Goal: Task Accomplishment & Management: Manage account settings

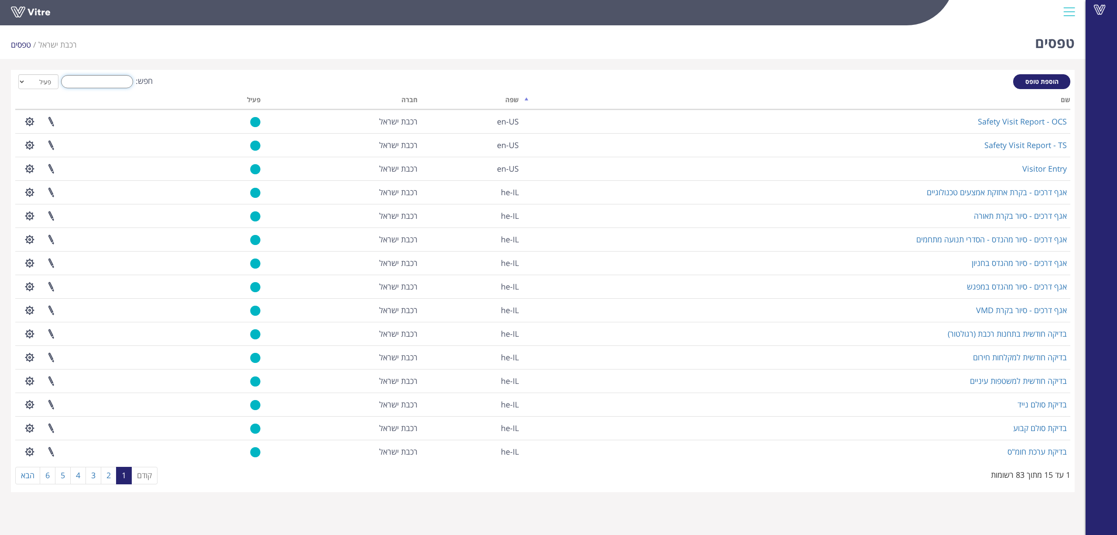
click at [120, 80] on input "חפש:" at bounding box center [97, 81] width 72 height 13
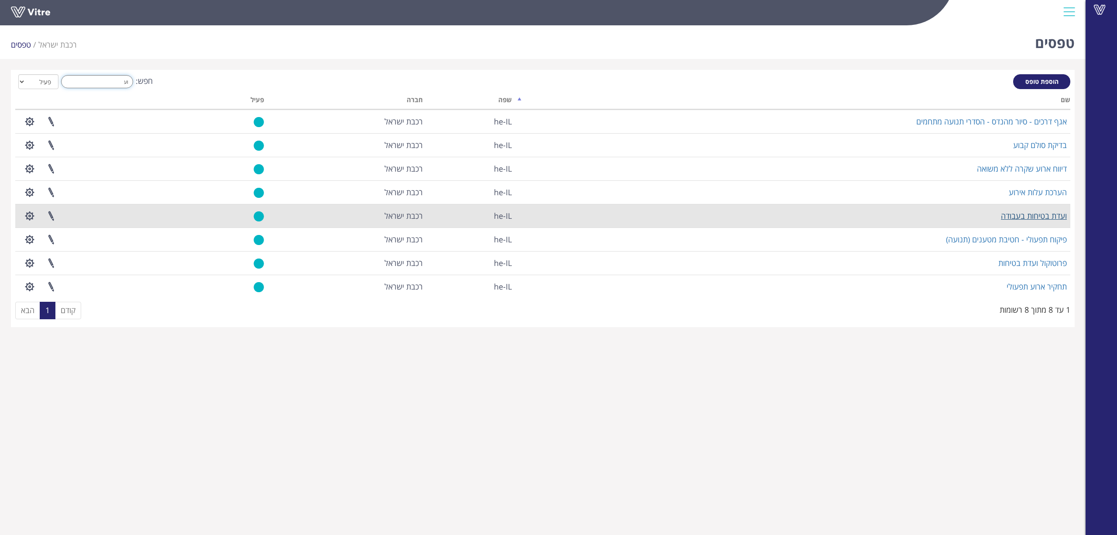
type input "וע"
click at [1014, 215] on link "ועדת בטיחות בעבודה" at bounding box center [1034, 215] width 66 height 10
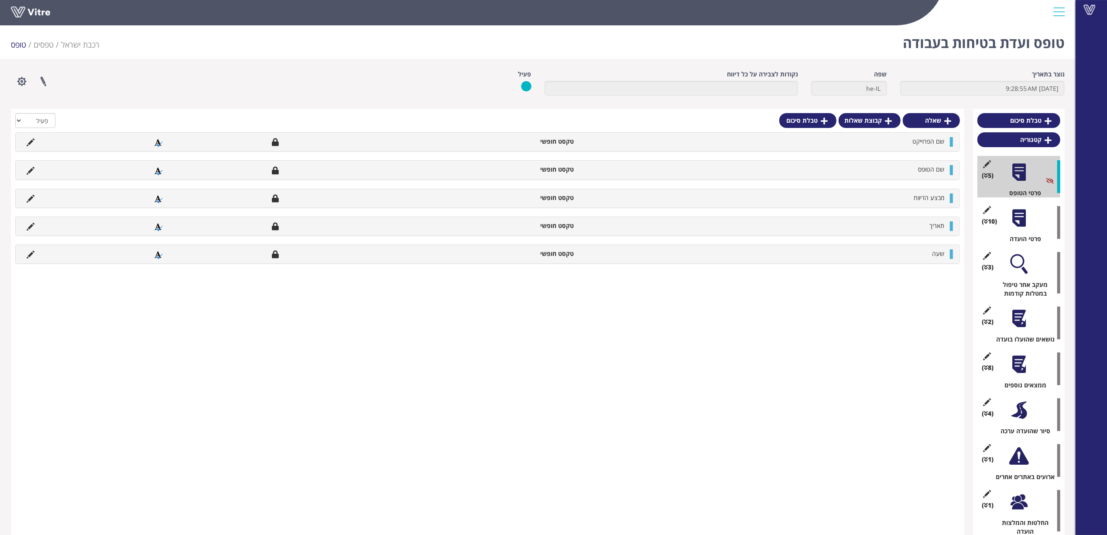
click at [1017, 312] on div at bounding box center [1019, 319] width 20 height 20
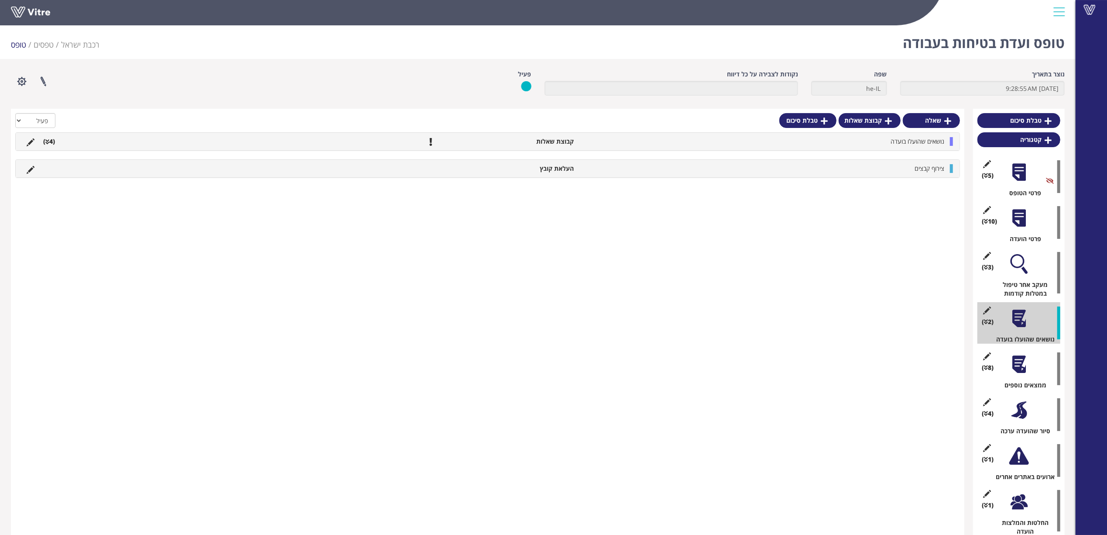
click at [901, 147] on div "נושאים שהועלו בועדה קבוצת שאלות (4 )" at bounding box center [488, 141] width 944 height 17
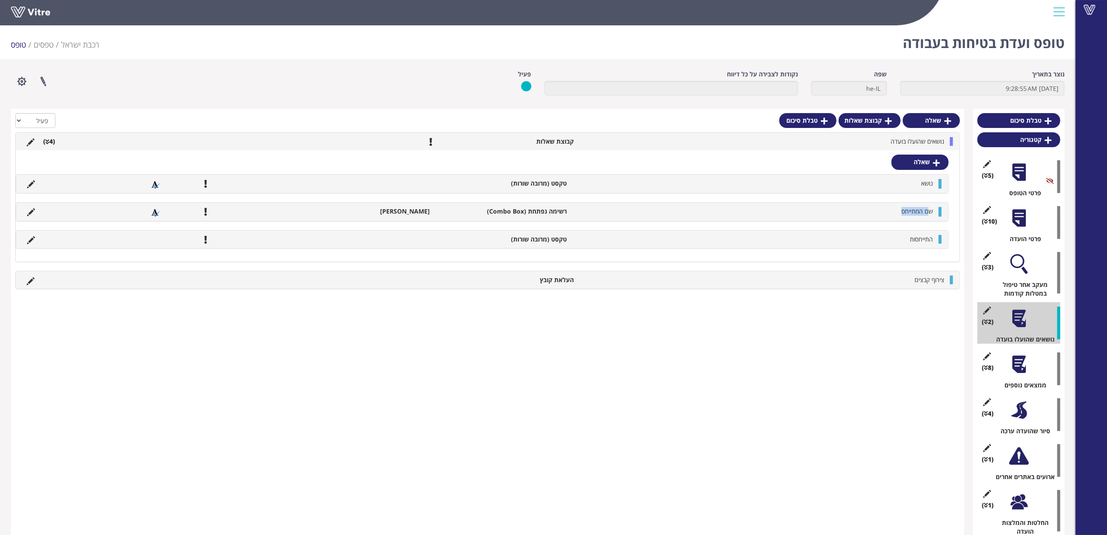
click at [884, 213] on li "שם המתייחס" at bounding box center [755, 211] width 366 height 9
click at [915, 209] on span "שם המתייחס" at bounding box center [917, 211] width 31 height 8
click at [31, 214] on icon at bounding box center [31, 212] width 8 height 8
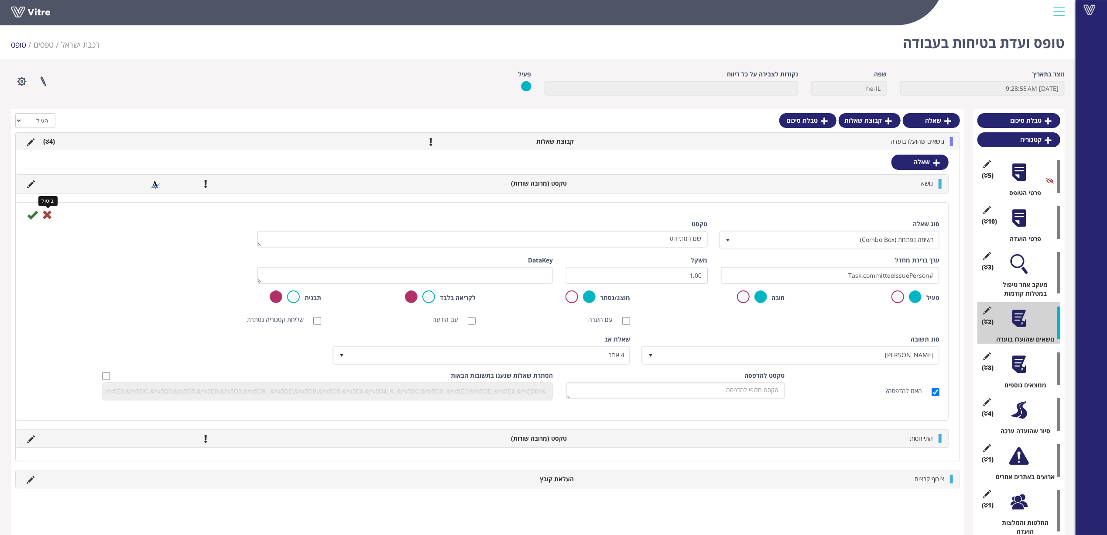
click at [48, 210] on icon at bounding box center [47, 214] width 10 height 10
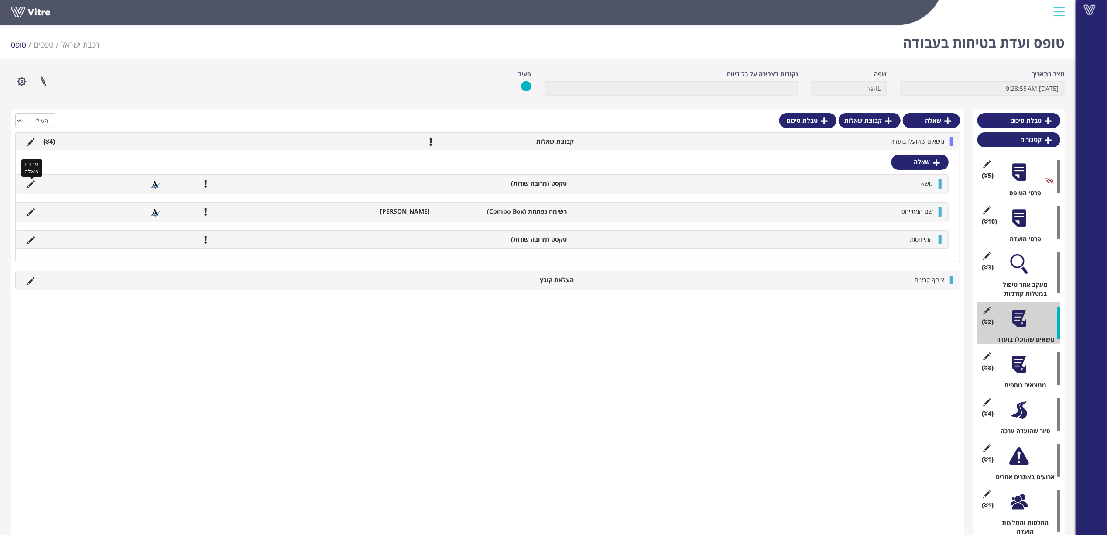
click at [34, 184] on icon at bounding box center [31, 184] width 8 height 8
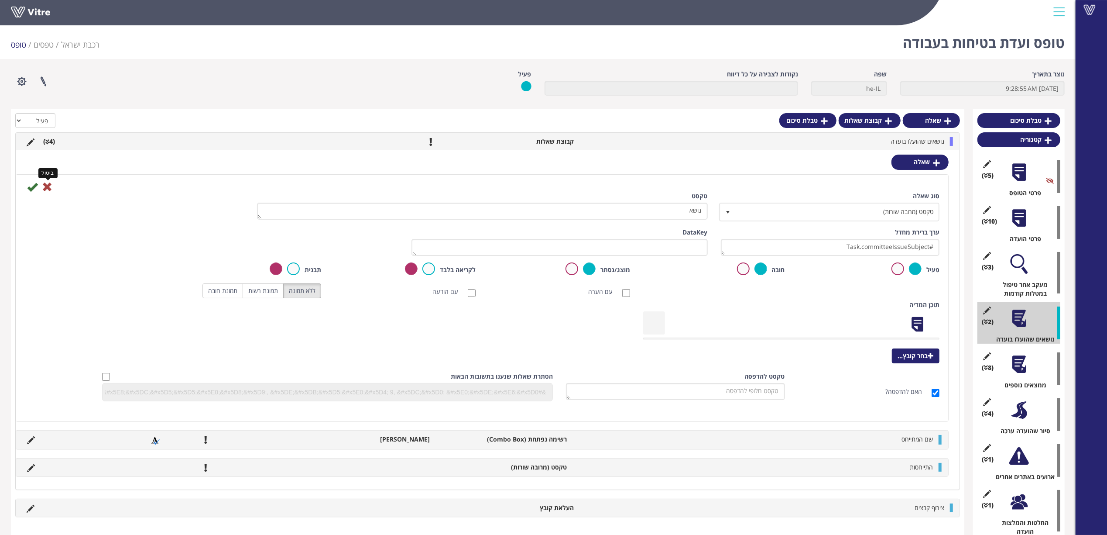
click at [45, 184] on icon at bounding box center [47, 187] width 10 height 10
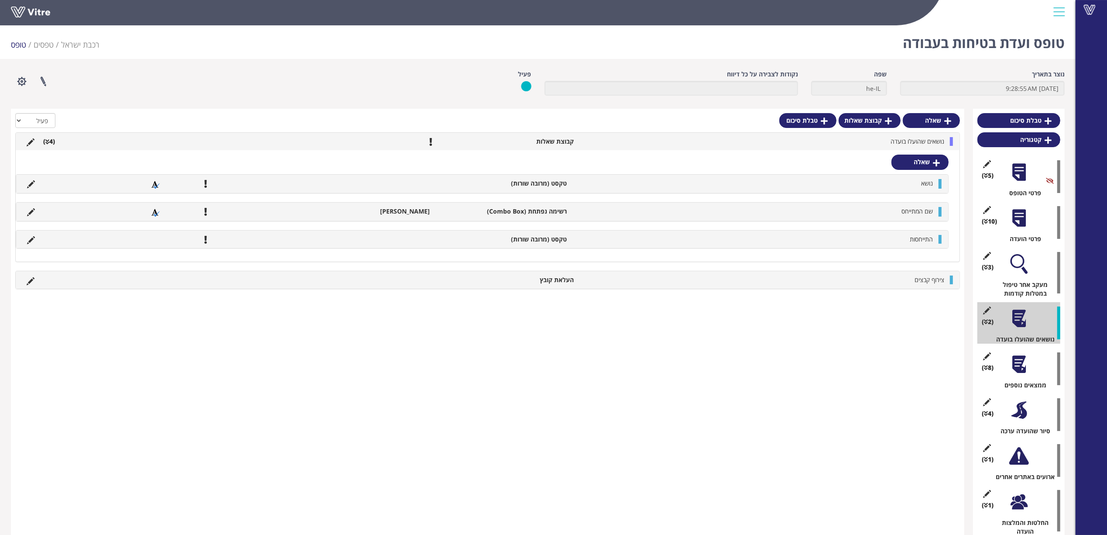
click at [1024, 224] on div at bounding box center [1019, 218] width 20 height 20
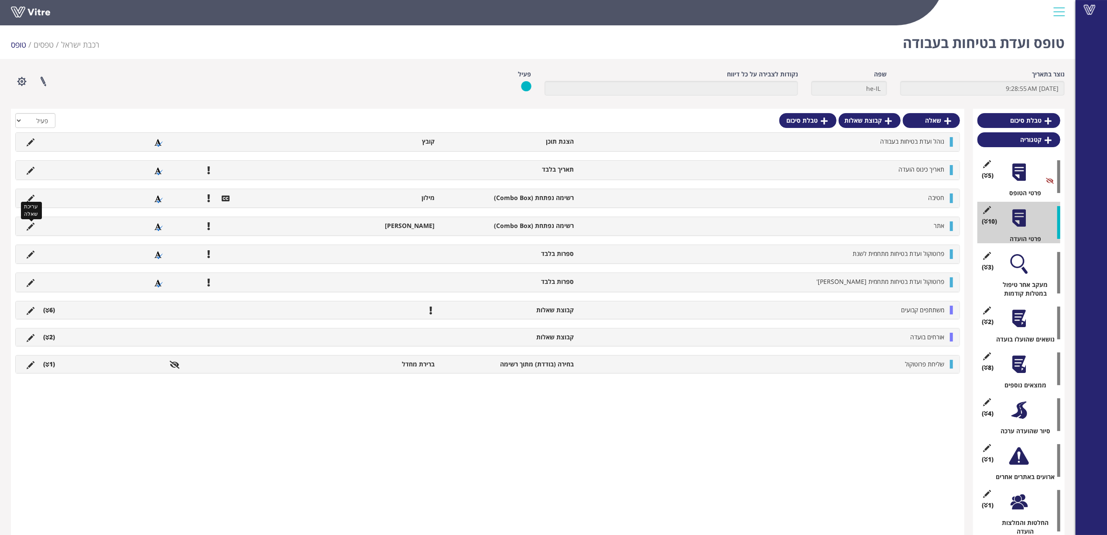
click at [30, 225] on icon at bounding box center [31, 227] width 8 height 8
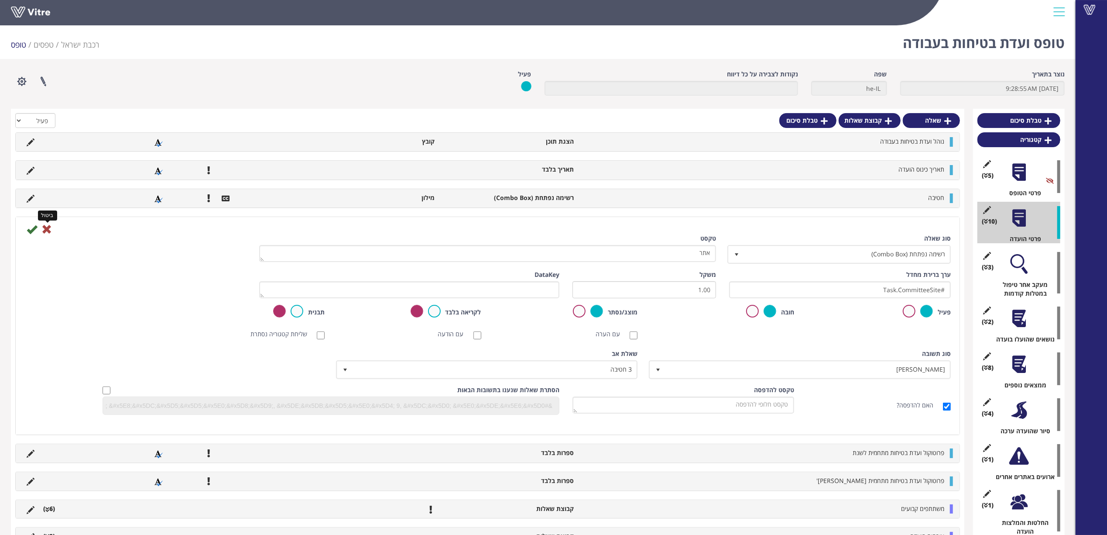
click at [47, 229] on icon at bounding box center [46, 229] width 10 height 10
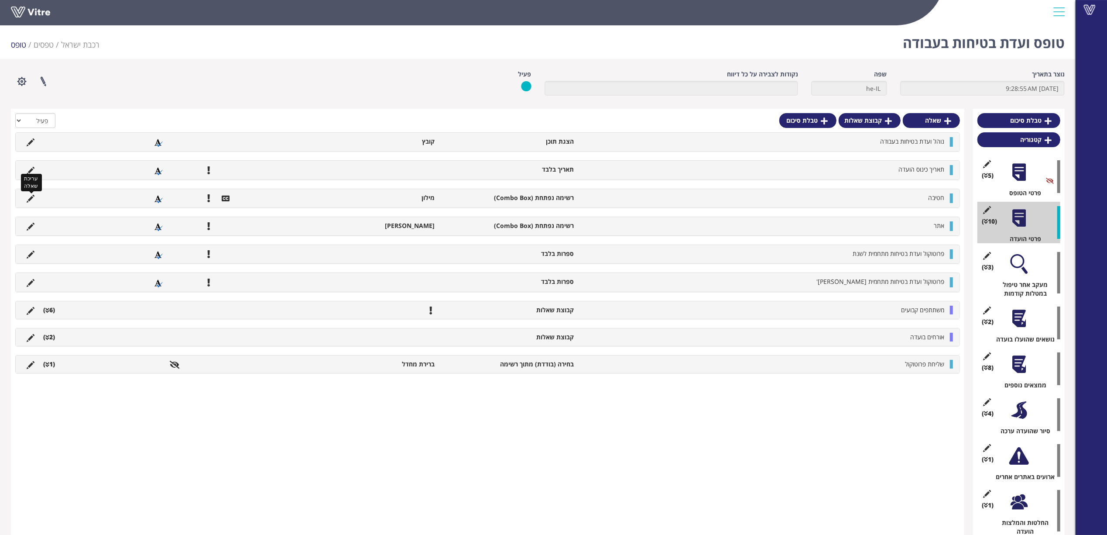
click at [28, 196] on icon at bounding box center [31, 199] width 8 height 8
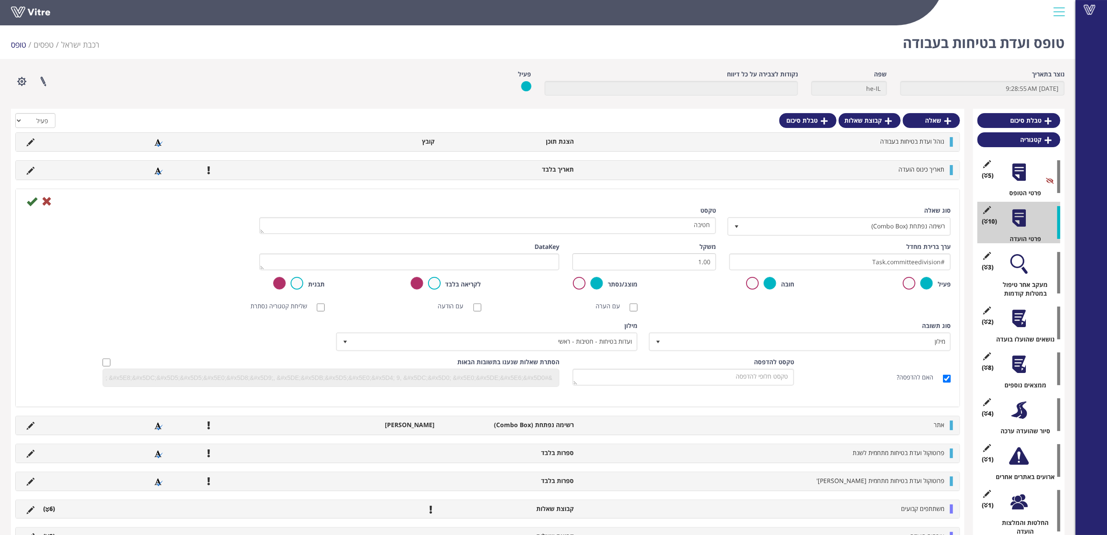
scroll to position [58, 0]
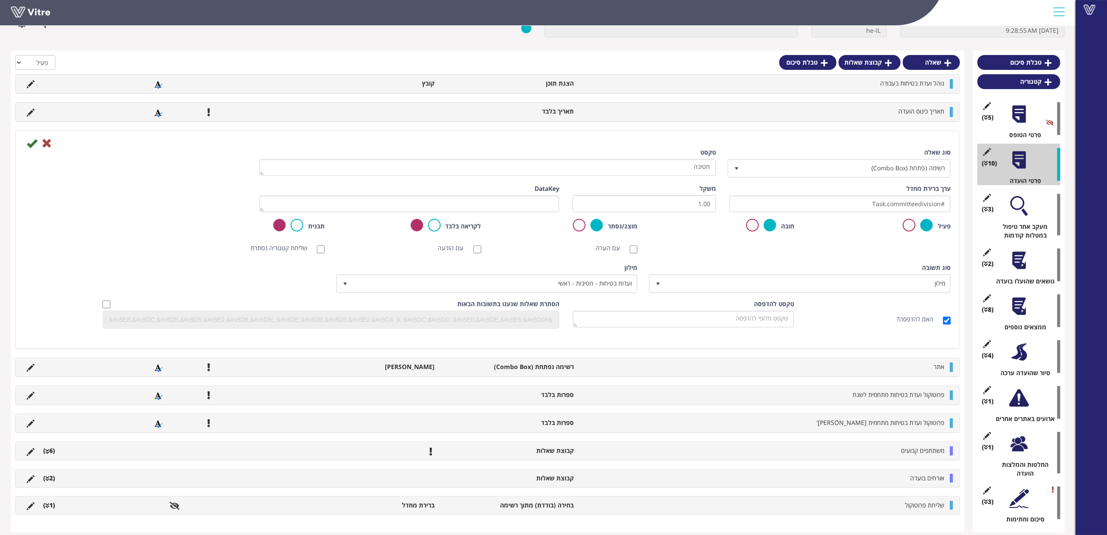
click at [898, 484] on div "אורחים בועדה קבוצת שאלות (2 )" at bounding box center [488, 477] width 944 height 17
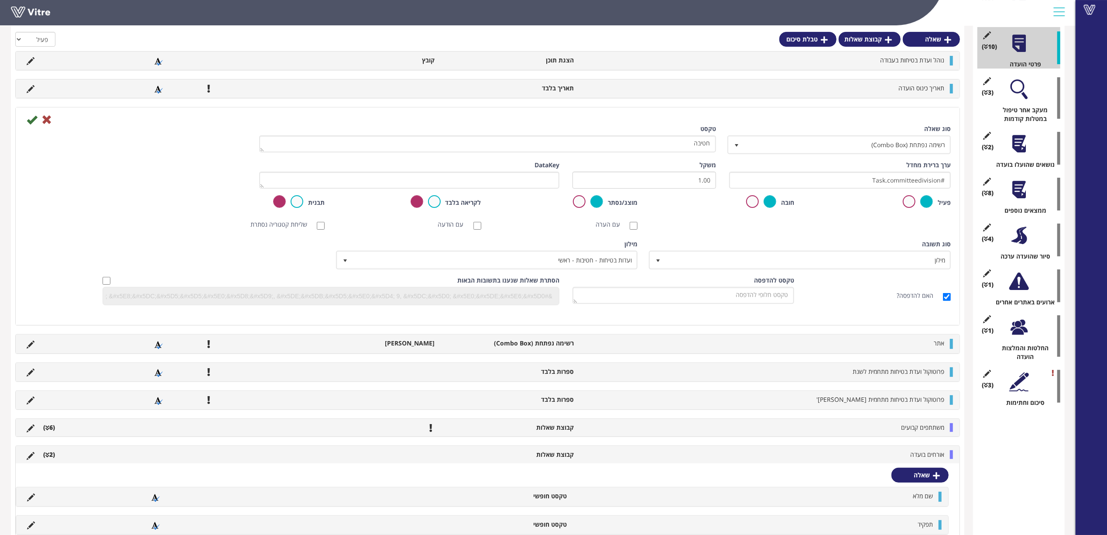
scroll to position [233, 0]
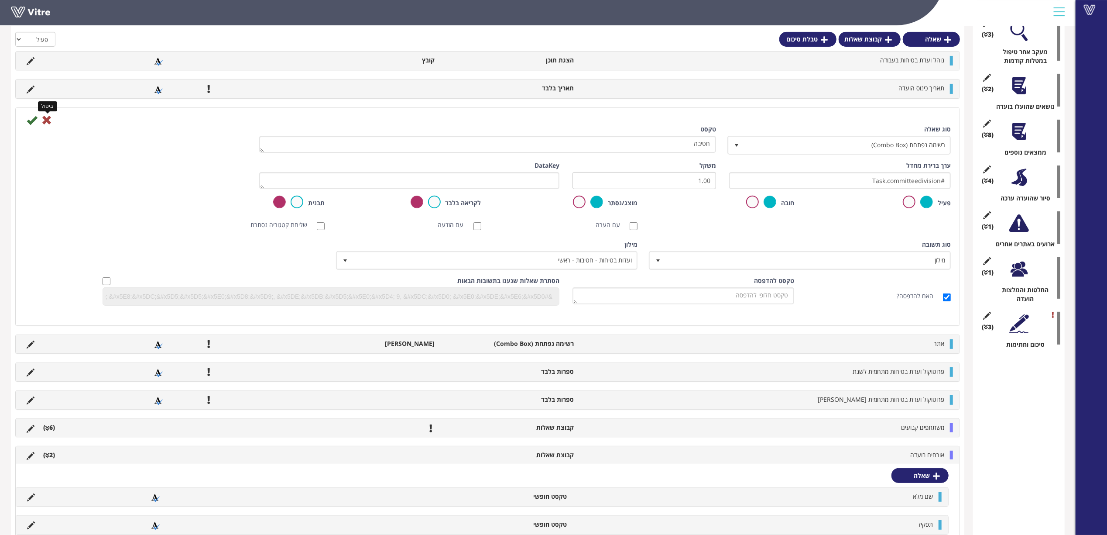
click at [48, 115] on icon at bounding box center [46, 120] width 10 height 10
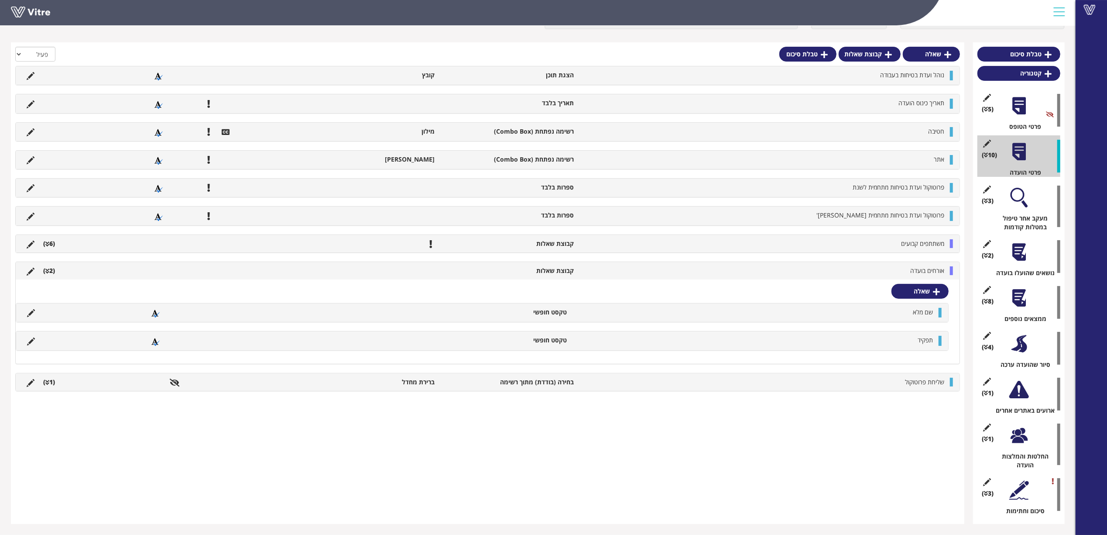
scroll to position [0, 0]
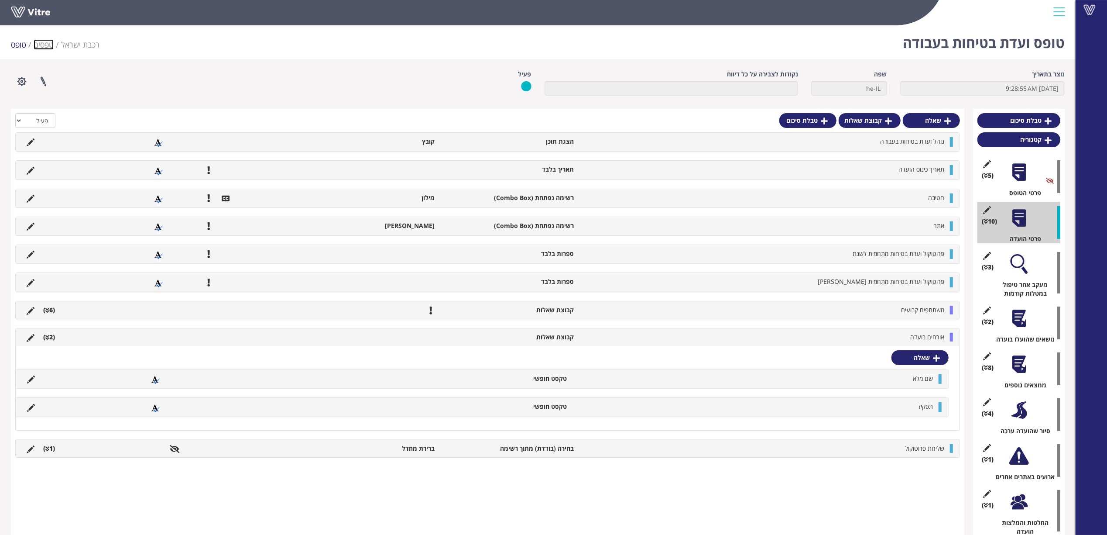
click at [49, 43] on link "טפסים" at bounding box center [44, 44] width 20 height 10
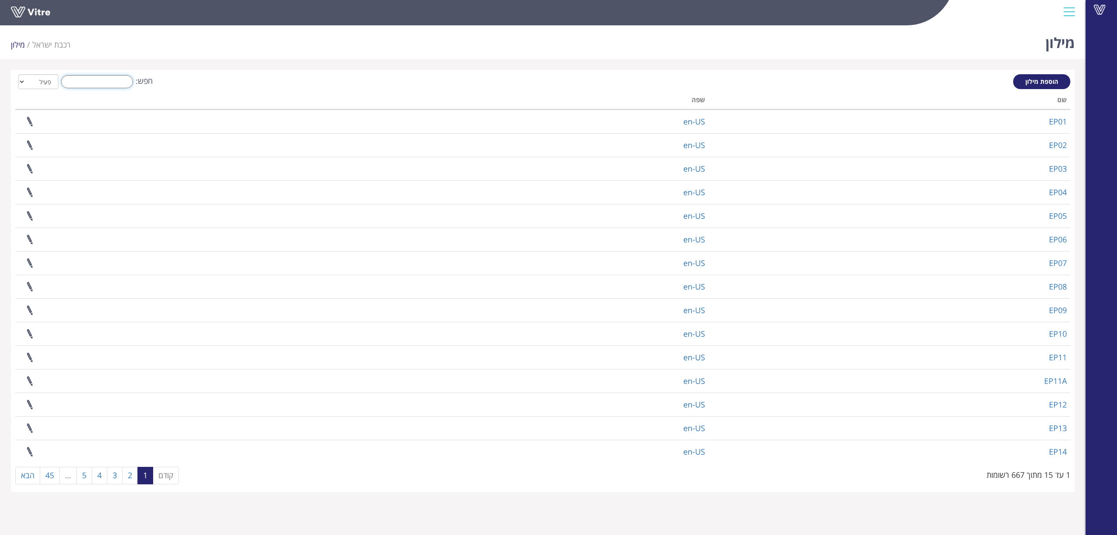
click at [130, 84] on input "חפש:" at bounding box center [97, 81] width 72 height 13
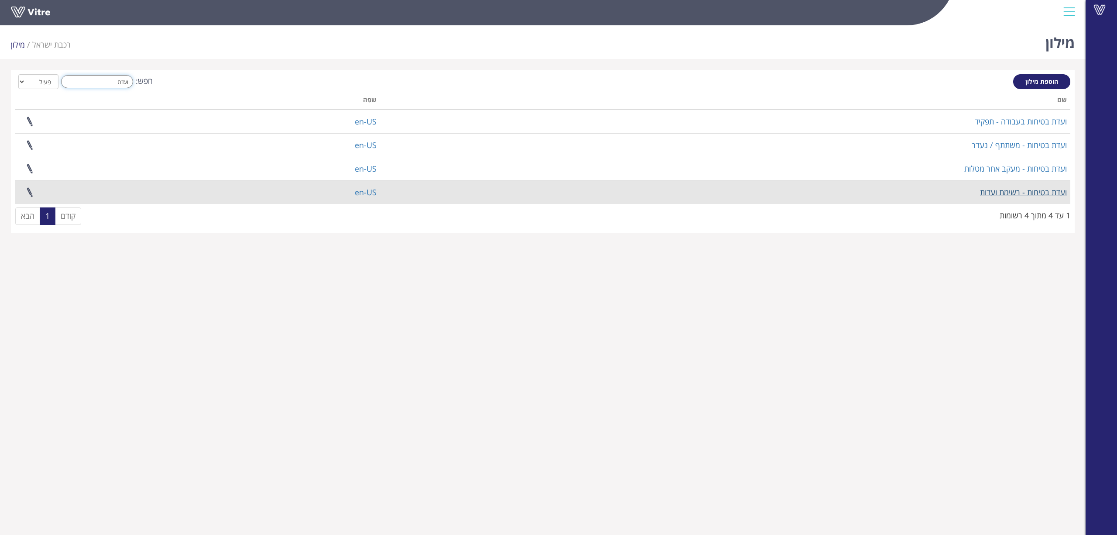
type input "ועדת"
click at [1015, 192] on link "ועדת בטיחות - רשימת ועדות" at bounding box center [1023, 192] width 87 height 10
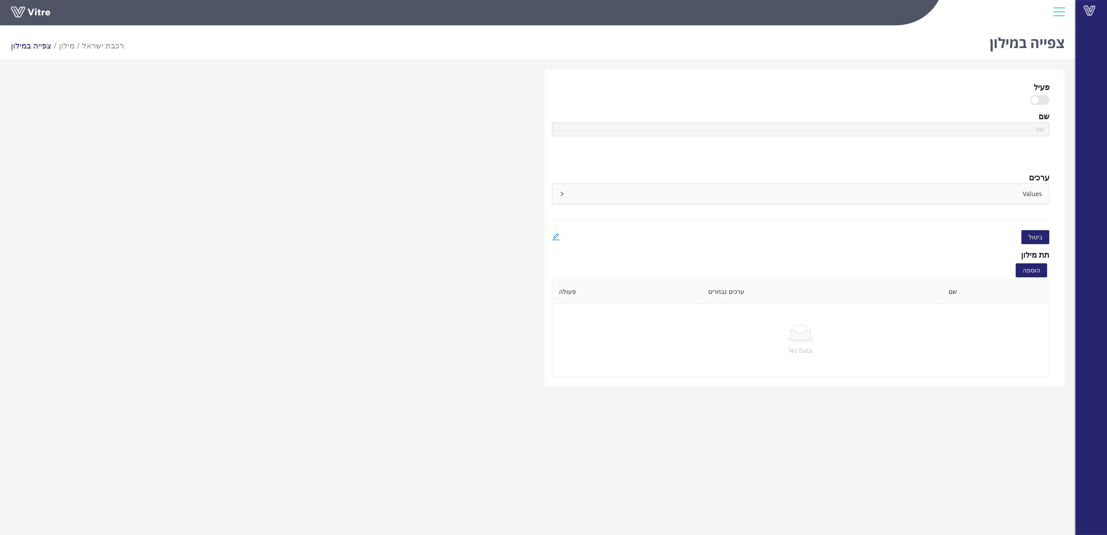
type input "ועדת בטיחות - רשימת ועדות"
click at [1015, 192] on div "Values" at bounding box center [801, 194] width 497 height 20
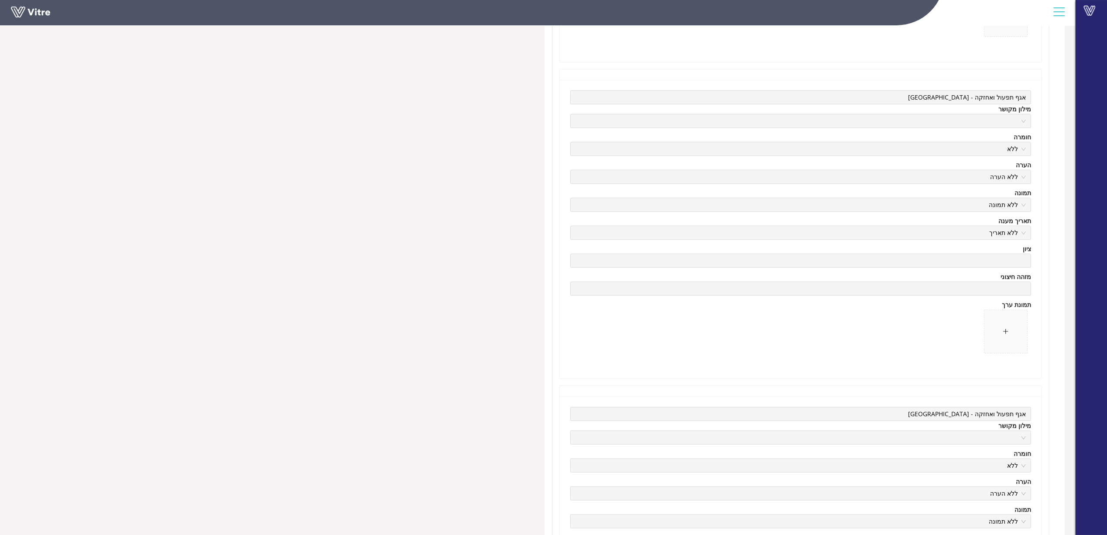
scroll to position [349, 0]
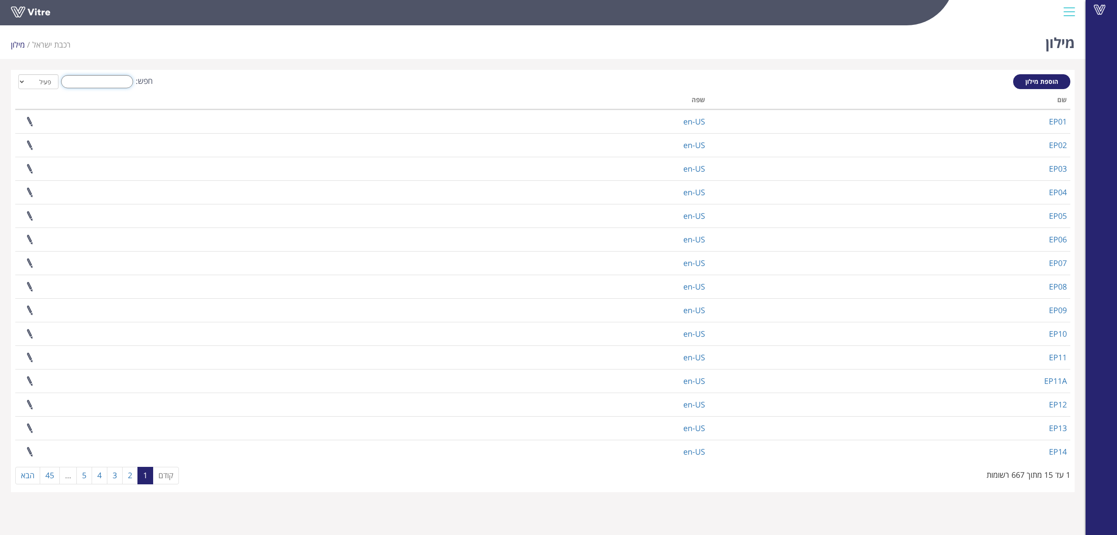
click at [126, 82] on input "חפש:" at bounding box center [97, 81] width 72 height 13
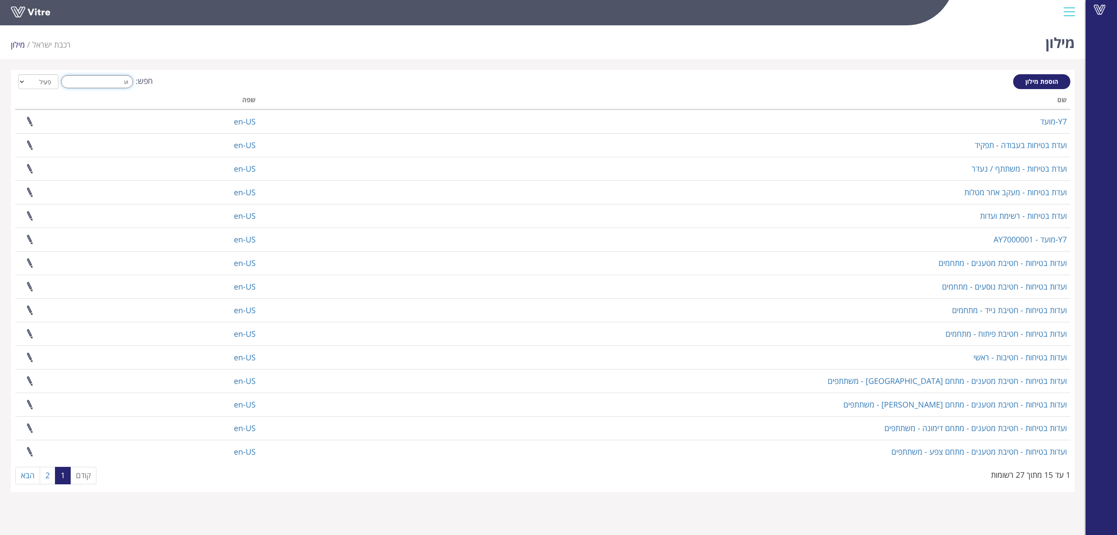
type input "ו"
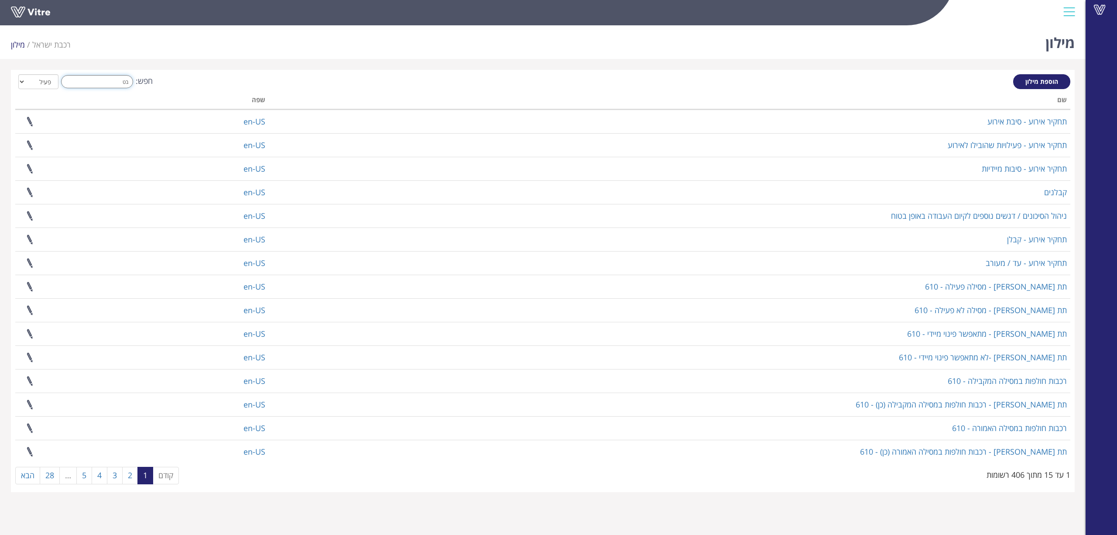
type input "ב"
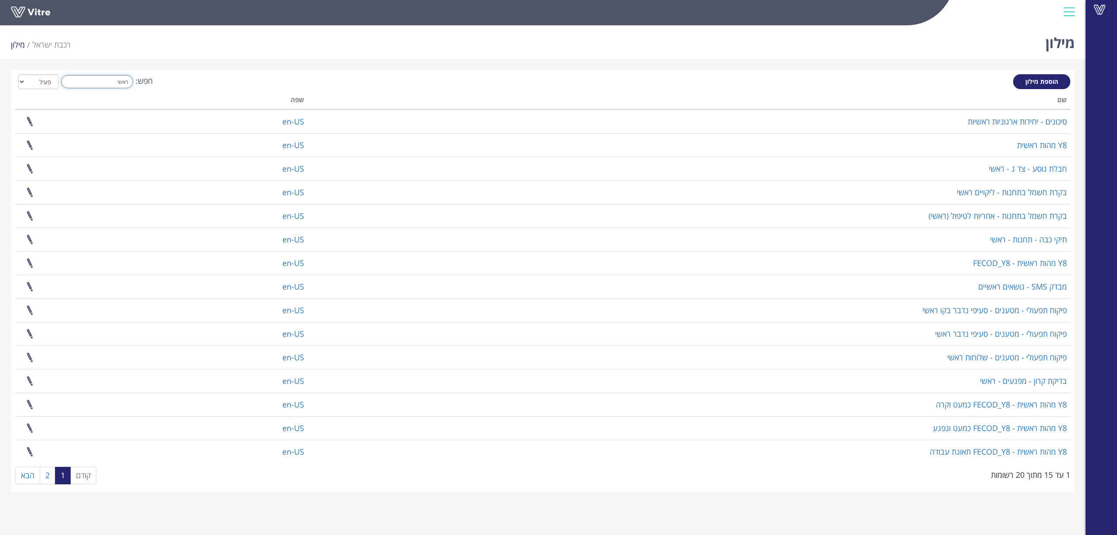
drag, startPoint x: 117, startPoint y: 79, endPoint x: 239, endPoint y: 83, distance: 122.2
click at [234, 83] on div "חפש: ראשי הכל פעיל לא פעיל" at bounding box center [542, 82] width 1055 height 16
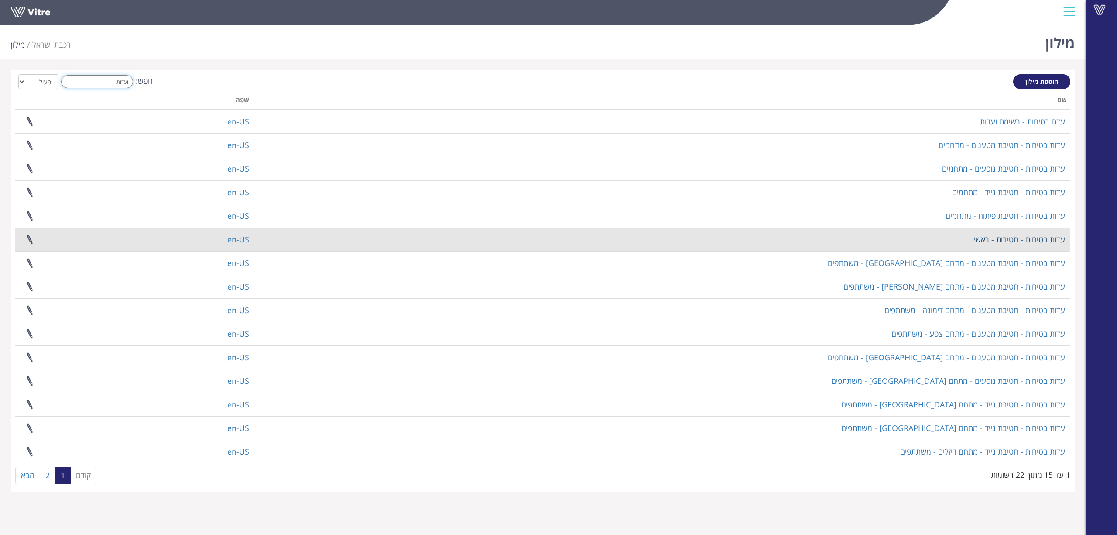
type input "ועדות"
click at [1012, 238] on link "ועדות בטיחות - חטיבות - ראשי" at bounding box center [1020, 239] width 93 height 10
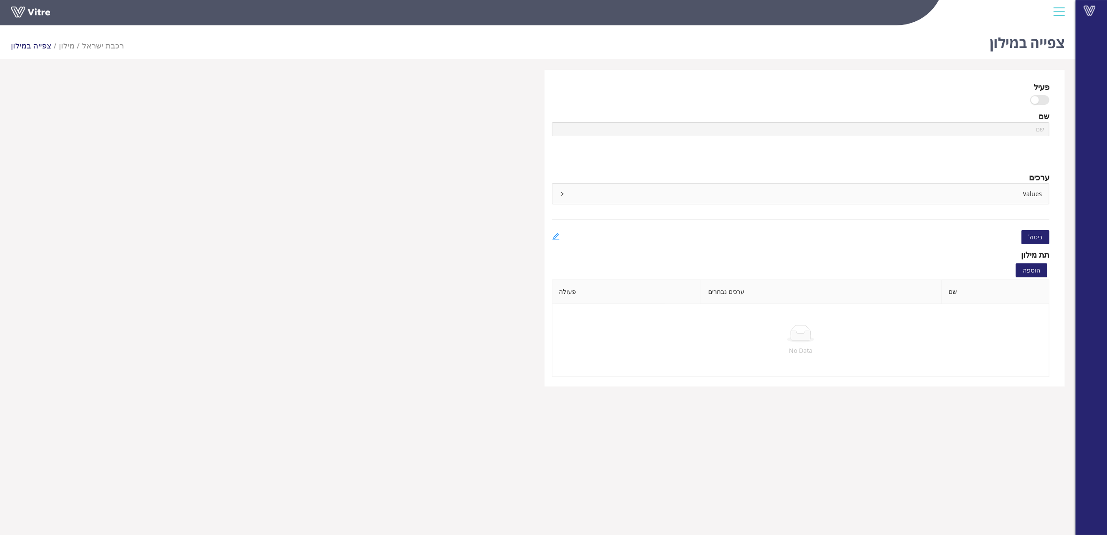
type input "ועדות בטיחות - חטיבות - ראשי"
click at [1015, 192] on div "Values" at bounding box center [801, 194] width 497 height 20
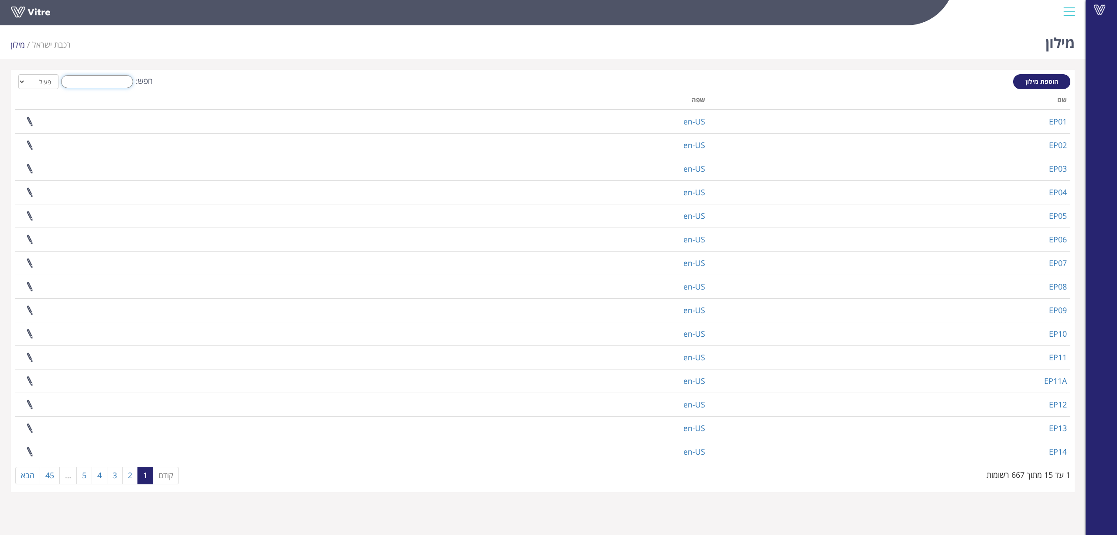
click at [123, 81] on input "חפש:" at bounding box center [97, 81] width 72 height 13
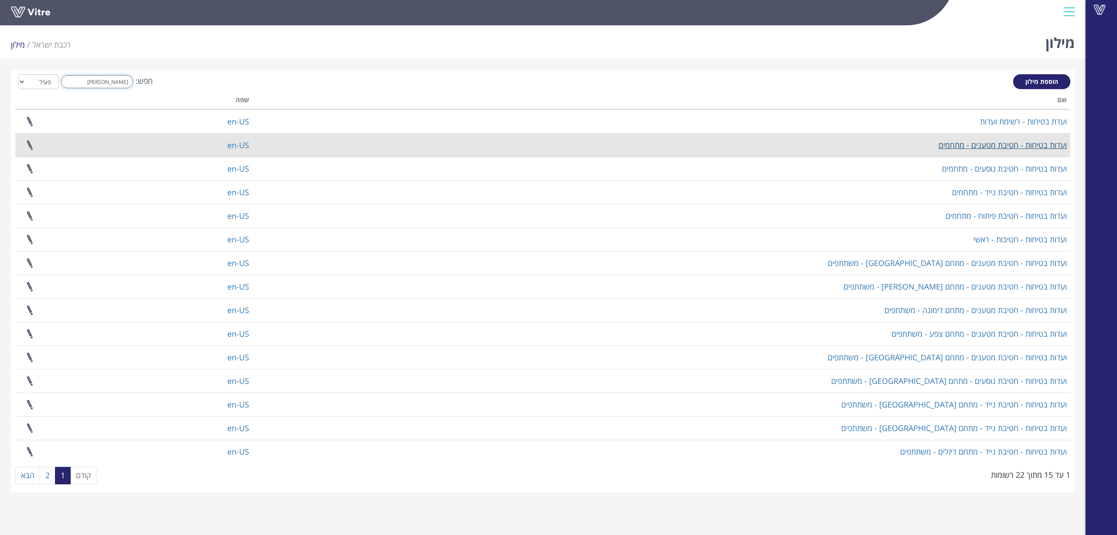
type input "ועדו"
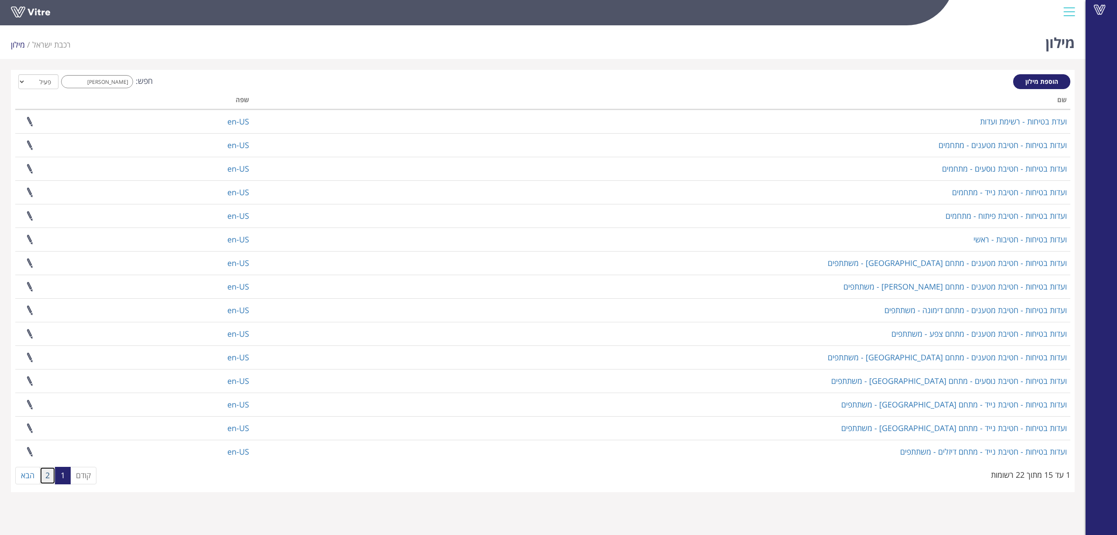
click at [51, 477] on link "2" at bounding box center [48, 475] width 16 height 17
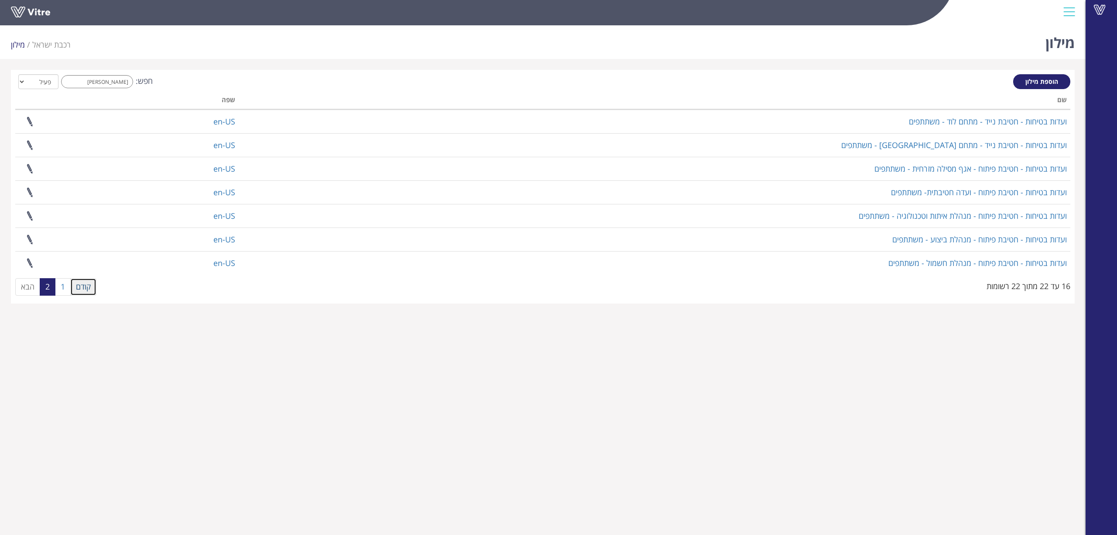
click at [82, 288] on link "קודם" at bounding box center [83, 286] width 26 height 17
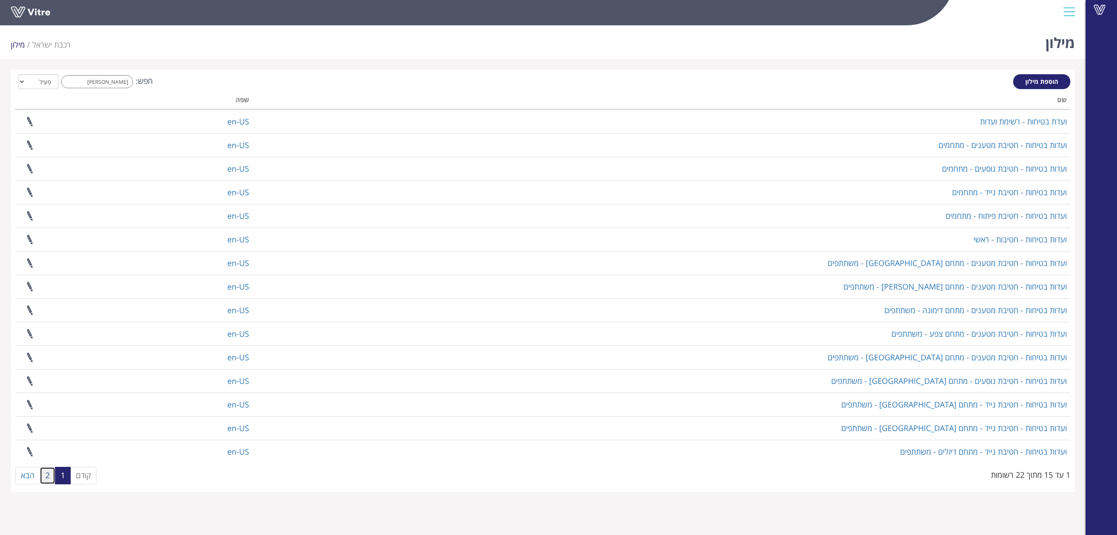
click at [45, 477] on link "2" at bounding box center [48, 475] width 16 height 17
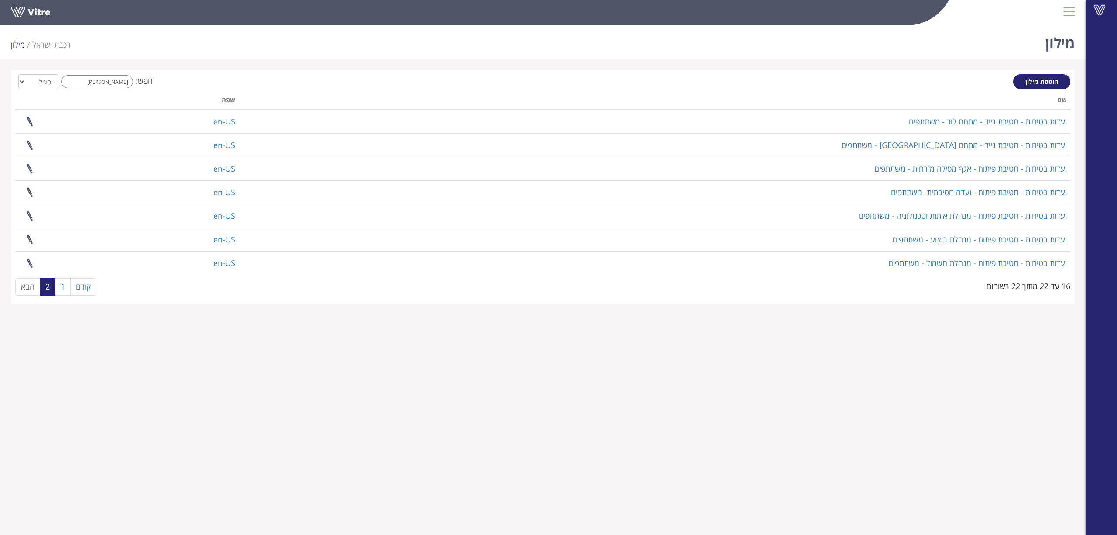
drag, startPoint x: 114, startPoint y: 4, endPoint x: 341, endPoint y: 49, distance: 231.3
click at [341, 49] on div "מילון רכבת ישראל מילון" at bounding box center [543, 40] width 1086 height 37
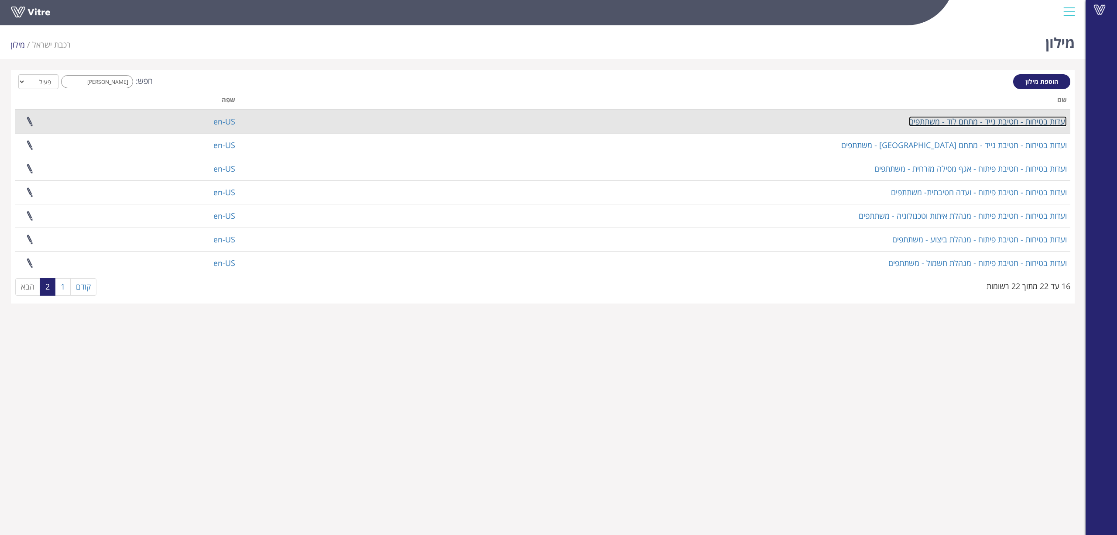
click at [979, 120] on link "ועדות בטיחות - חטיבת נייד - מתחם לוד - משתתפים" at bounding box center [988, 121] width 158 height 10
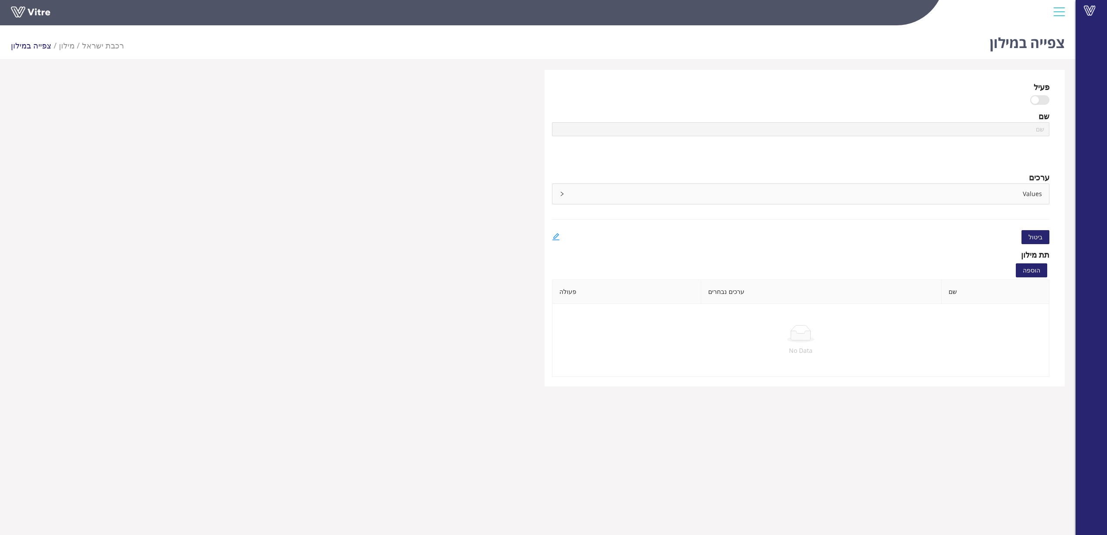
type input "ועדות בטיחות - חטיבת נייד - מתחם דיזלים - משתתפים"
type input "ועדות בטיחות - חטיבת נייד - מתחמים"
type input "ועדות בטיחות - חטיבת מטענים - מתחם [GEOGRAPHIC_DATA] - משתתפים"
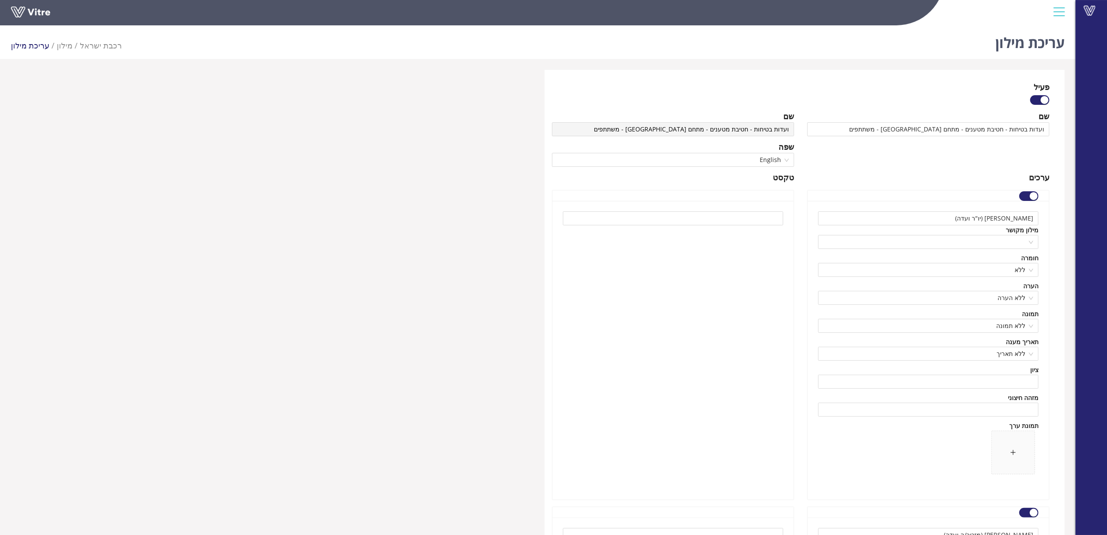
click at [653, 376] on div at bounding box center [673, 350] width 241 height 299
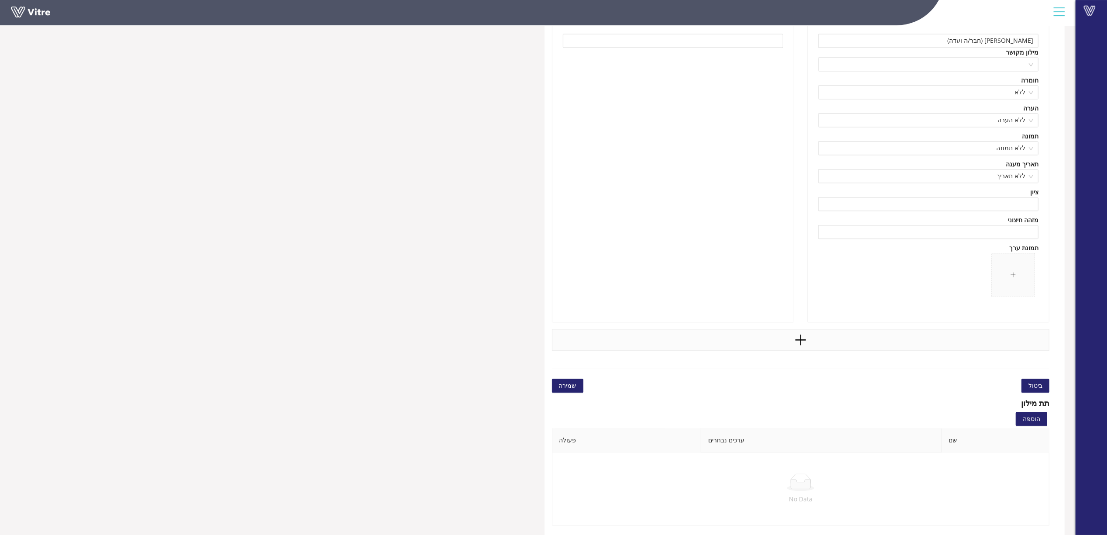
click at [815, 337] on div at bounding box center [801, 340] width 498 height 22
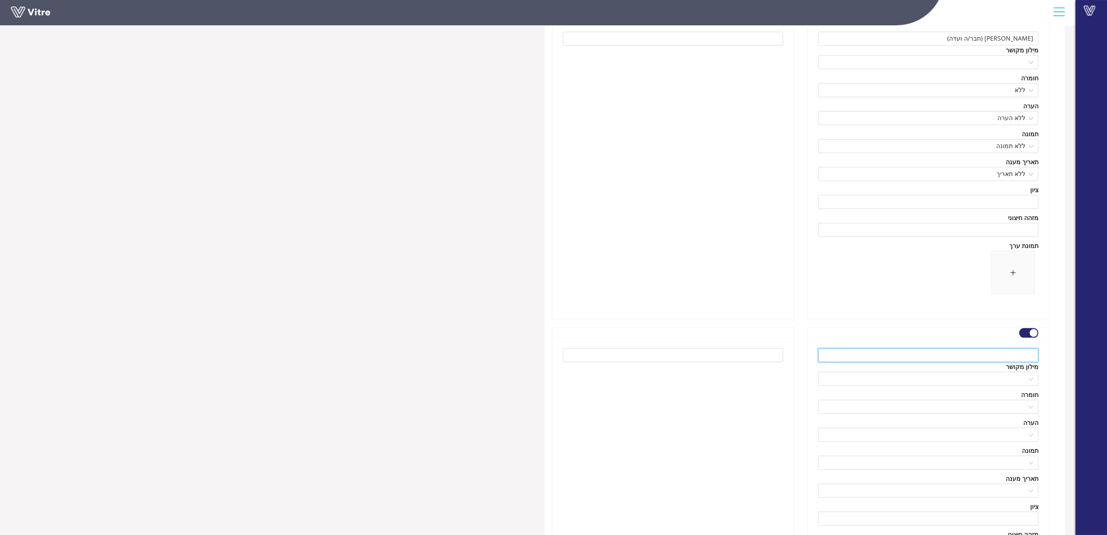
click at [1015, 360] on input "text" at bounding box center [928, 355] width 220 height 14
type input "אורח"
click at [734, 460] on div at bounding box center [673, 486] width 241 height 299
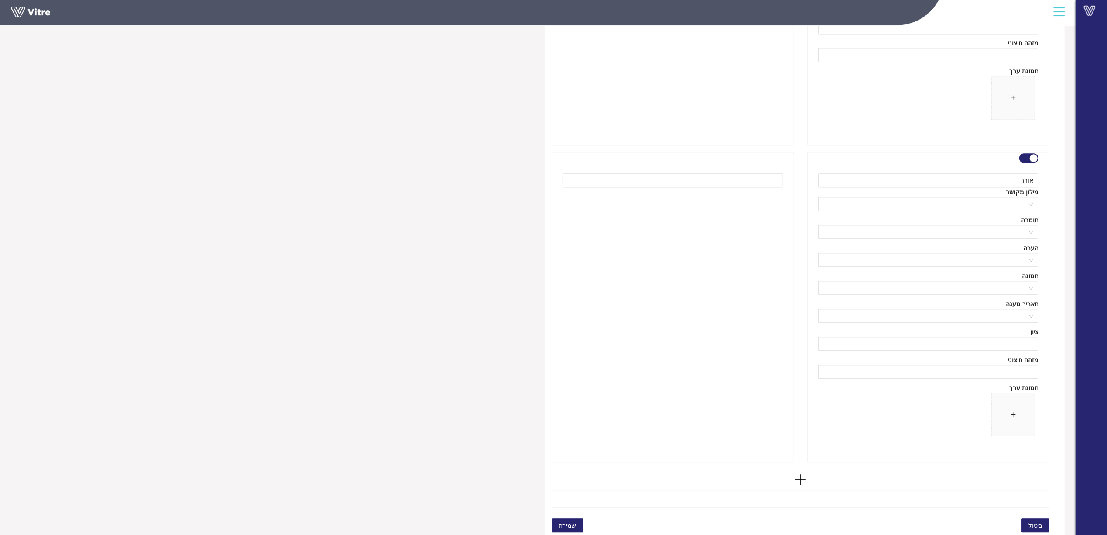
scroll to position [2053, 0]
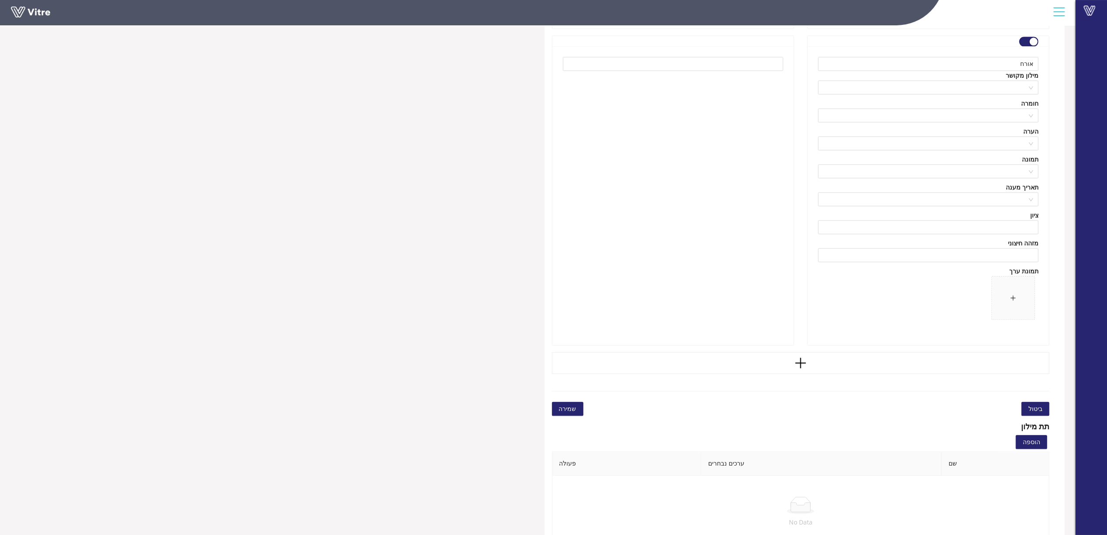
click at [564, 407] on span "שמירה" at bounding box center [567, 409] width 17 height 10
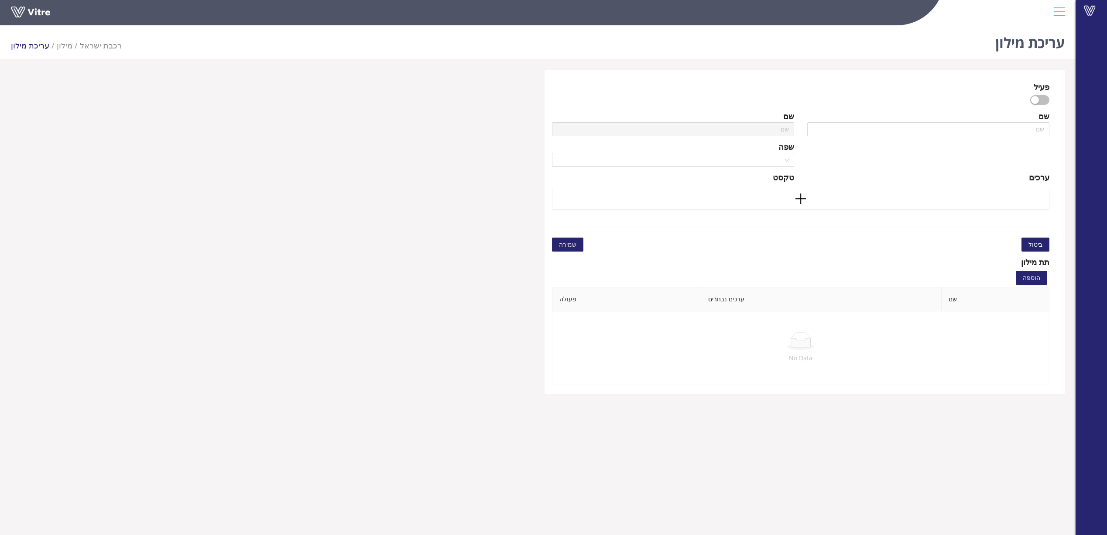
type input "ועדות בטיחות - חטיבת מטענים - מתחם בני ברק - משתתפים"
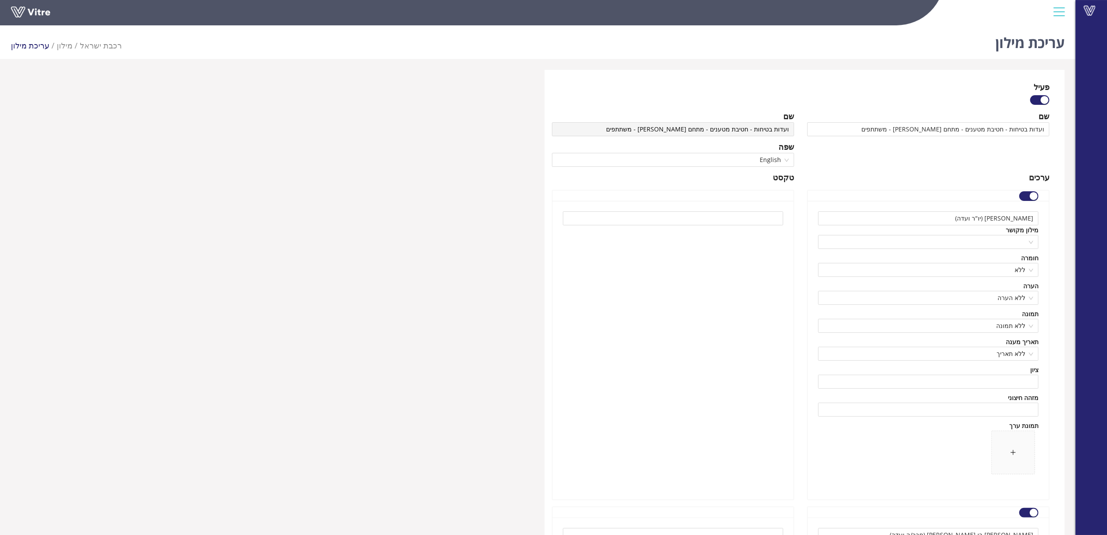
click at [697, 309] on div at bounding box center [673, 350] width 241 height 299
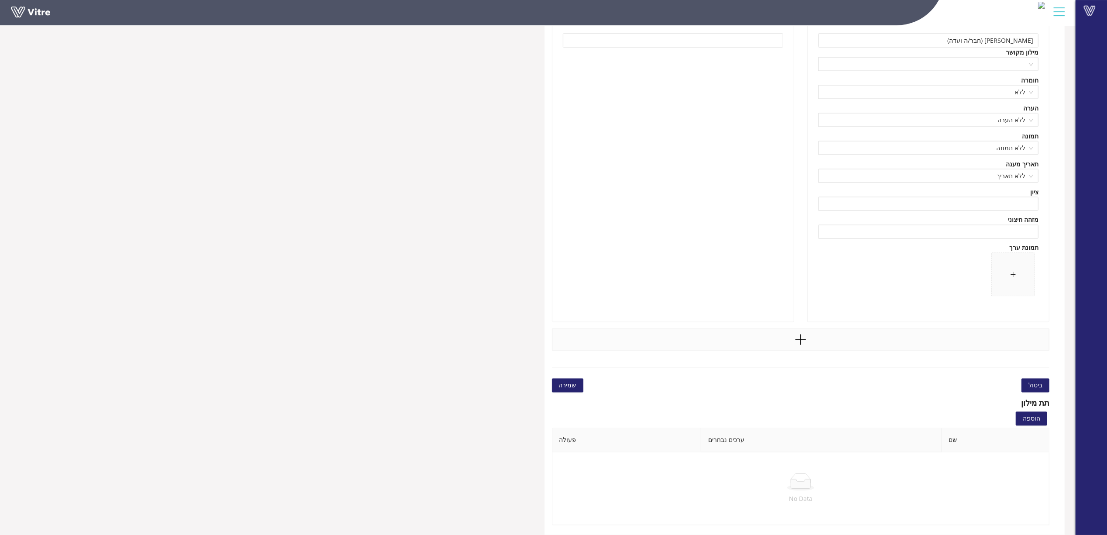
click at [810, 339] on div at bounding box center [801, 340] width 498 height 22
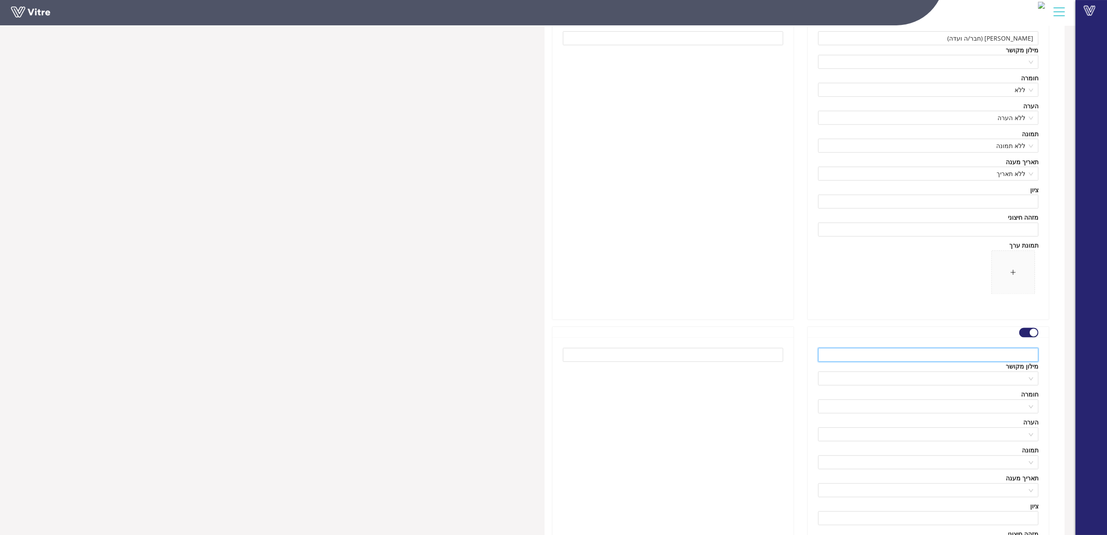
click at [1005, 355] on input "text" at bounding box center [928, 355] width 220 height 14
type input "אורח"
click at [772, 419] on div at bounding box center [673, 486] width 241 height 299
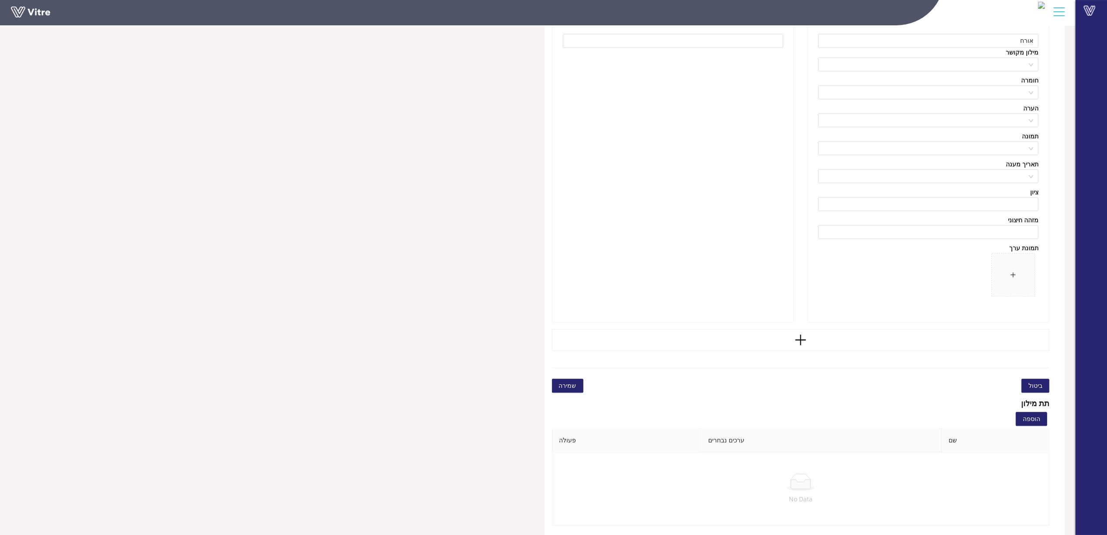
click at [564, 381] on span "שמירה" at bounding box center [567, 386] width 17 height 10
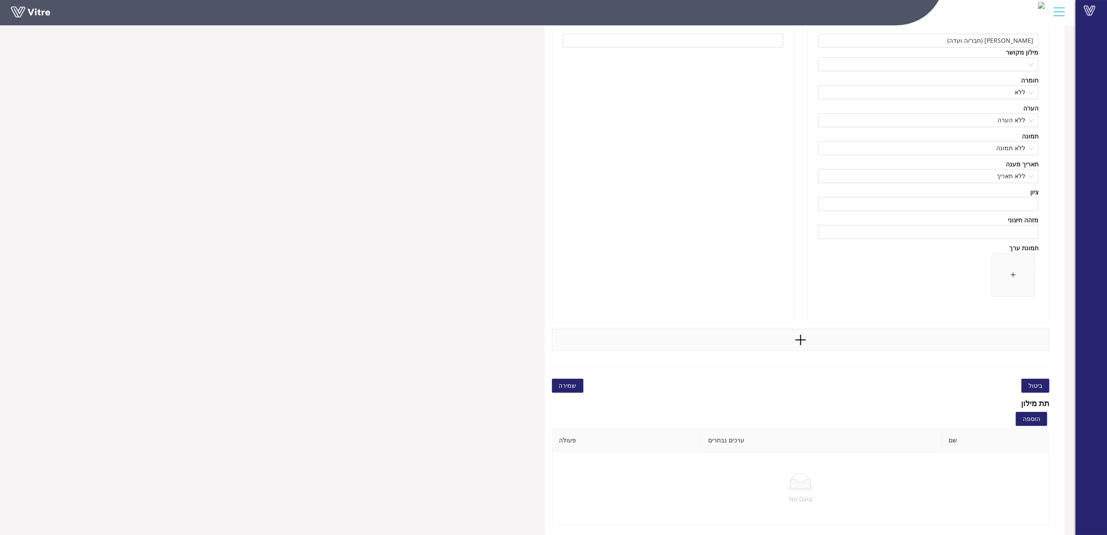
click at [938, 348] on div at bounding box center [801, 340] width 498 height 22
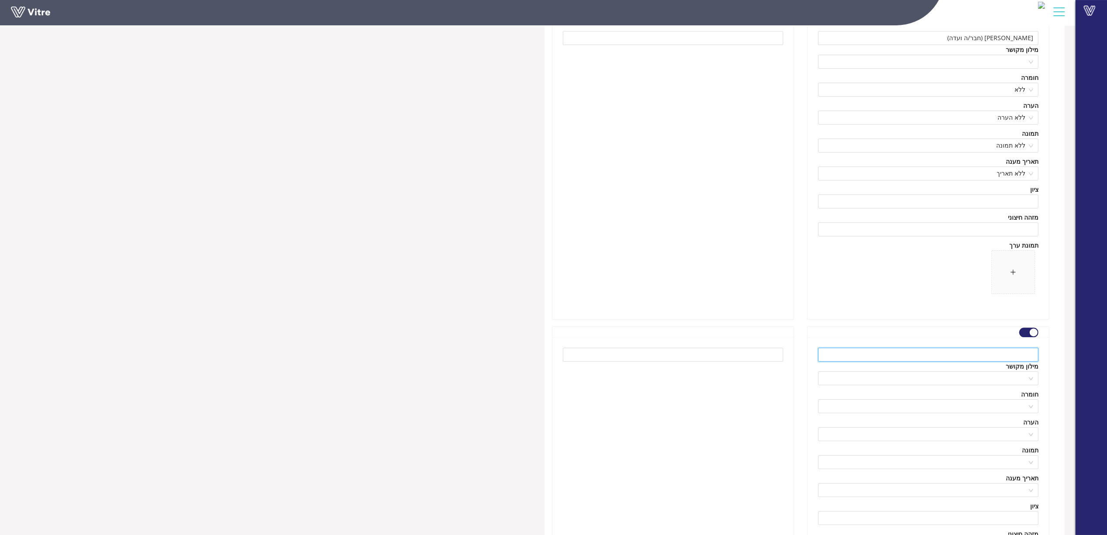
click at [990, 360] on input "text" at bounding box center [928, 354] width 220 height 14
type input "אורח"
click at [752, 433] on div at bounding box center [673, 486] width 241 height 299
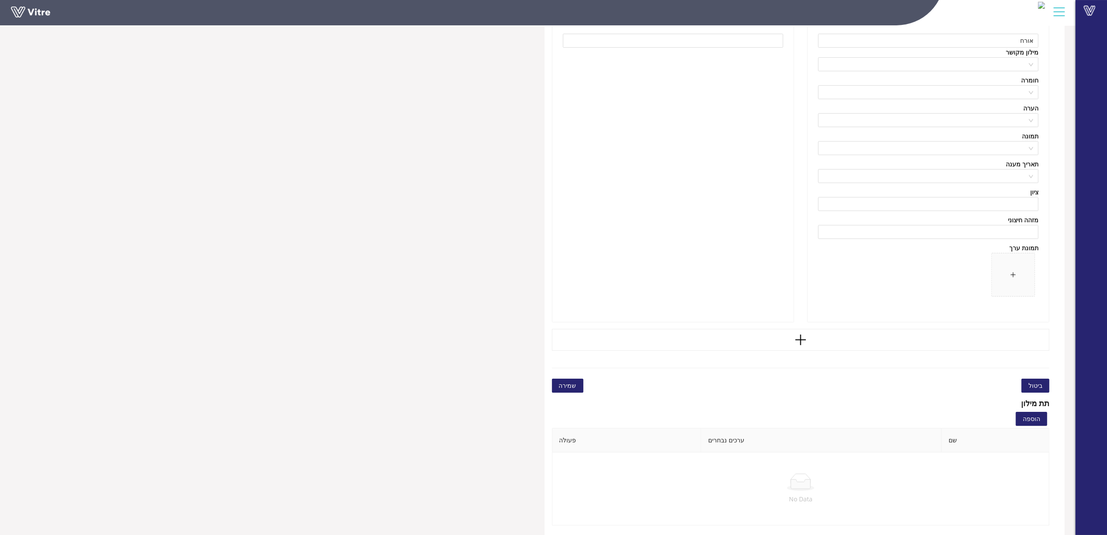
click at [566, 379] on button "שמירה" at bounding box center [567, 385] width 31 height 14
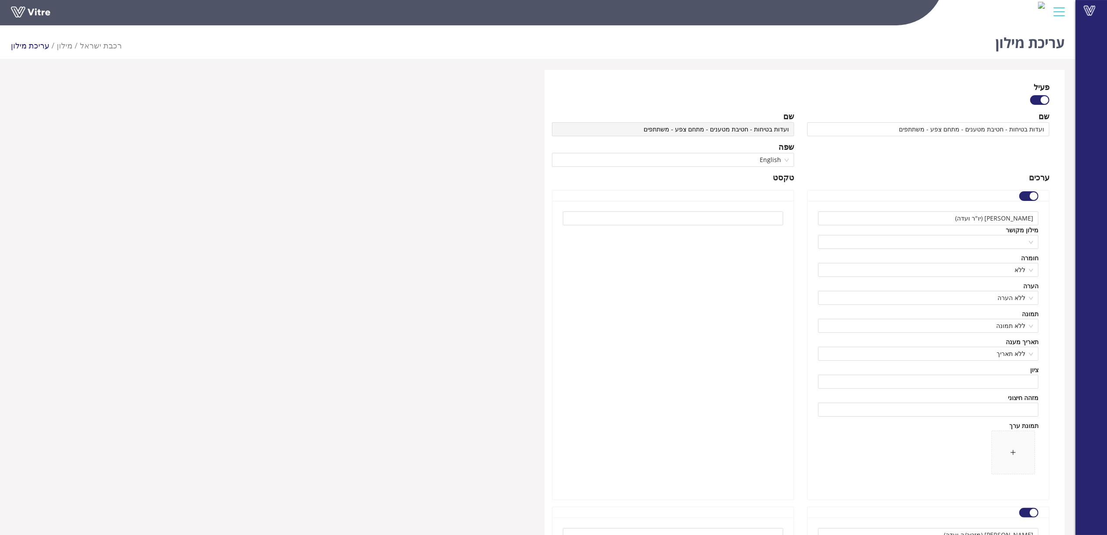
click at [716, 254] on div at bounding box center [673, 350] width 241 height 299
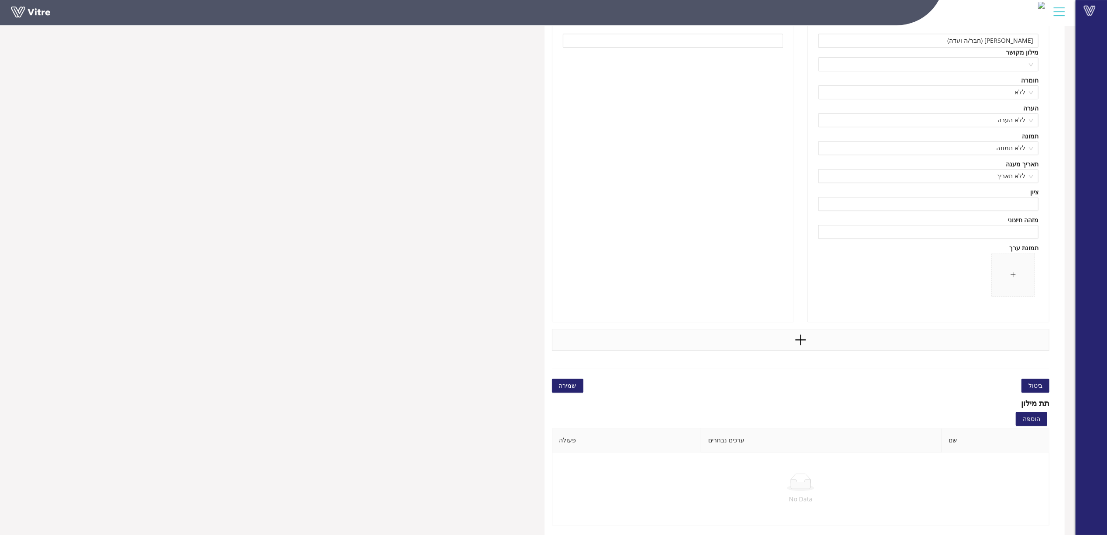
click at [805, 344] on icon "plus" at bounding box center [800, 339] width 13 height 13
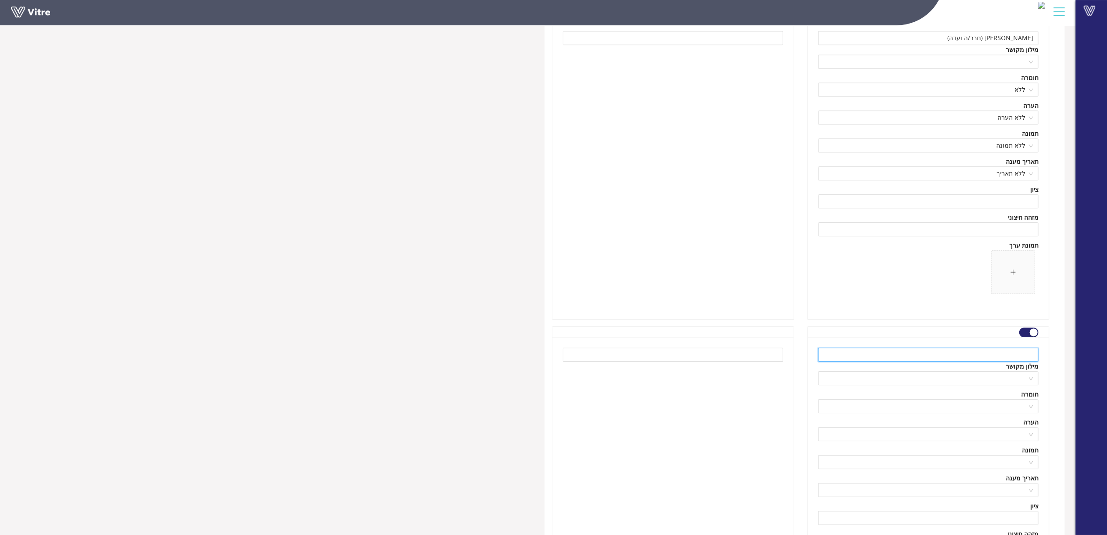
click at [975, 356] on input "text" at bounding box center [928, 354] width 220 height 14
paste input "אורח"
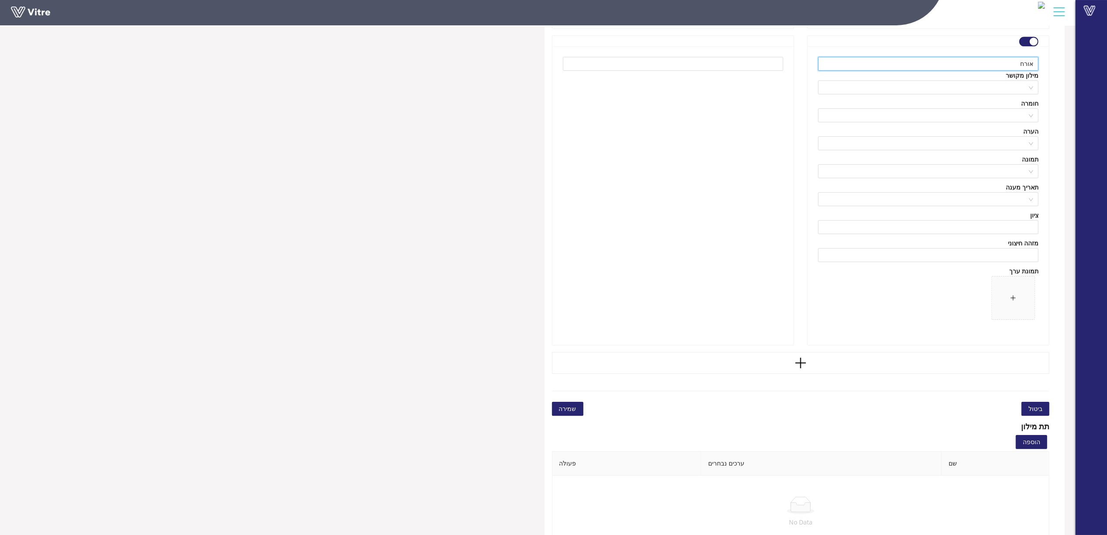
type input "אורח"
click at [568, 413] on span "שמירה" at bounding box center [567, 409] width 17 height 10
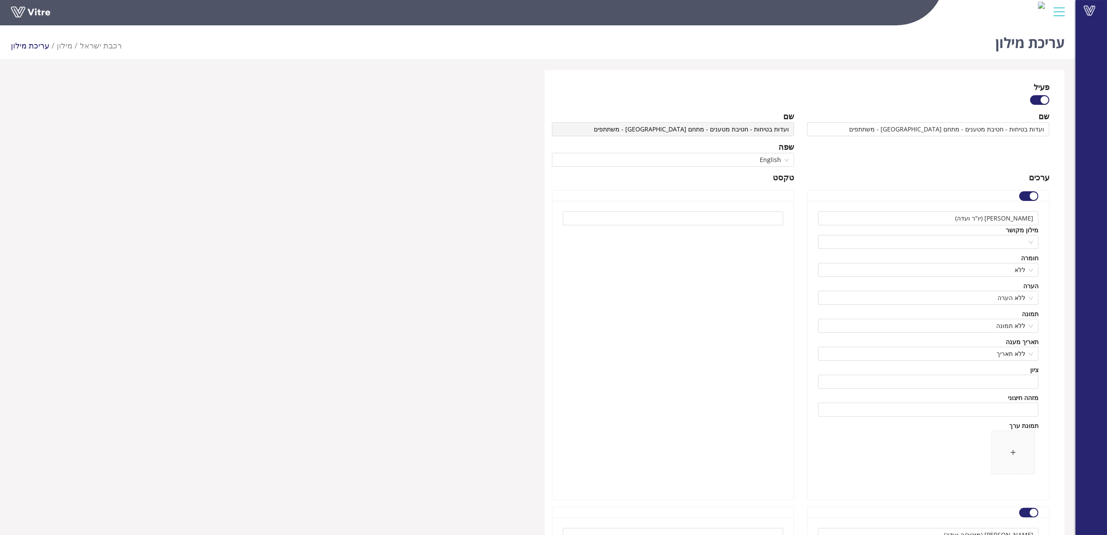
scroll to position [2395, 0]
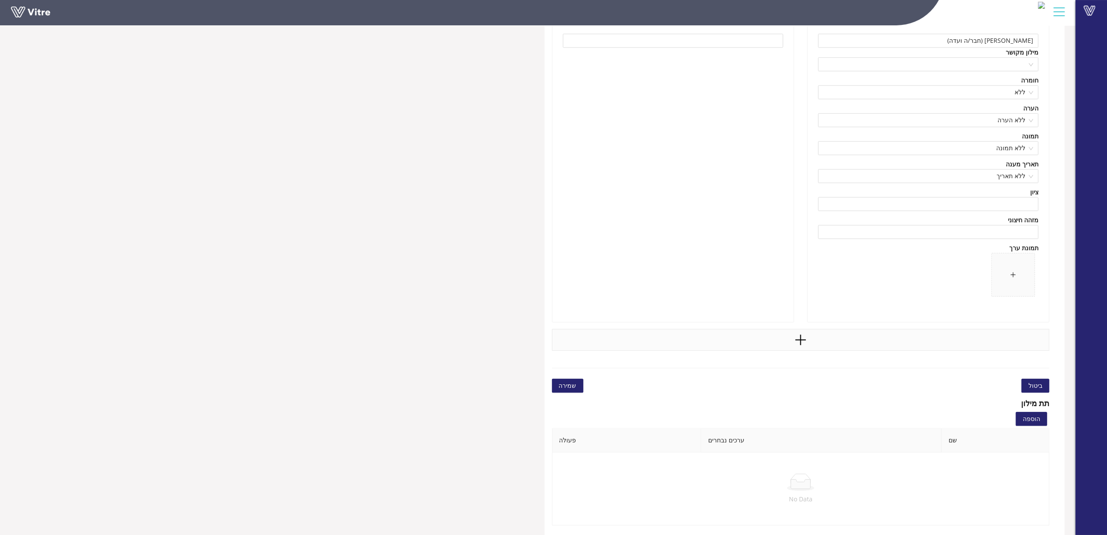
click at [832, 348] on div at bounding box center [801, 340] width 498 height 22
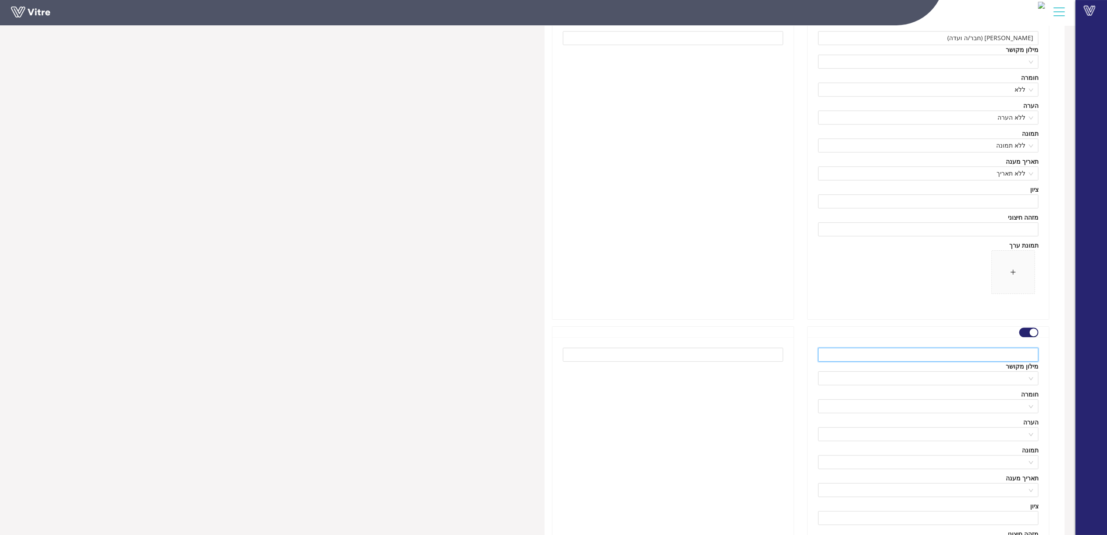
click at [1000, 357] on input "text" at bounding box center [928, 354] width 220 height 14
paste input "אורח"
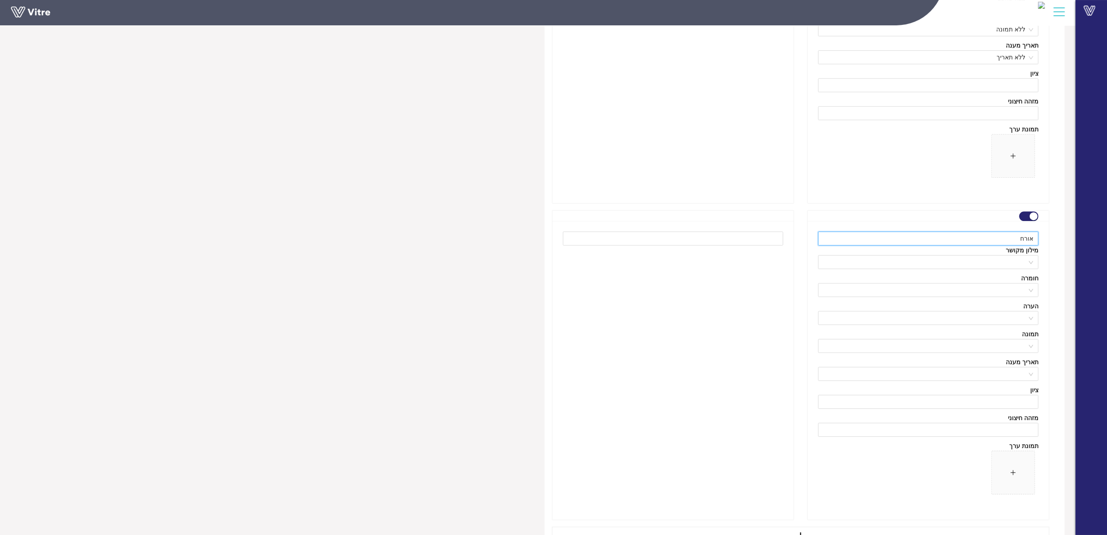
scroll to position [2686, 0]
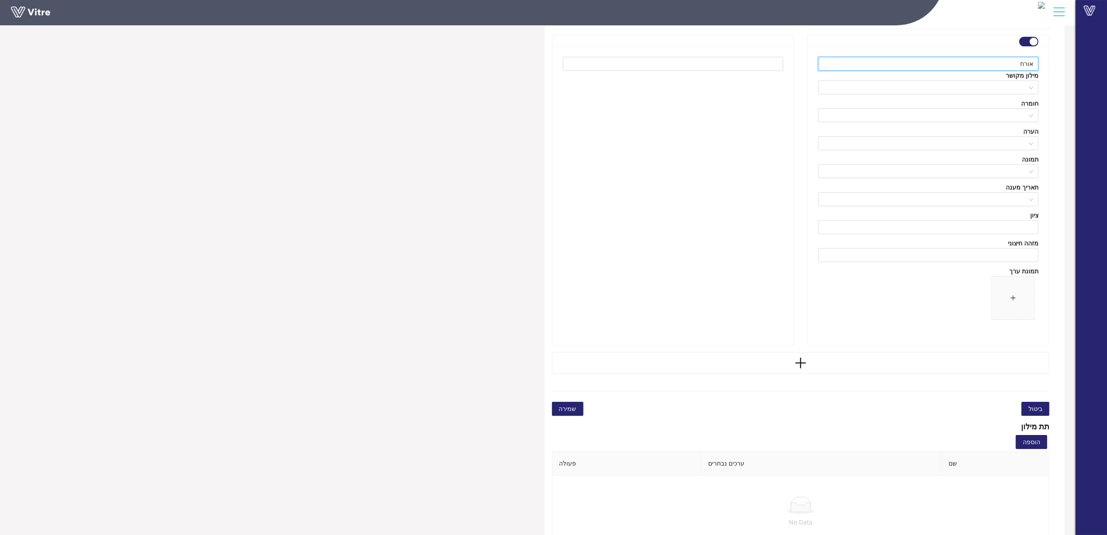
type input "אורח"
click at [573, 404] on button "שמירה" at bounding box center [567, 409] width 31 height 14
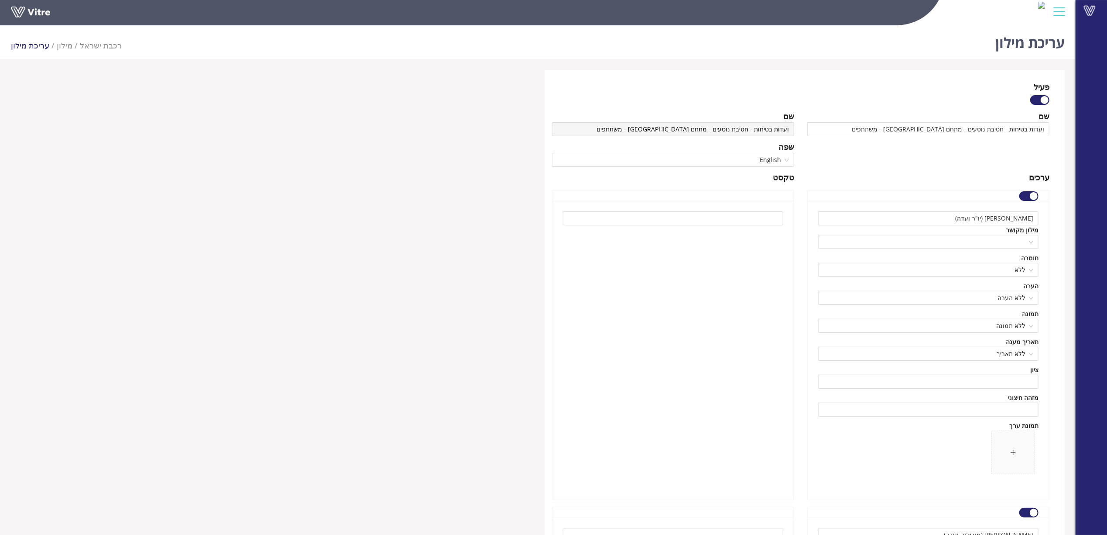
click at [563, 261] on div at bounding box center [673, 350] width 241 height 299
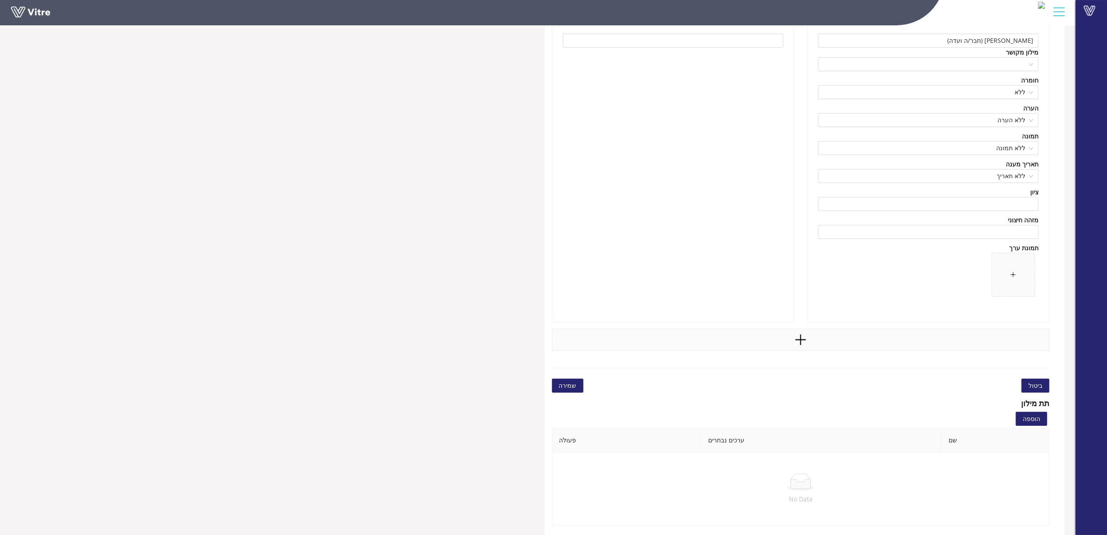
click at [826, 330] on div at bounding box center [801, 340] width 498 height 22
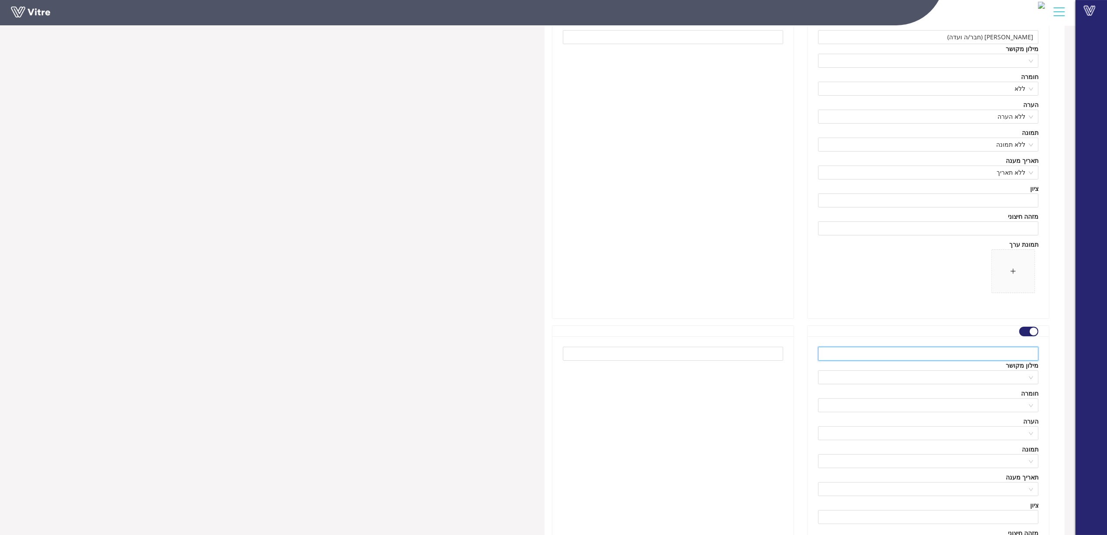
click at [916, 360] on input "text" at bounding box center [928, 354] width 220 height 14
paste input "אורח"
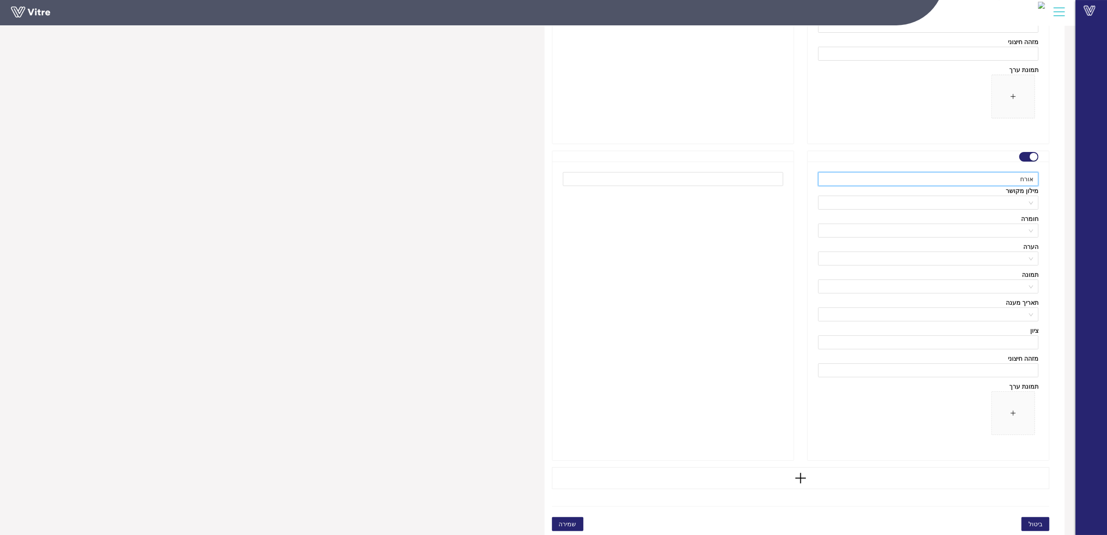
type input "אורח"
click at [564, 526] on span "שמירה" at bounding box center [567, 524] width 17 height 10
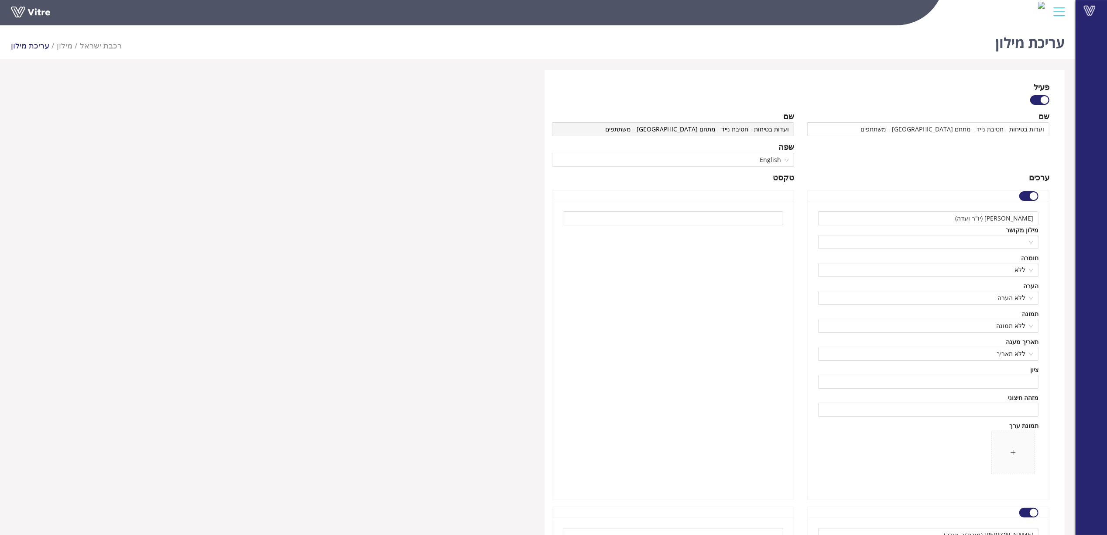
click at [690, 313] on div at bounding box center [673, 350] width 241 height 299
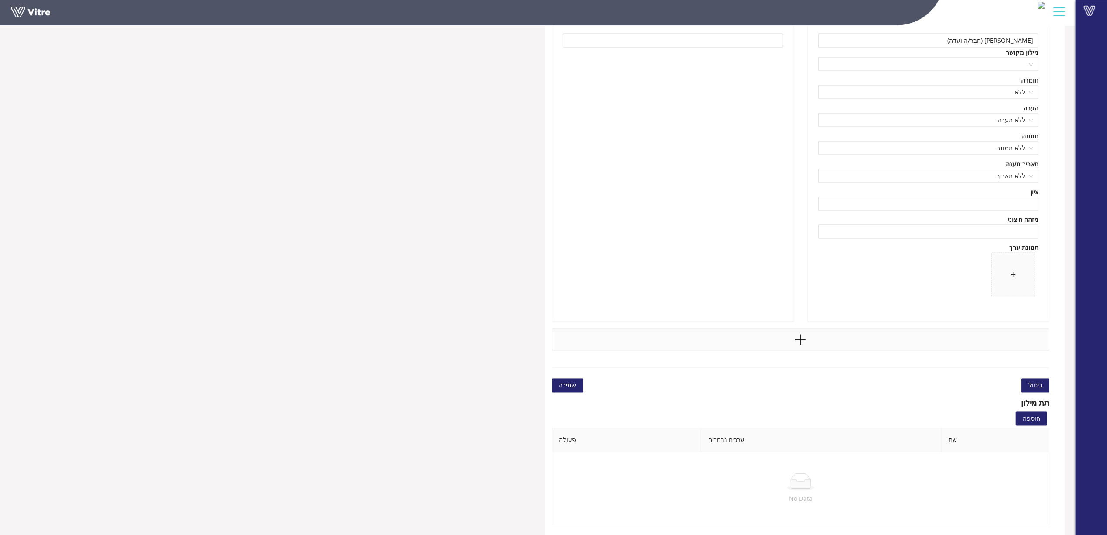
click at [800, 345] on icon "plus" at bounding box center [800, 339] width 13 height 13
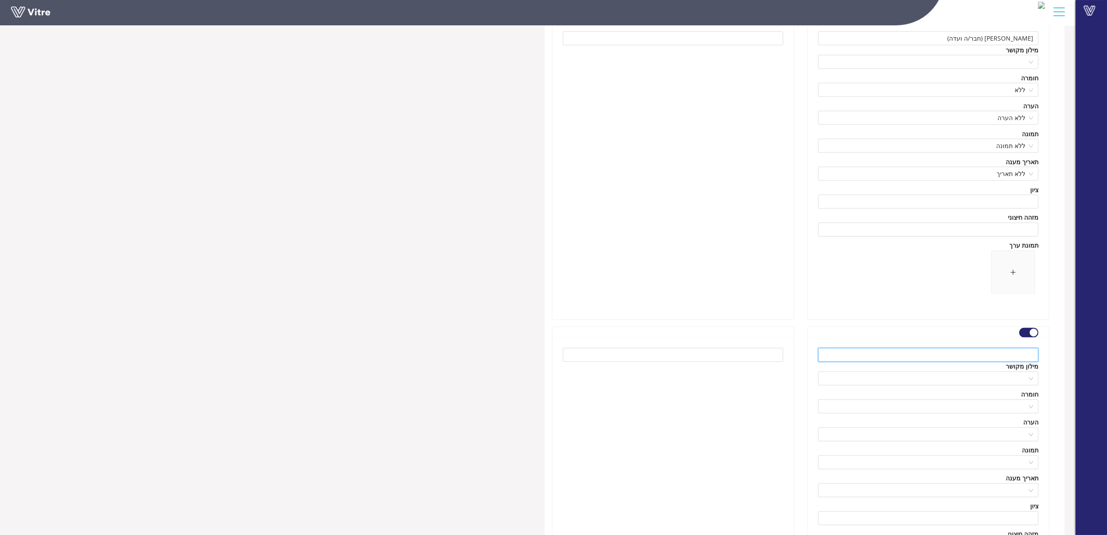
click at [985, 353] on input "text" at bounding box center [928, 355] width 220 height 14
paste input "אורח"
type input "אורח"
click at [731, 439] on div at bounding box center [673, 486] width 241 height 299
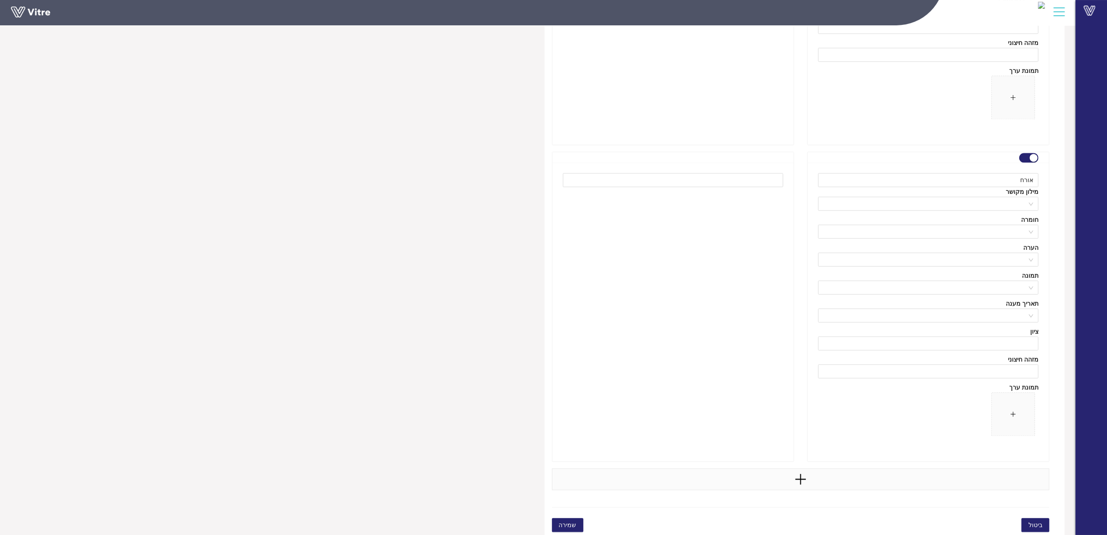
scroll to position [1678, 0]
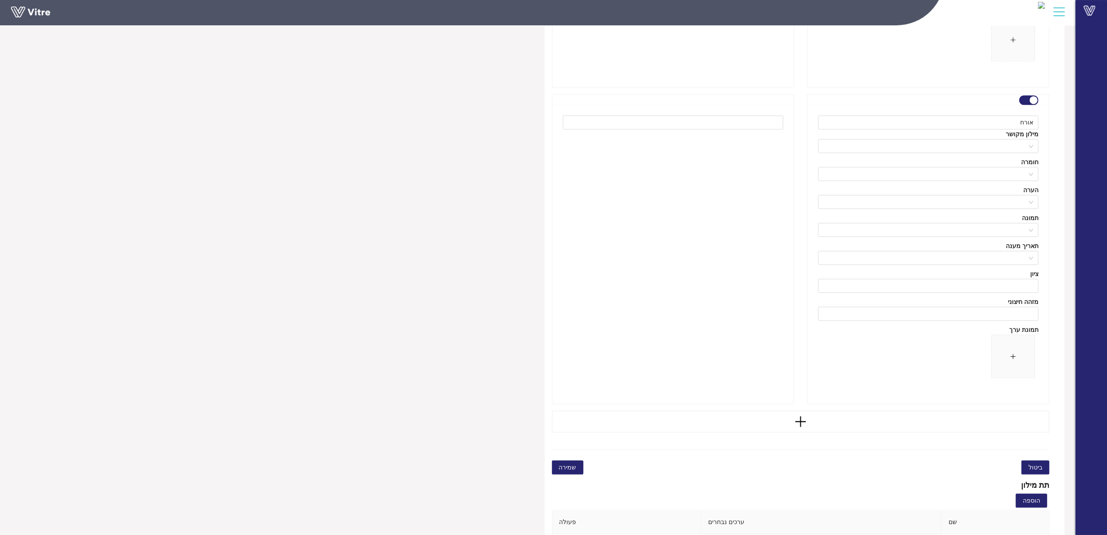
click at [571, 468] on span "שמירה" at bounding box center [567, 467] width 17 height 10
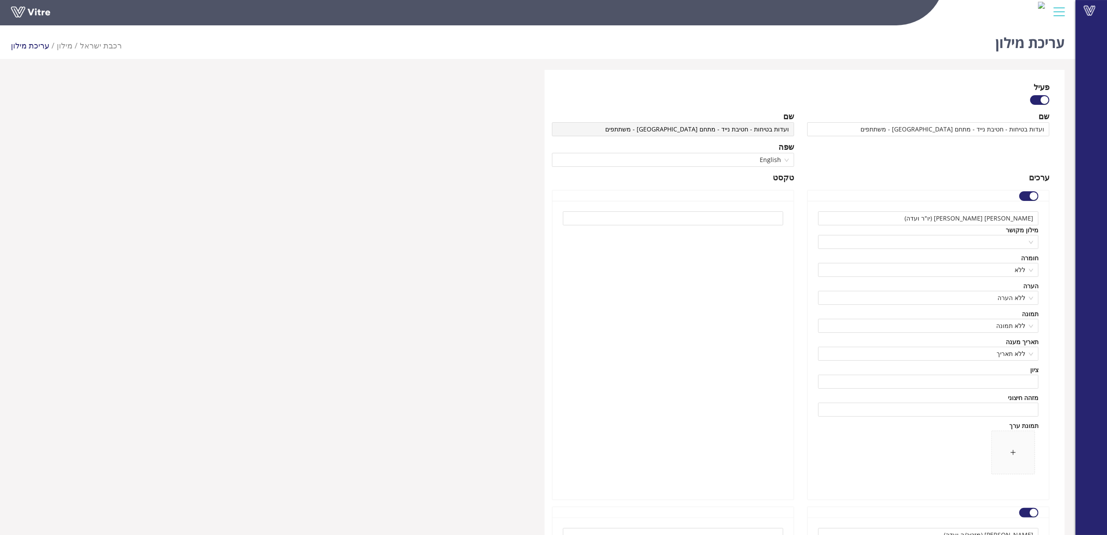
click at [704, 275] on div at bounding box center [673, 350] width 241 height 299
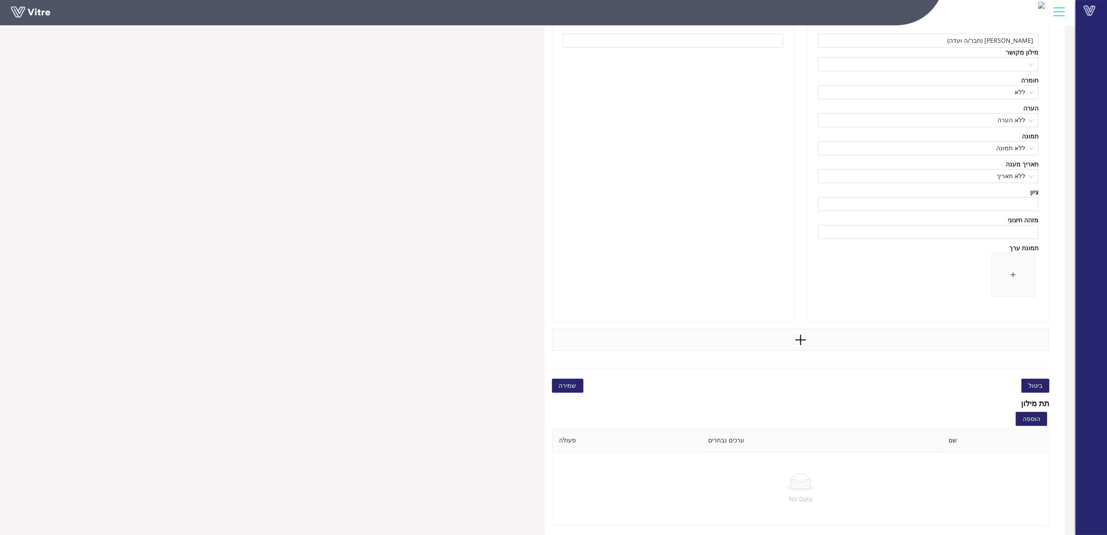
click at [804, 340] on icon "plus" at bounding box center [800, 339] width 13 height 13
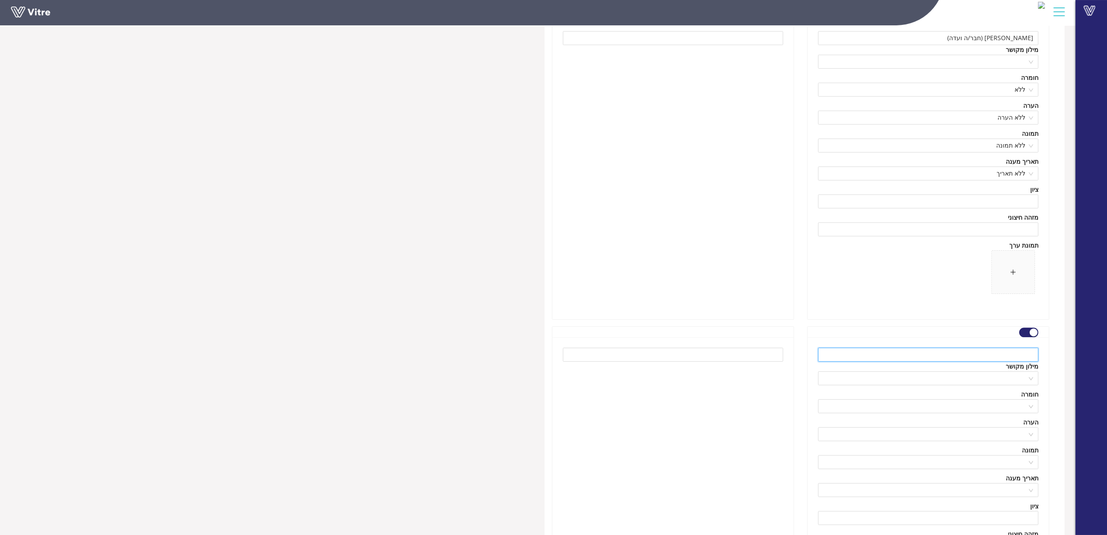
click at [896, 361] on input "text" at bounding box center [928, 354] width 220 height 14
paste input "אורח"
type input "אורח"
click at [746, 412] on div at bounding box center [673, 486] width 241 height 299
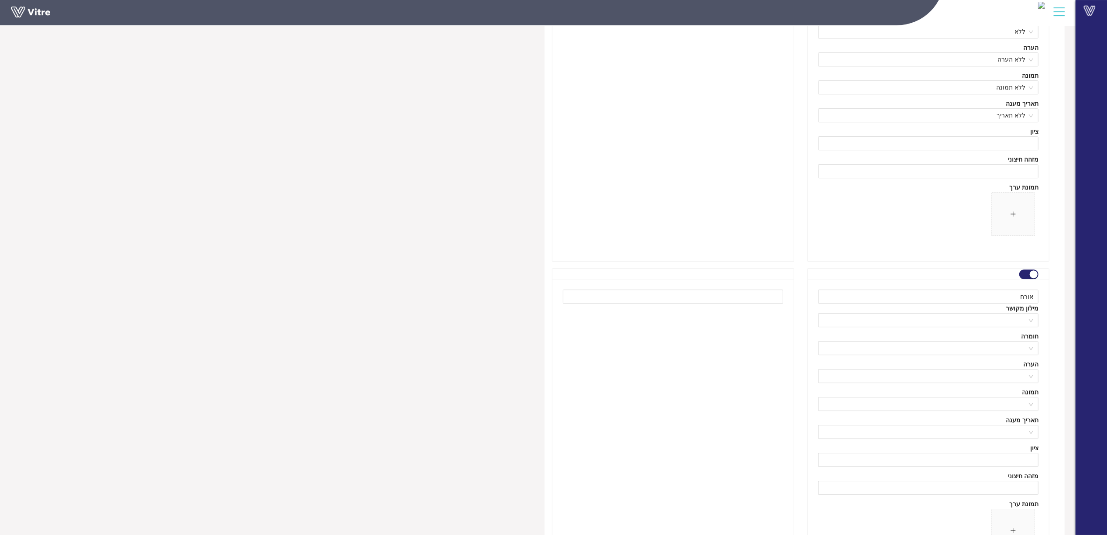
scroll to position [2628, 0]
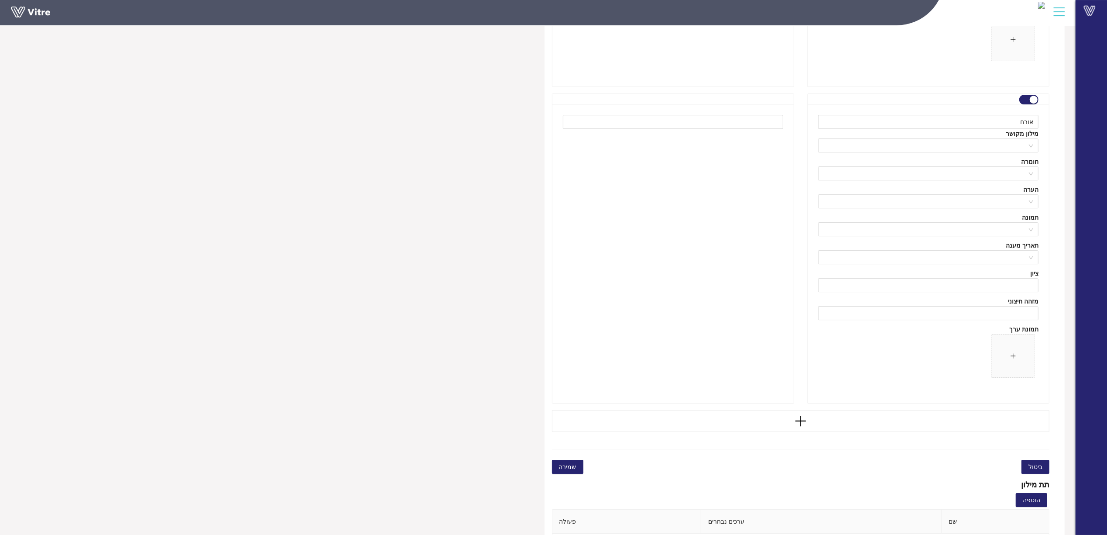
click at [570, 465] on span "שמירה" at bounding box center [567, 467] width 17 height 10
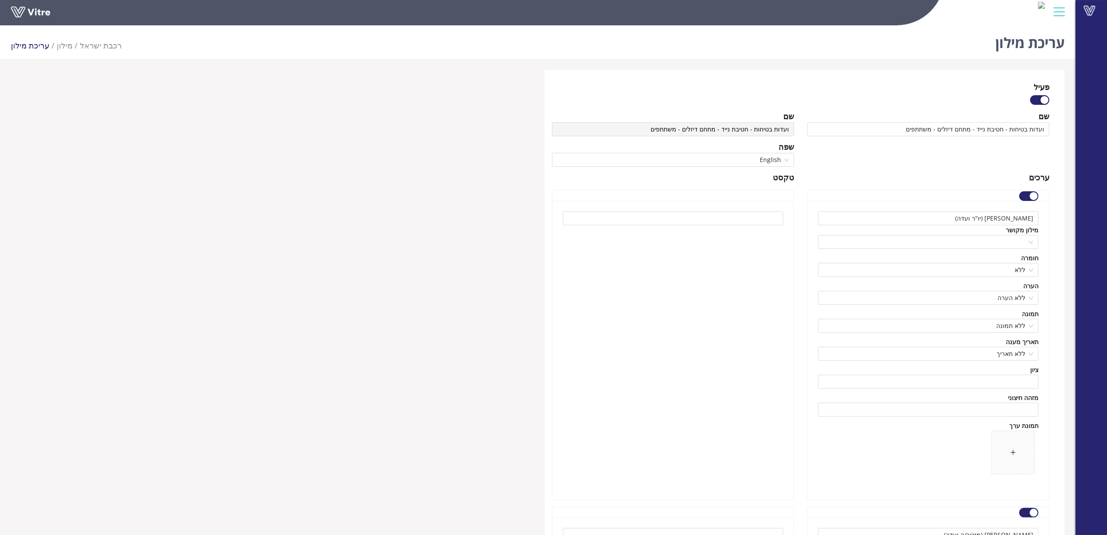
click at [720, 342] on div at bounding box center [673, 350] width 241 height 299
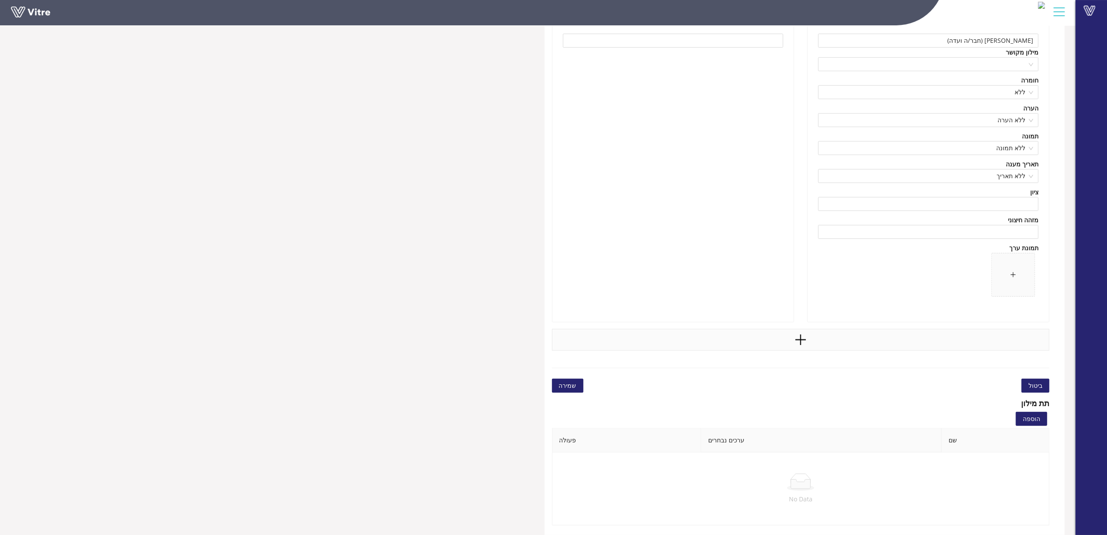
click at [774, 350] on div at bounding box center [801, 340] width 498 height 22
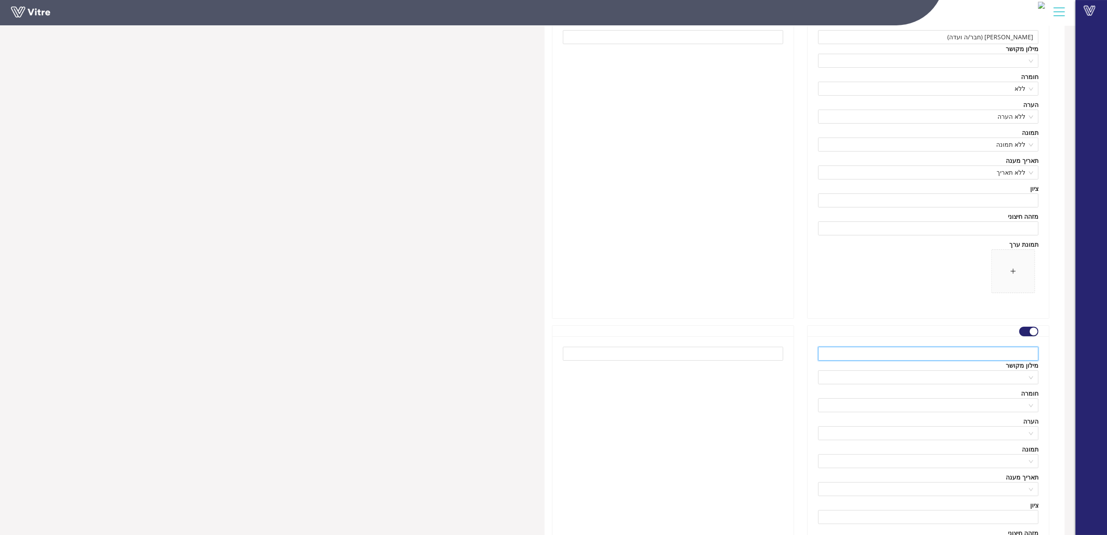
click at [903, 360] on input "text" at bounding box center [928, 354] width 220 height 14
paste input "אורח"
type input "אורח"
click at [718, 408] on div at bounding box center [673, 485] width 241 height 299
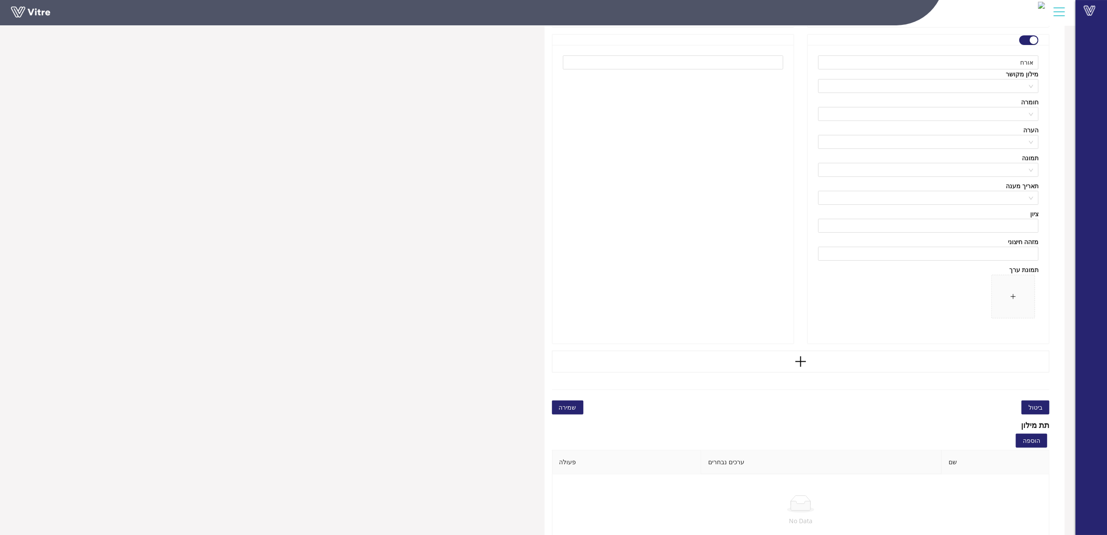
click at [561, 412] on span "שמירה" at bounding box center [567, 407] width 17 height 10
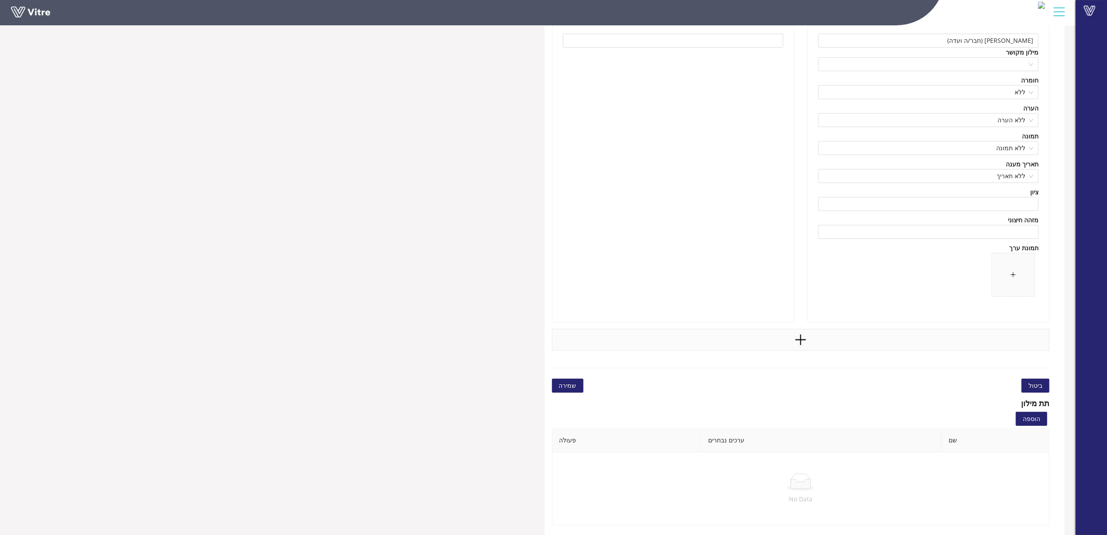
click at [795, 337] on icon "plus" at bounding box center [800, 339] width 13 height 13
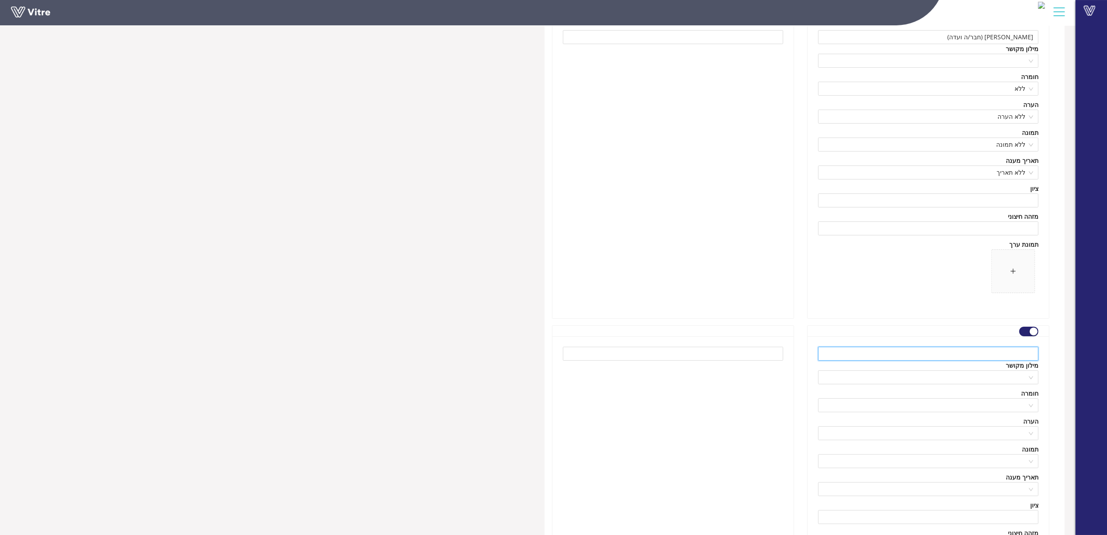
click at [948, 360] on input "text" at bounding box center [928, 354] width 220 height 14
paste input "אורח"
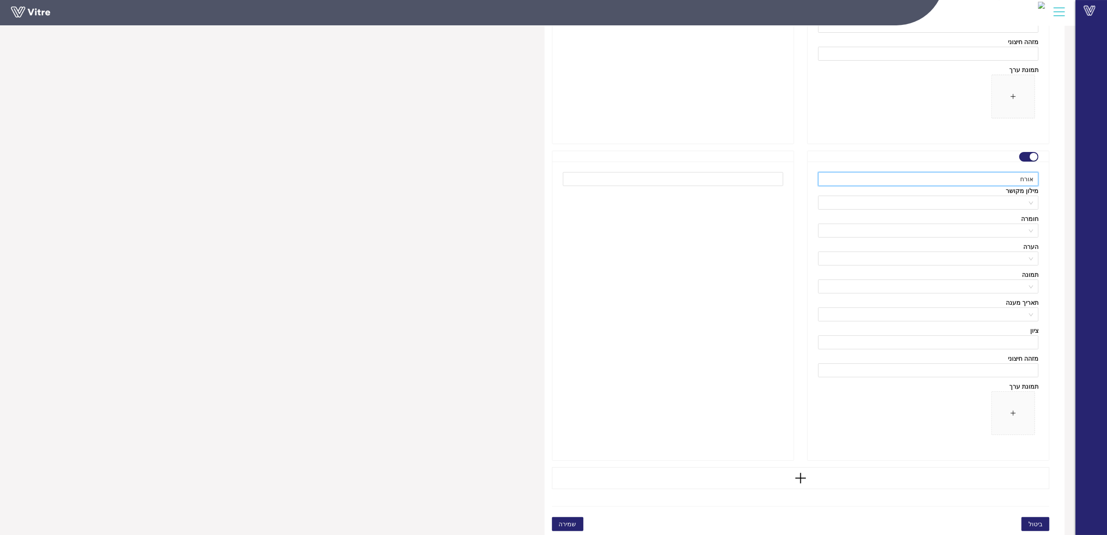
type input "אורח"
click at [571, 524] on span "שמירה" at bounding box center [567, 524] width 17 height 10
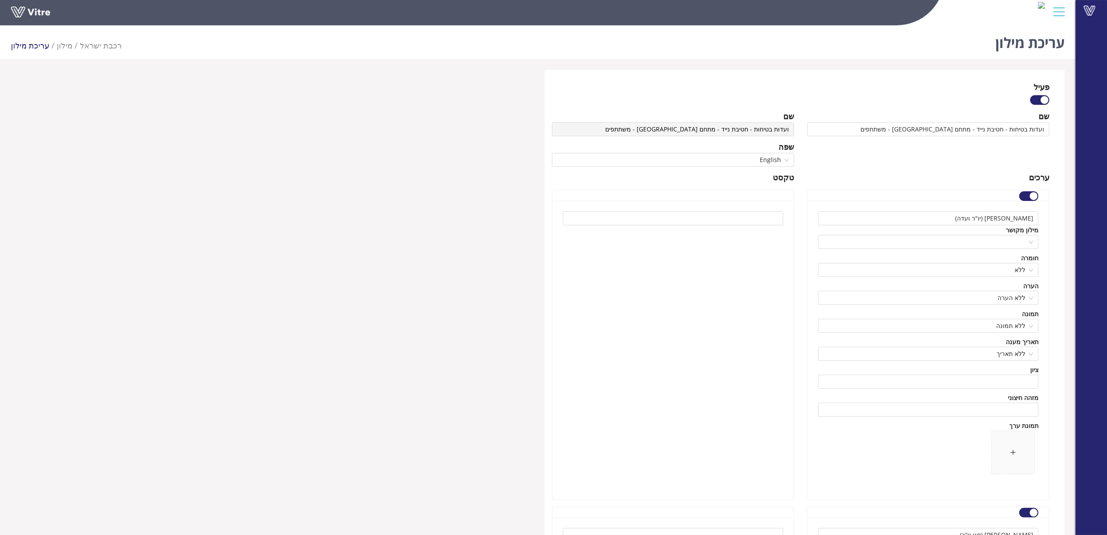
click at [561, 237] on div at bounding box center [673, 350] width 241 height 299
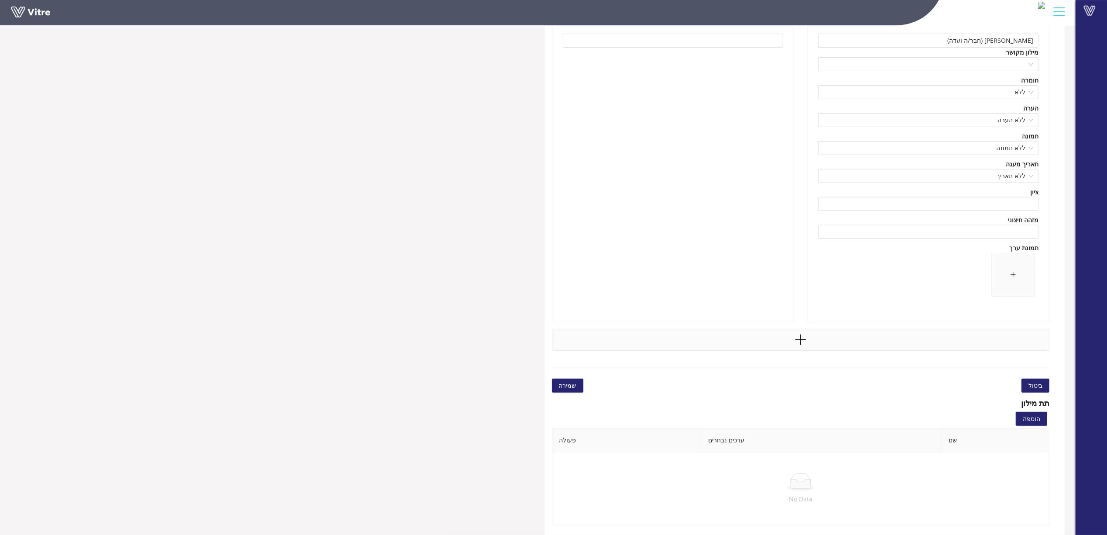
click at [793, 336] on div at bounding box center [801, 340] width 498 height 22
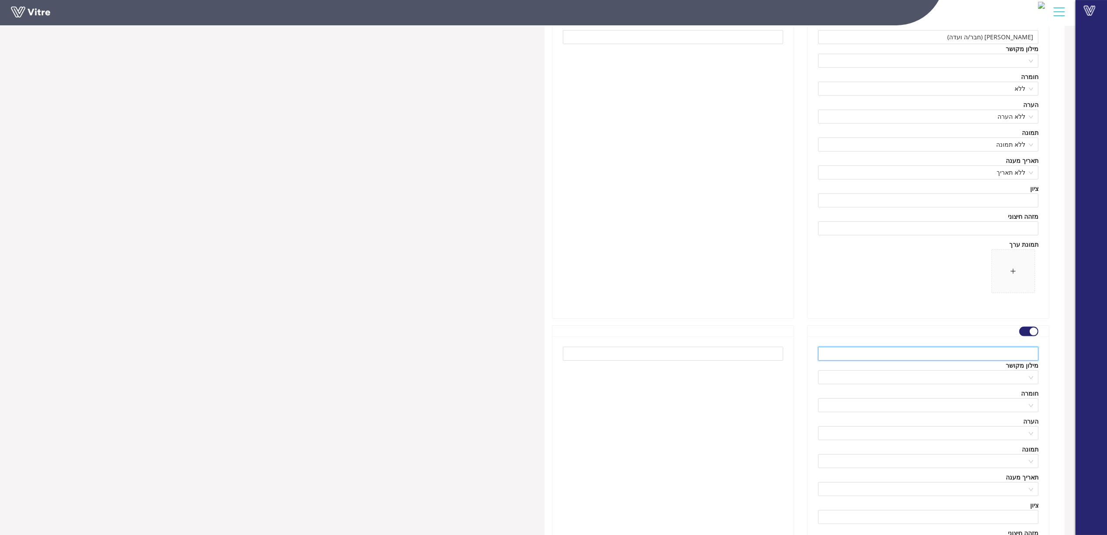
click at [1002, 360] on input "text" at bounding box center [928, 354] width 220 height 14
paste input "אורח"
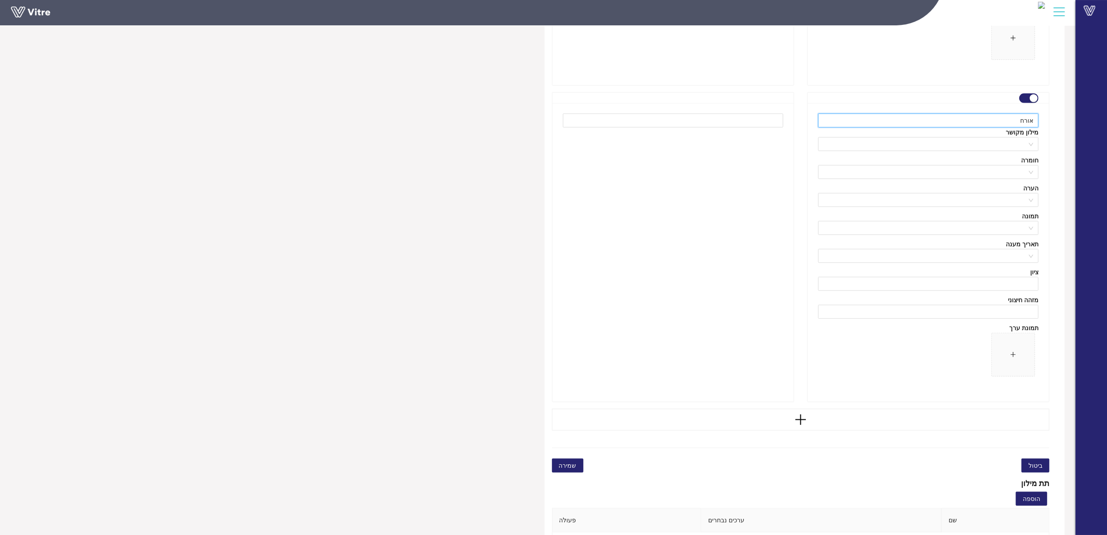
type input "אורח"
click at [574, 468] on span "שמירה" at bounding box center [567, 465] width 17 height 10
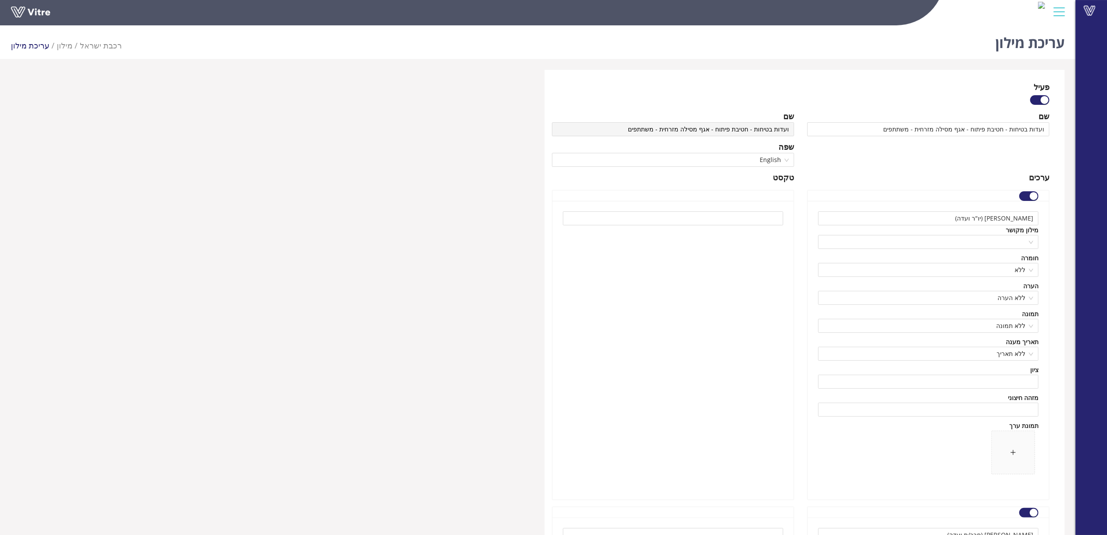
click at [749, 373] on div at bounding box center [673, 350] width 241 height 299
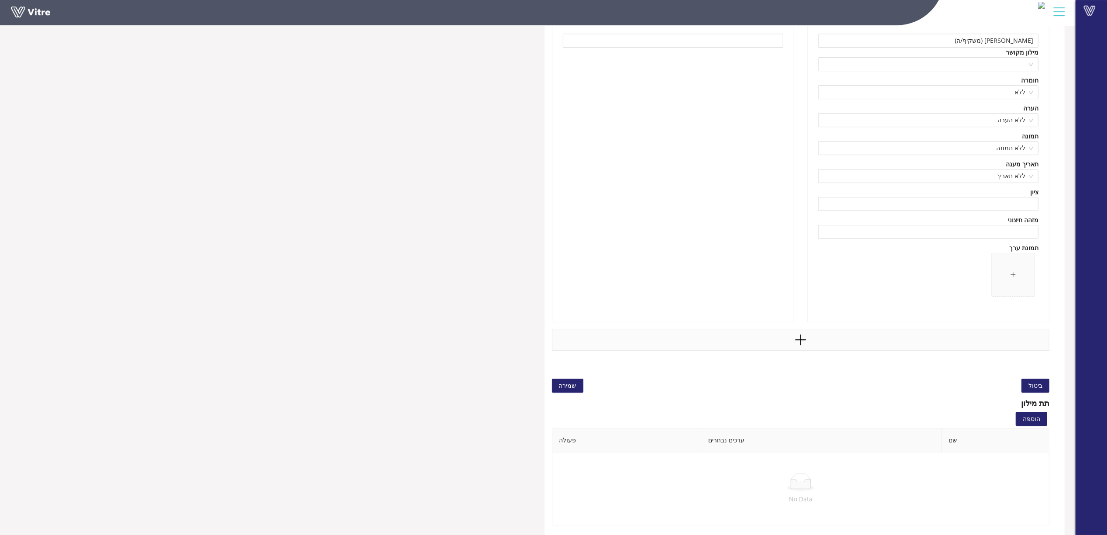
click at [792, 341] on div at bounding box center [801, 340] width 498 height 22
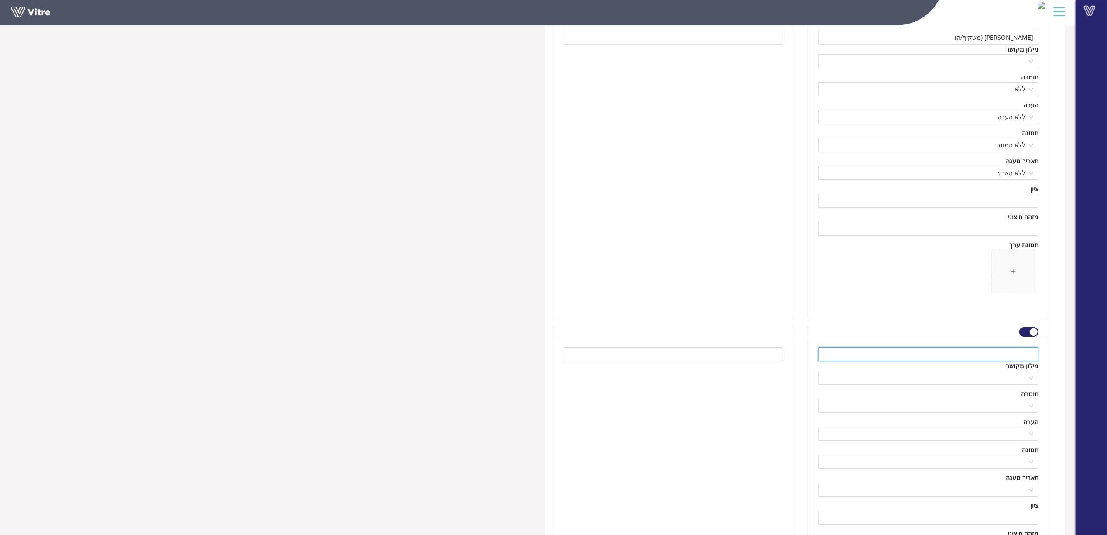
click at [1021, 352] on input "text" at bounding box center [928, 354] width 220 height 14
paste input "אורח"
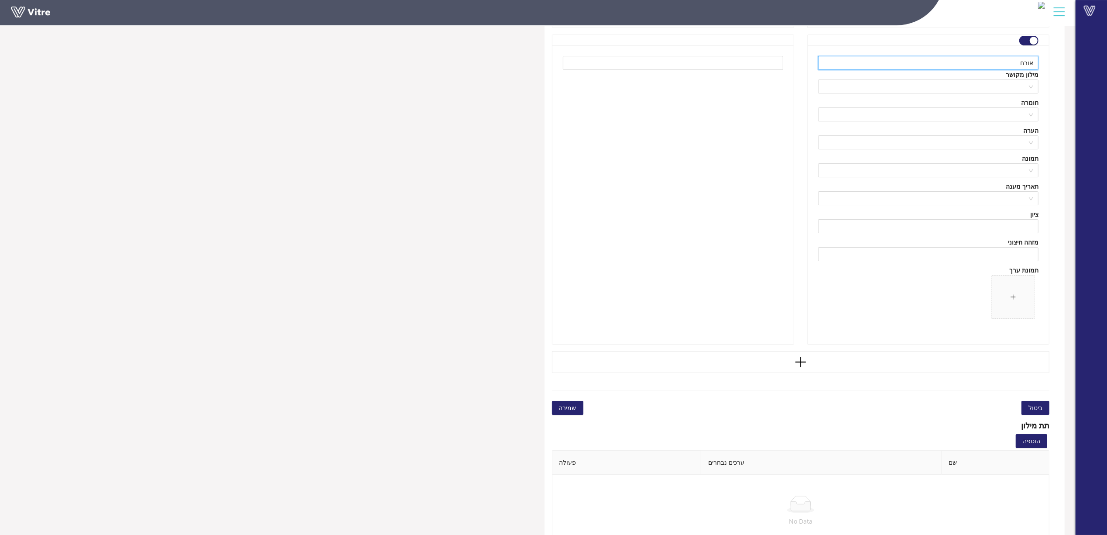
type input "אורח"
click at [563, 404] on button "שמירה" at bounding box center [567, 408] width 31 height 14
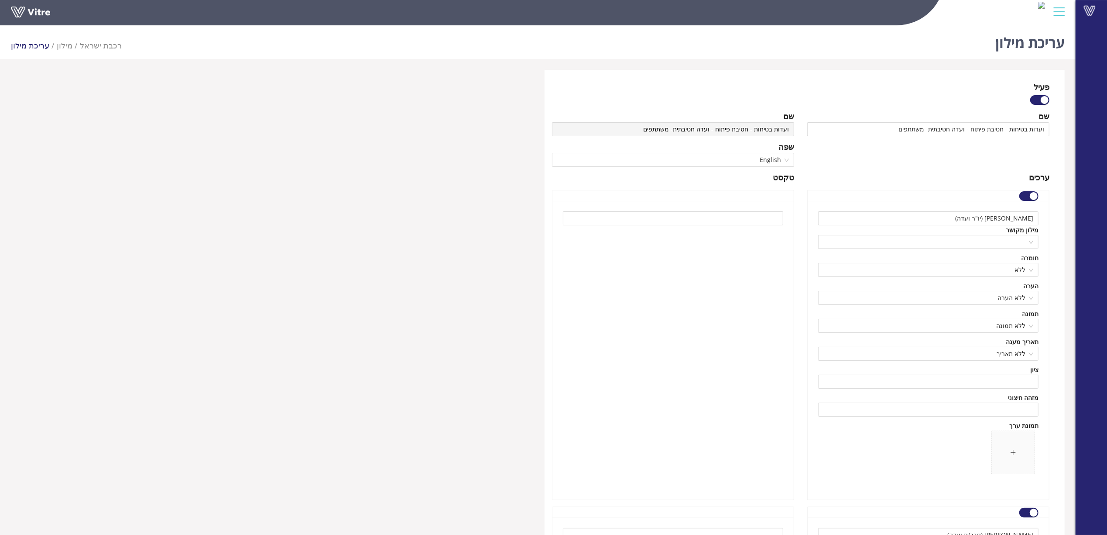
click at [678, 293] on div at bounding box center [673, 350] width 241 height 299
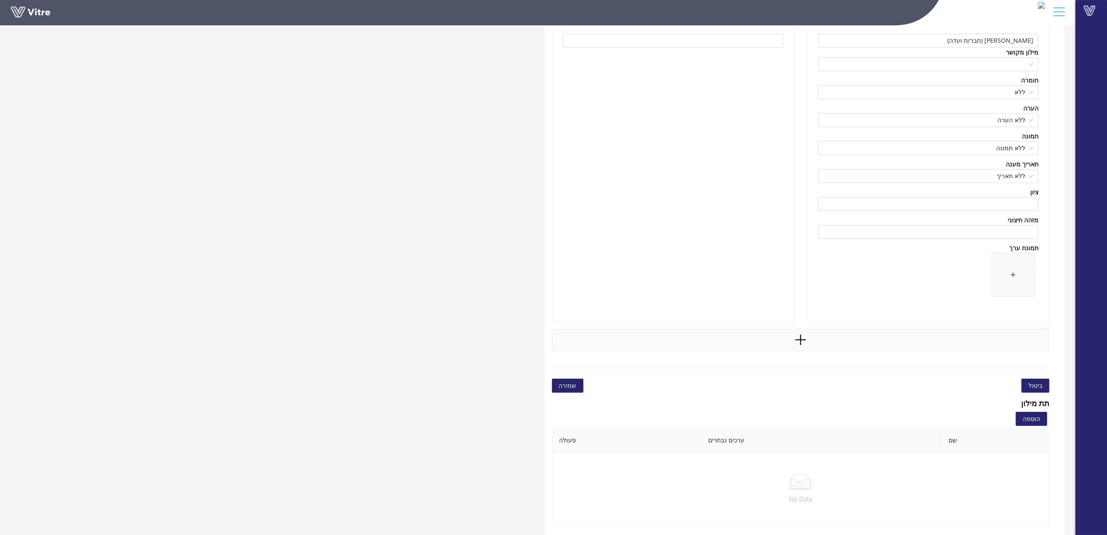
click at [819, 347] on div at bounding box center [801, 340] width 498 height 22
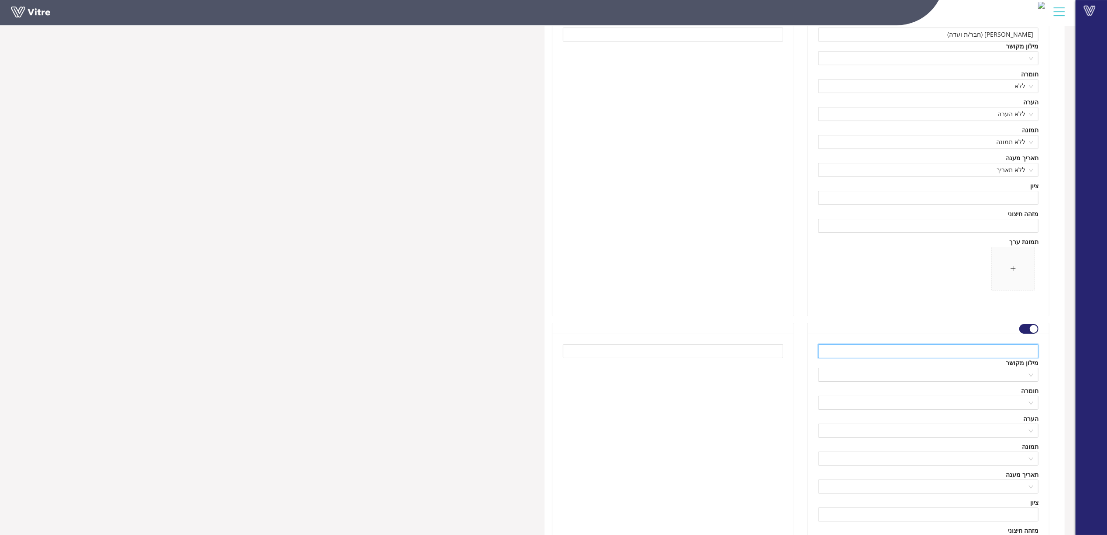
click at [922, 357] on input "text" at bounding box center [928, 351] width 220 height 14
paste input "אורח"
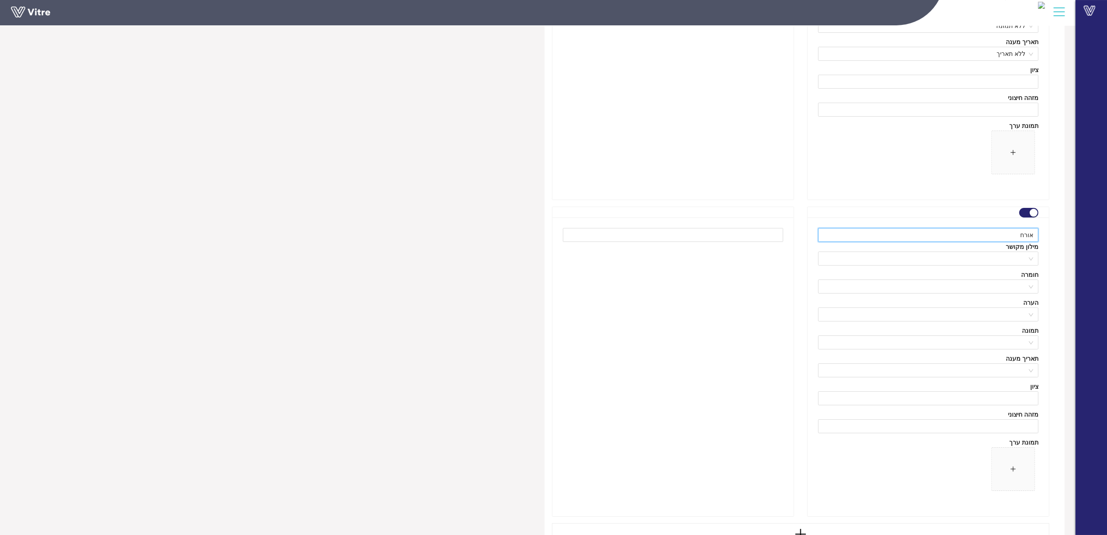
scroll to position [6512, 0]
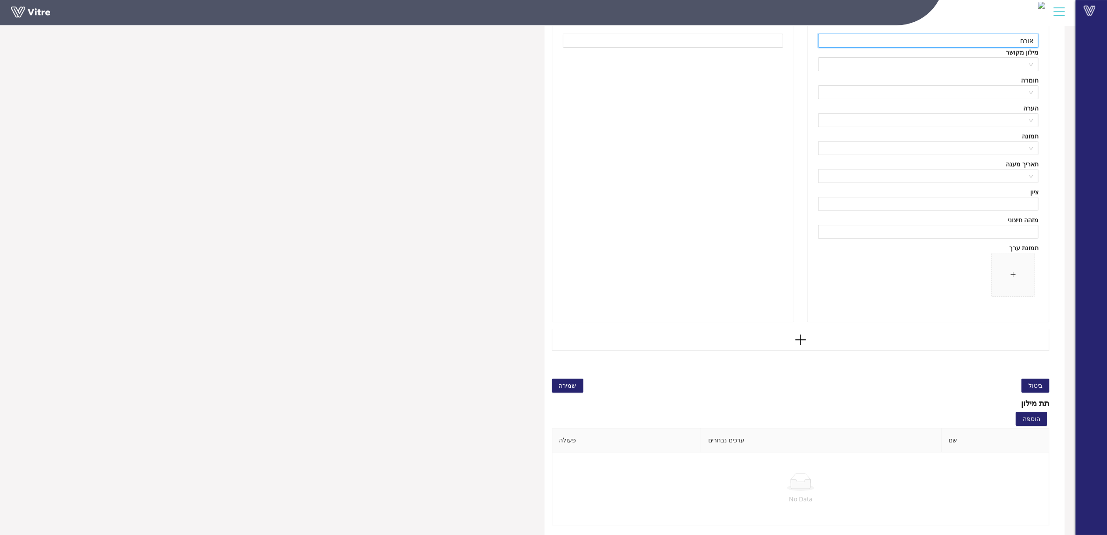
type input "אורח"
click at [571, 383] on span "שמירה" at bounding box center [567, 386] width 17 height 10
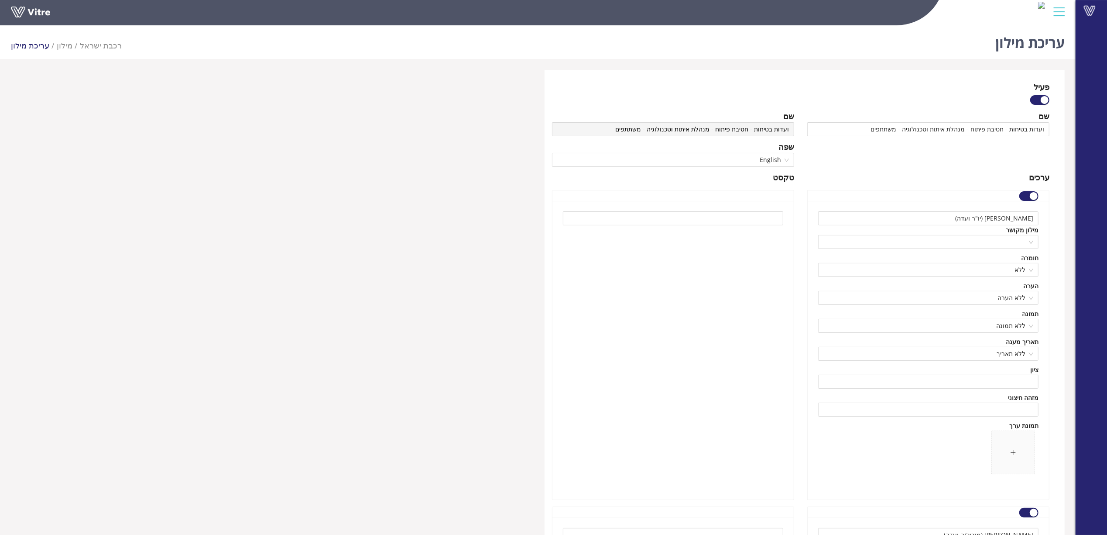
click at [723, 336] on div at bounding box center [673, 350] width 241 height 299
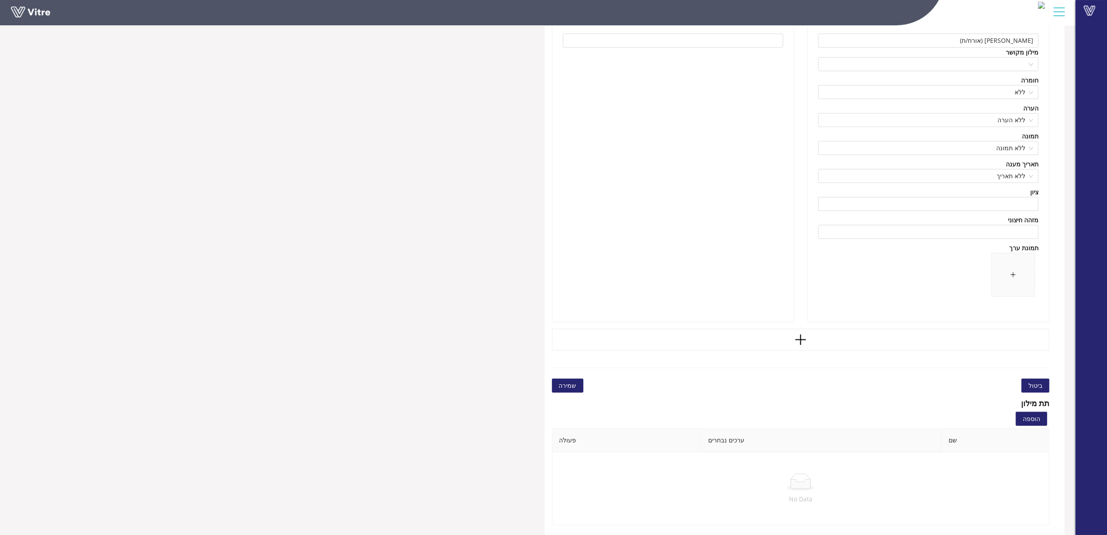
click at [723, 336] on div at bounding box center [801, 340] width 498 height 22
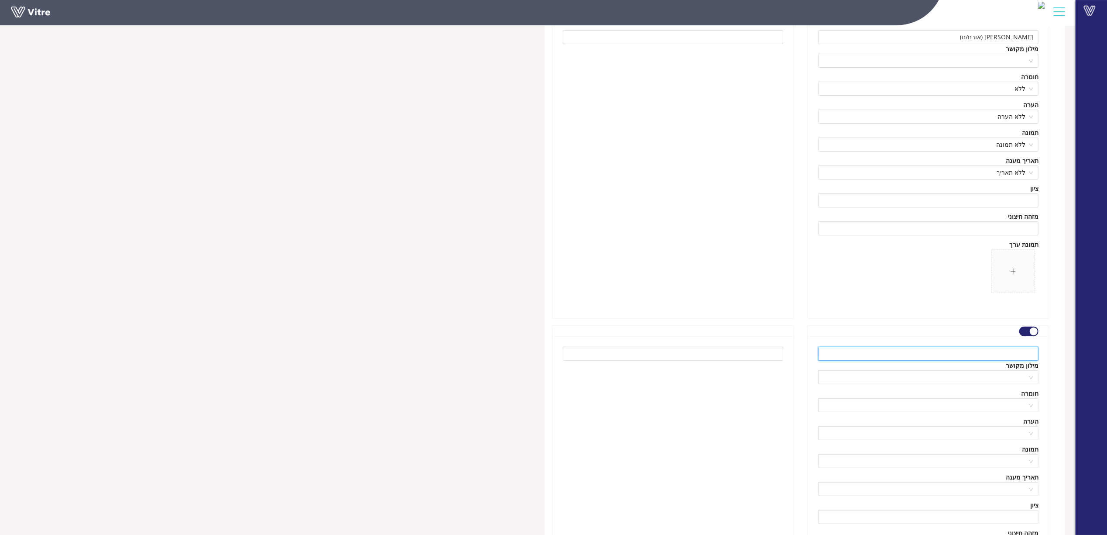
click at [987, 357] on input "text" at bounding box center [928, 354] width 220 height 14
paste input "אורח"
type input "אורח"
click at [775, 422] on div at bounding box center [673, 485] width 241 height 299
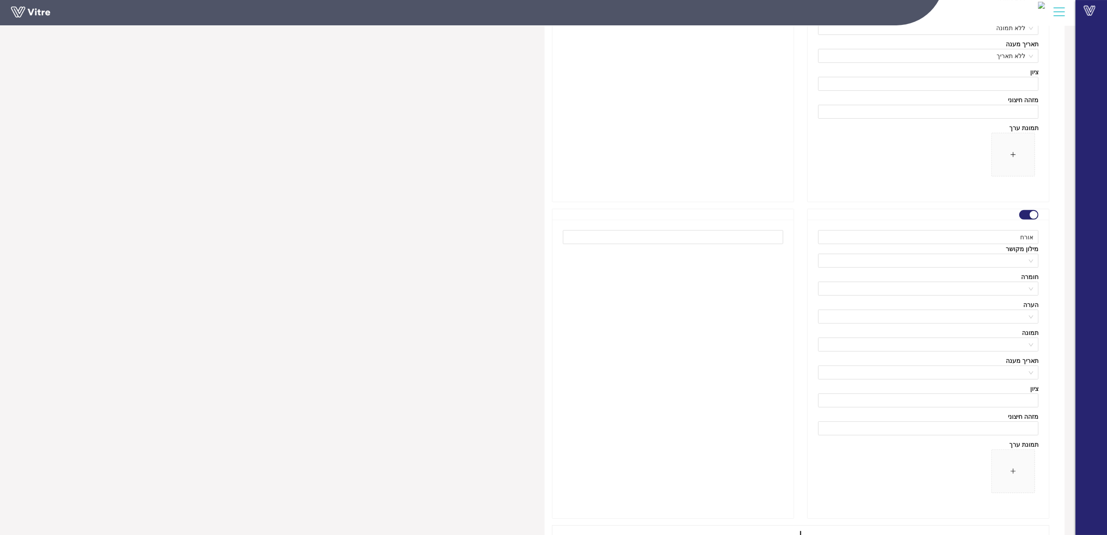
scroll to position [3921, 0]
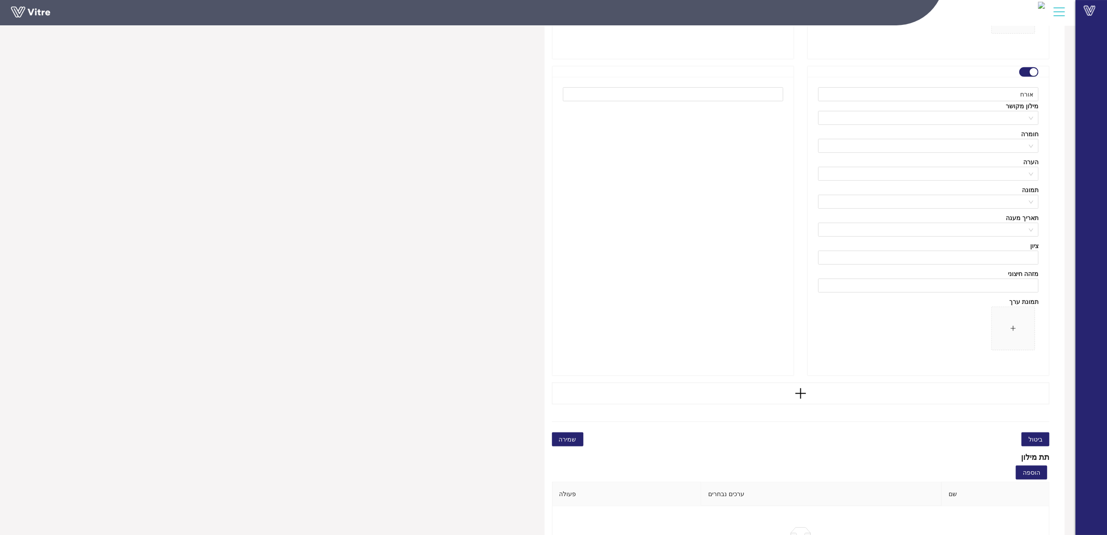
click at [571, 446] on button "שמירה" at bounding box center [567, 439] width 31 height 14
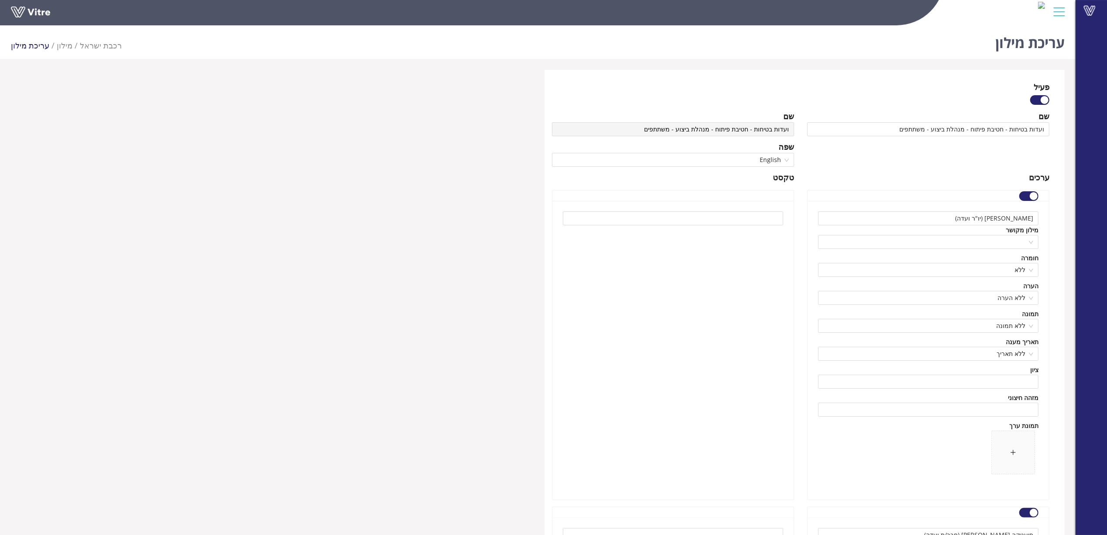
click at [626, 328] on div at bounding box center [673, 350] width 241 height 299
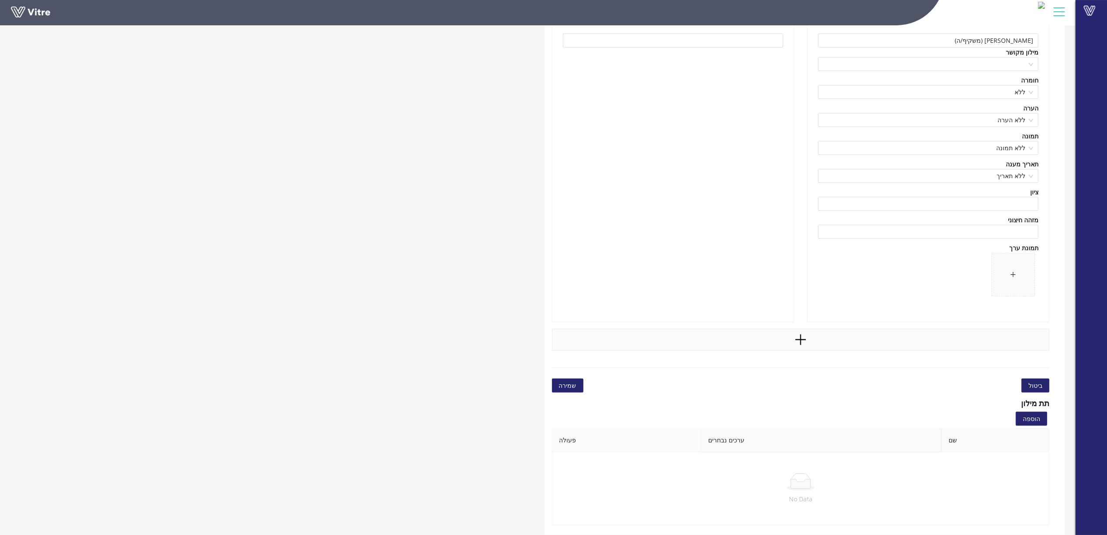
click at [800, 342] on icon "plus" at bounding box center [800, 339] width 1 height 10
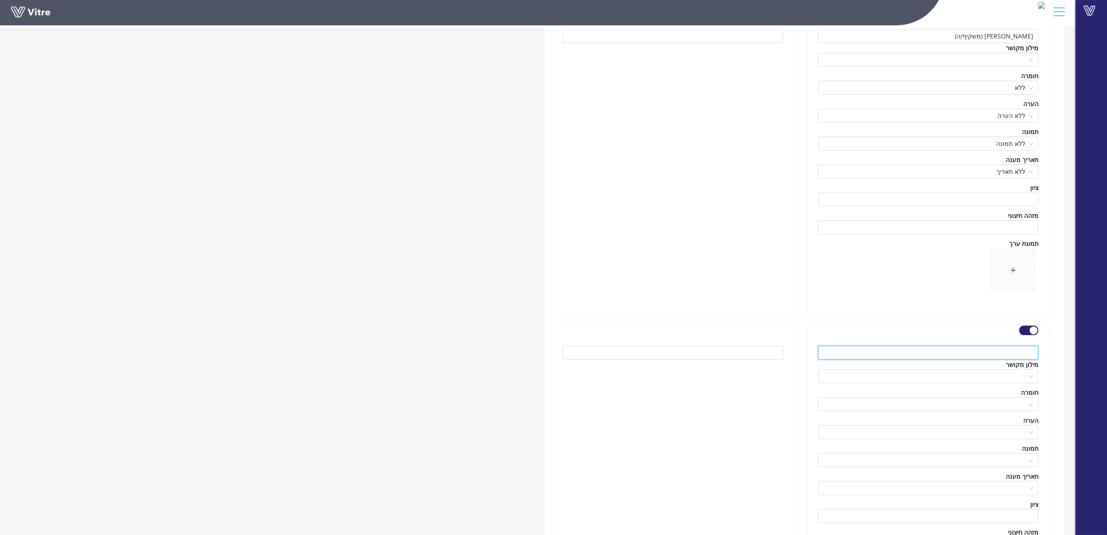
click at [1014, 360] on input "text" at bounding box center [928, 353] width 220 height 14
paste input "אורח"
type input "אורח"
click at [703, 428] on div at bounding box center [673, 484] width 241 height 299
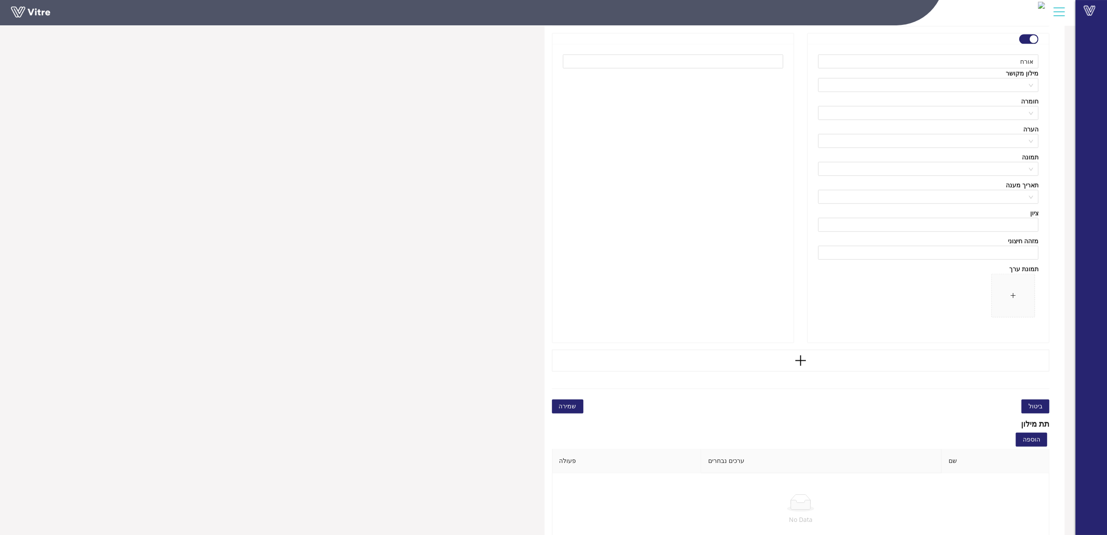
click at [570, 408] on span "שמירה" at bounding box center [567, 407] width 17 height 10
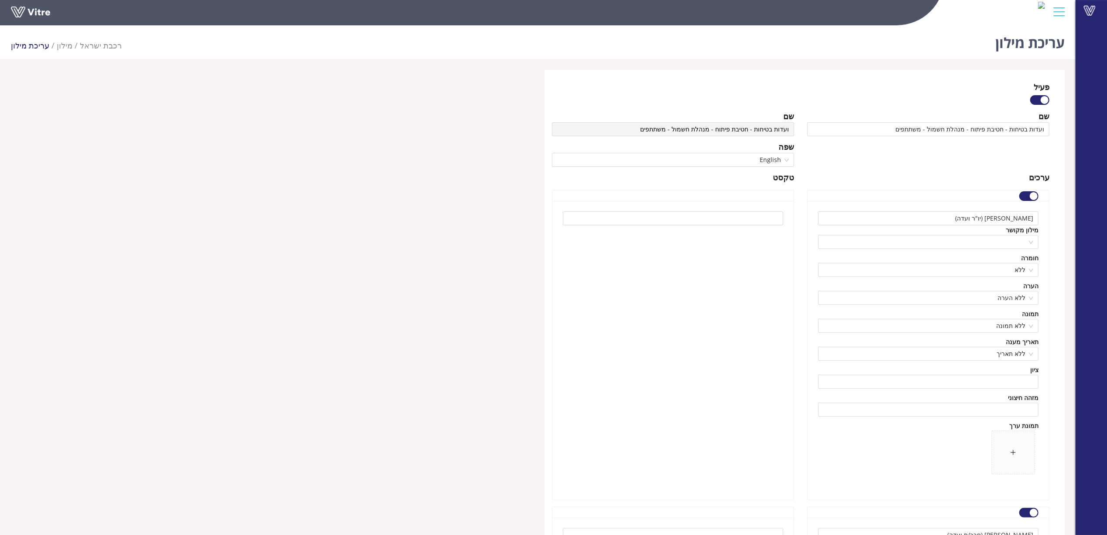
click at [693, 309] on div at bounding box center [673, 350] width 241 height 299
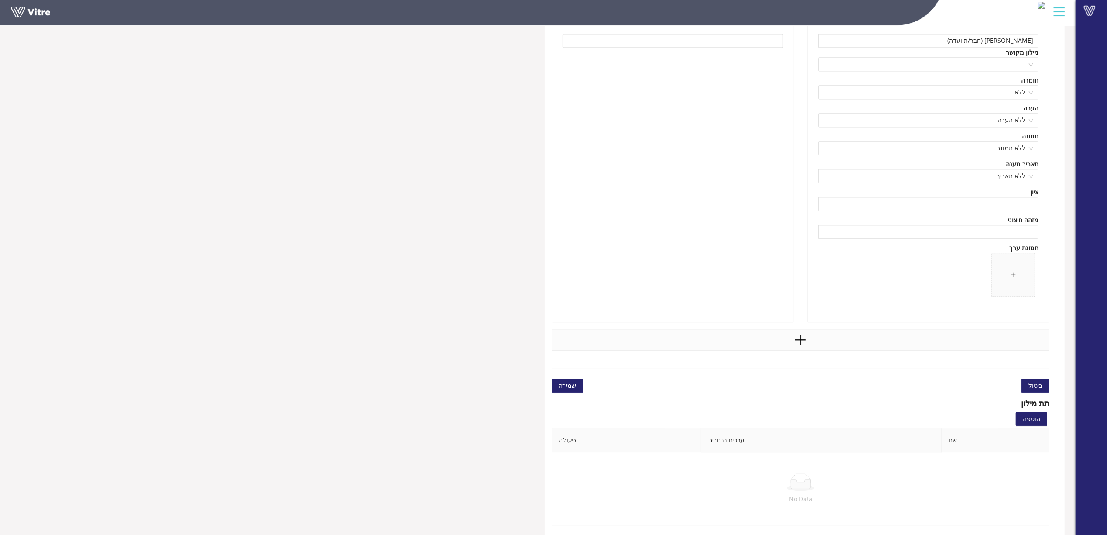
click at [824, 338] on div at bounding box center [801, 340] width 498 height 22
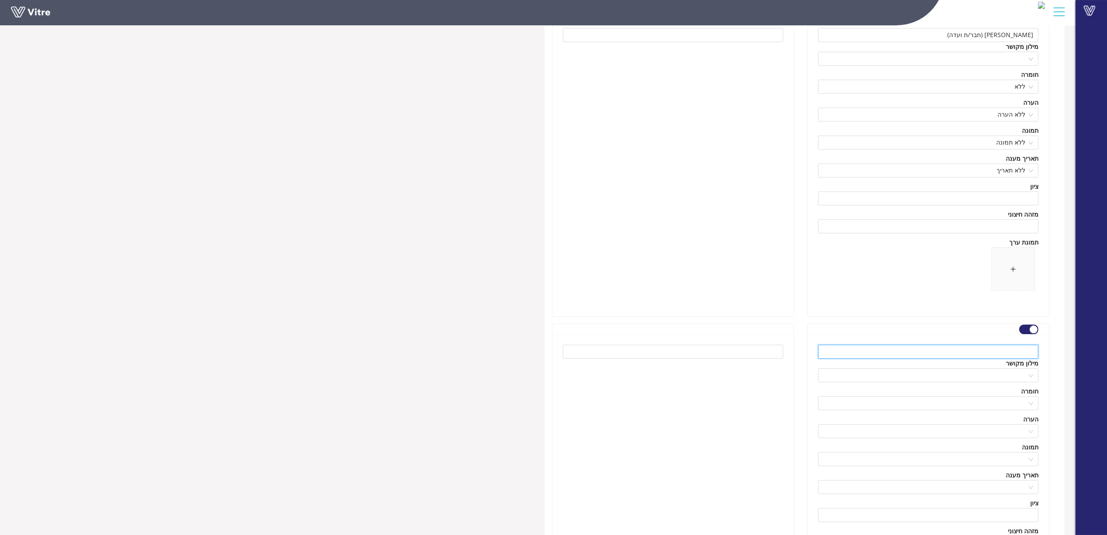
click at [971, 354] on input "text" at bounding box center [928, 351] width 220 height 14
paste input "אורח"
type input "אורח"
click at [699, 442] on div at bounding box center [673, 483] width 241 height 299
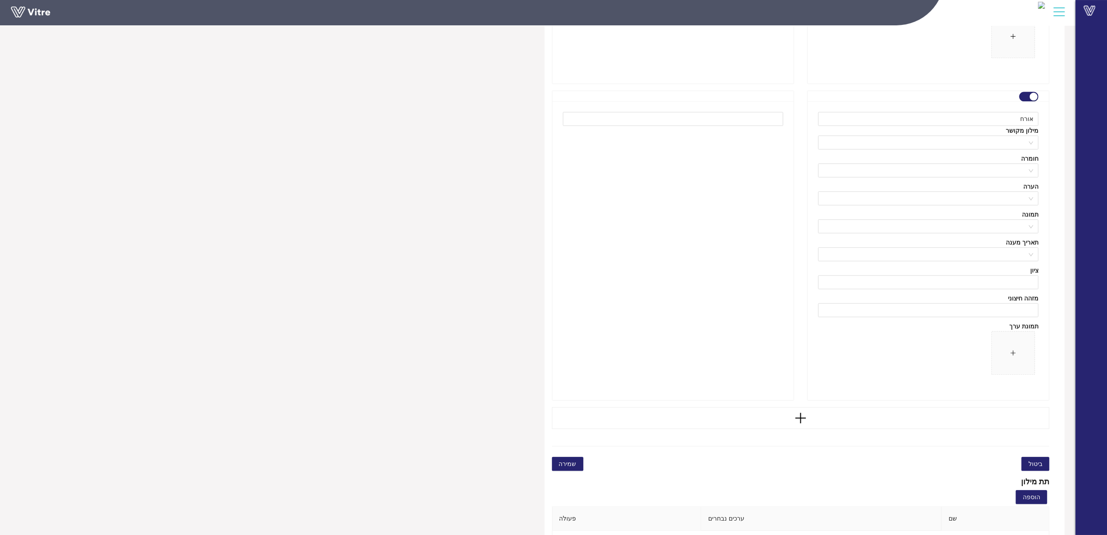
click at [559, 468] on span "שמירה" at bounding box center [567, 464] width 17 height 10
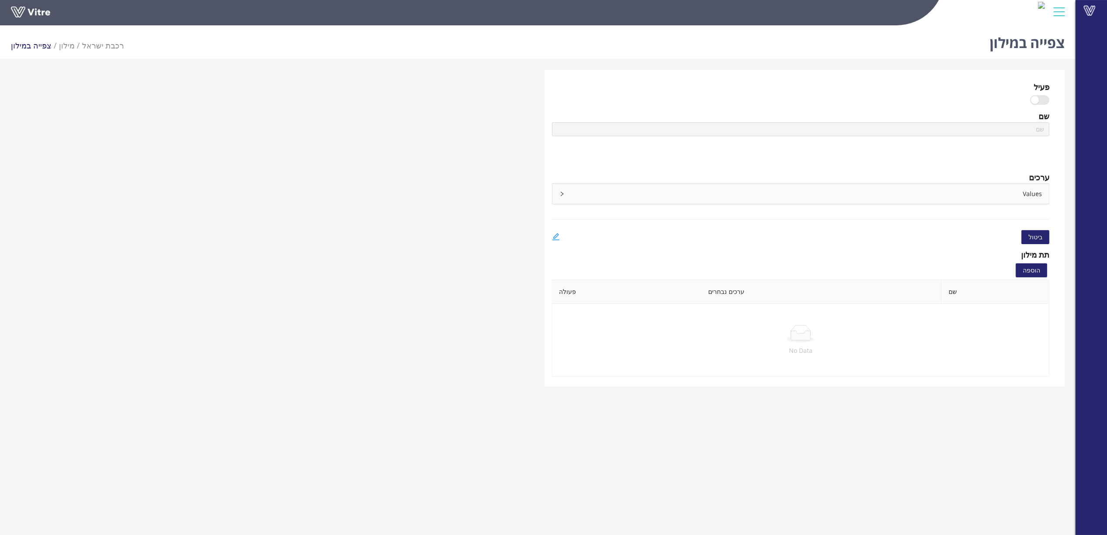
type input "ועדות בטיחות - חטיבת נייד - מתחם לוד - משתתפים"
click at [554, 231] on link at bounding box center [556, 237] width 8 height 14
type input "ועדות בטיחות - חטיבת נייד - מתחם לוד - משתתפים"
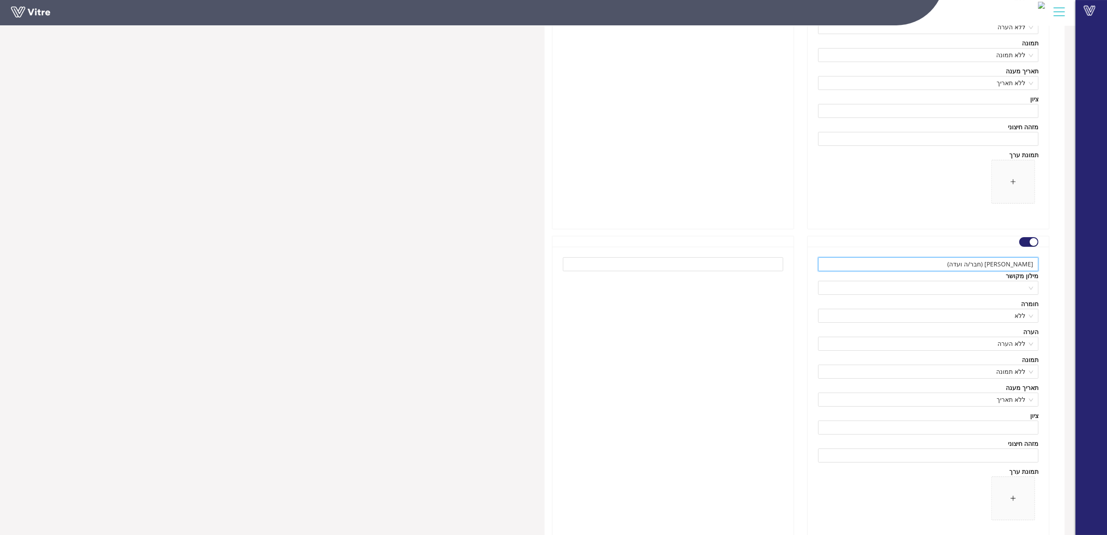
drag, startPoint x: 1011, startPoint y: 267, endPoint x: 983, endPoint y: 267, distance: 27.5
click at [983, 267] on input "גבי מורי (חבר/ה ועדה)" at bounding box center [928, 264] width 220 height 14
click at [1009, 268] on input "גבי מורי (אורח קבוע)" at bounding box center [928, 264] width 220 height 14
type input "גבי מורי (ממונה בטיחות - אורח קבוע)"
click at [708, 358] on div at bounding box center [673, 396] width 241 height 299
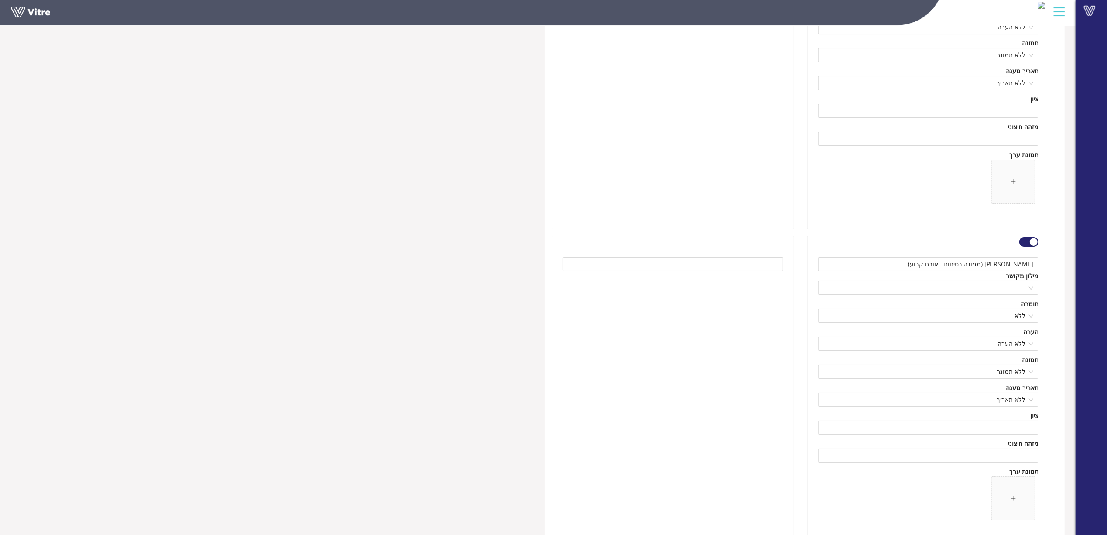
scroll to position [3662, 0]
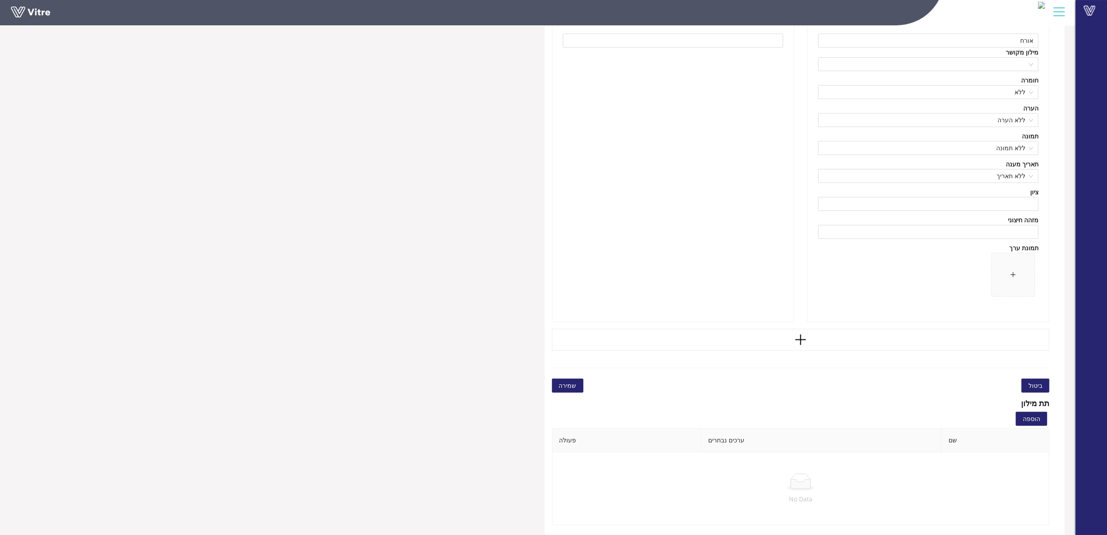
click at [573, 384] on span "שמירה" at bounding box center [567, 386] width 17 height 10
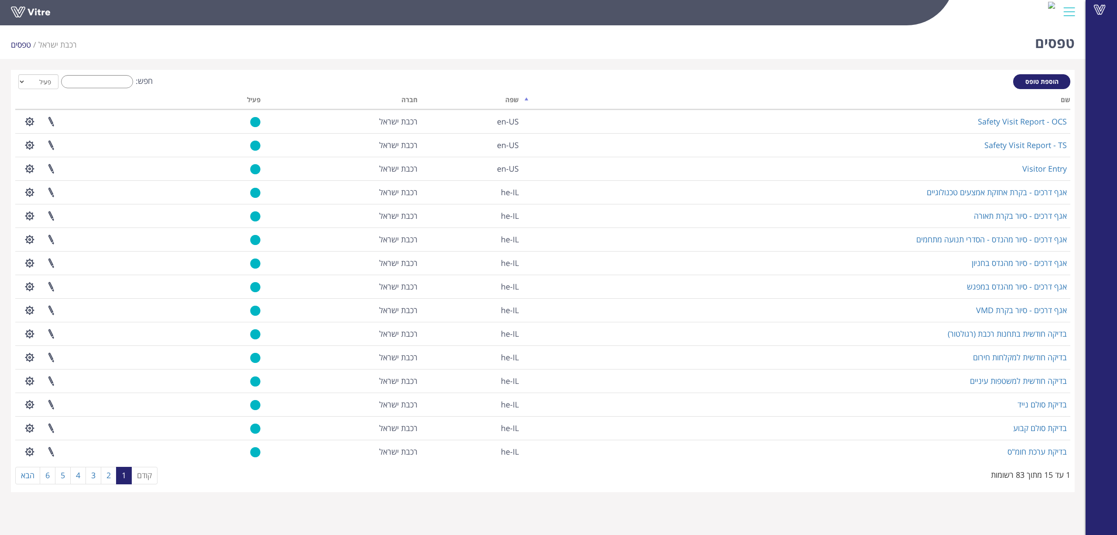
drag, startPoint x: 583, startPoint y: 4, endPoint x: 309, endPoint y: 19, distance: 274.5
click at [327, 37] on div "טפסים רכבת ישראל טפסים" at bounding box center [543, 40] width 1086 height 37
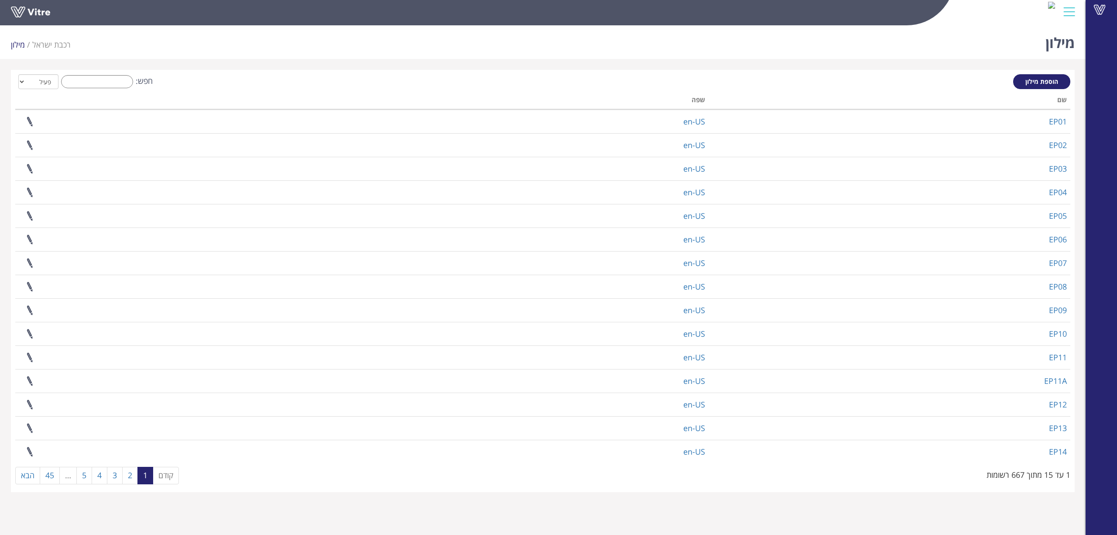
click at [20, 47] on li "מילון" at bounding box center [21, 44] width 21 height 11
click at [12, 40] on li "מילון" at bounding box center [21, 44] width 21 height 11
